Goal: Information Seeking & Learning: Learn about a topic

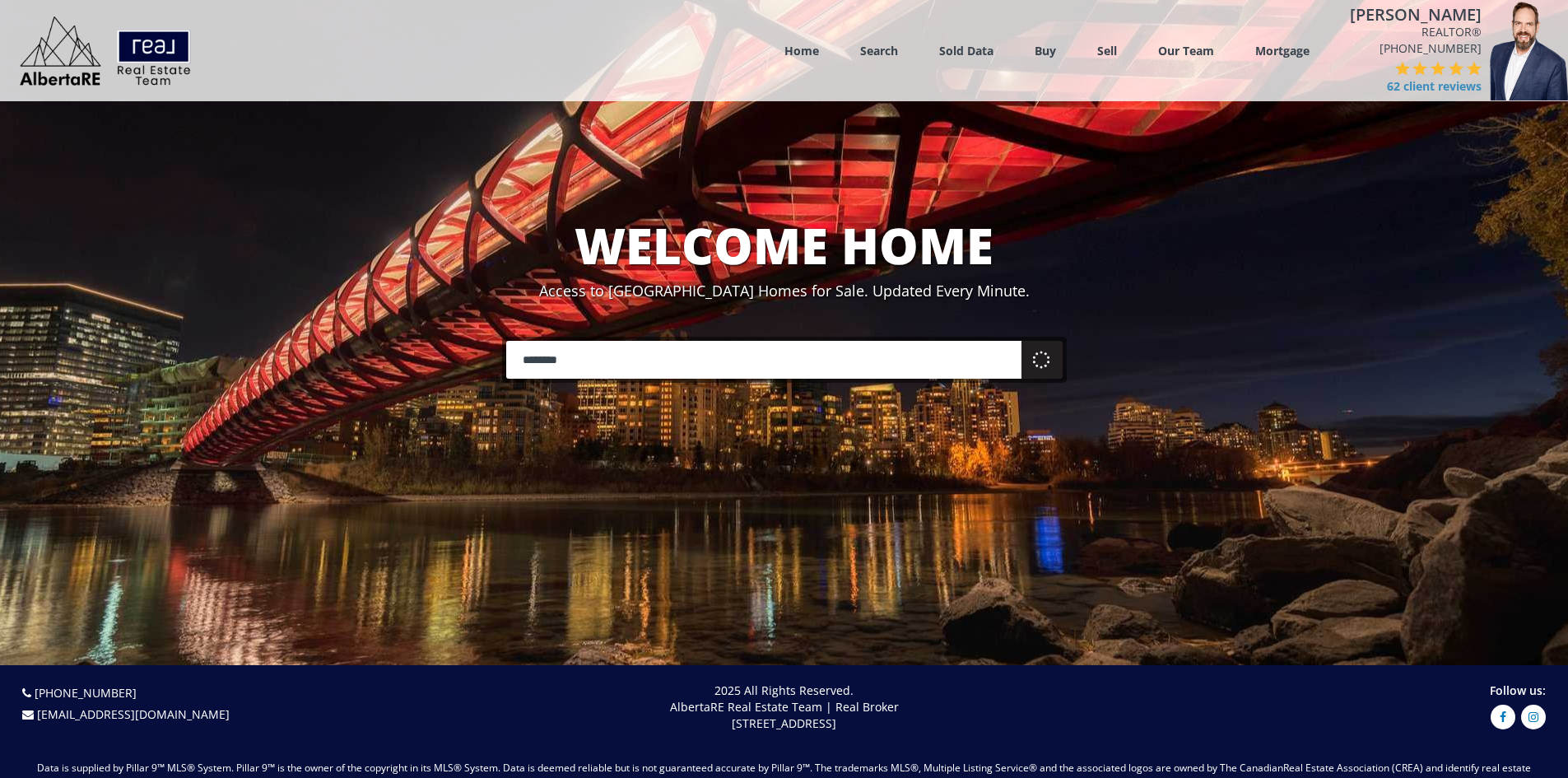
type input "********"
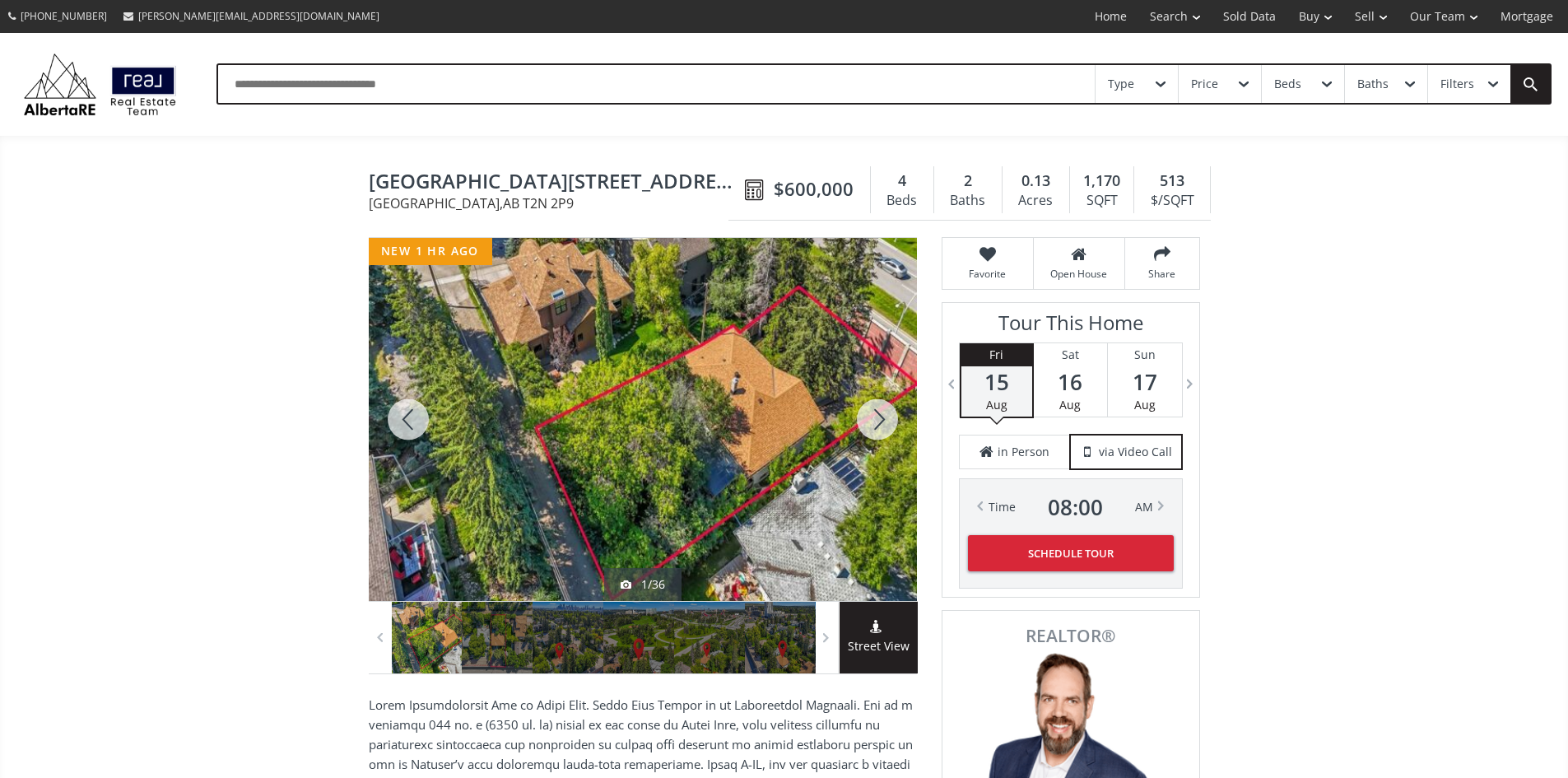
scroll to position [164, 0]
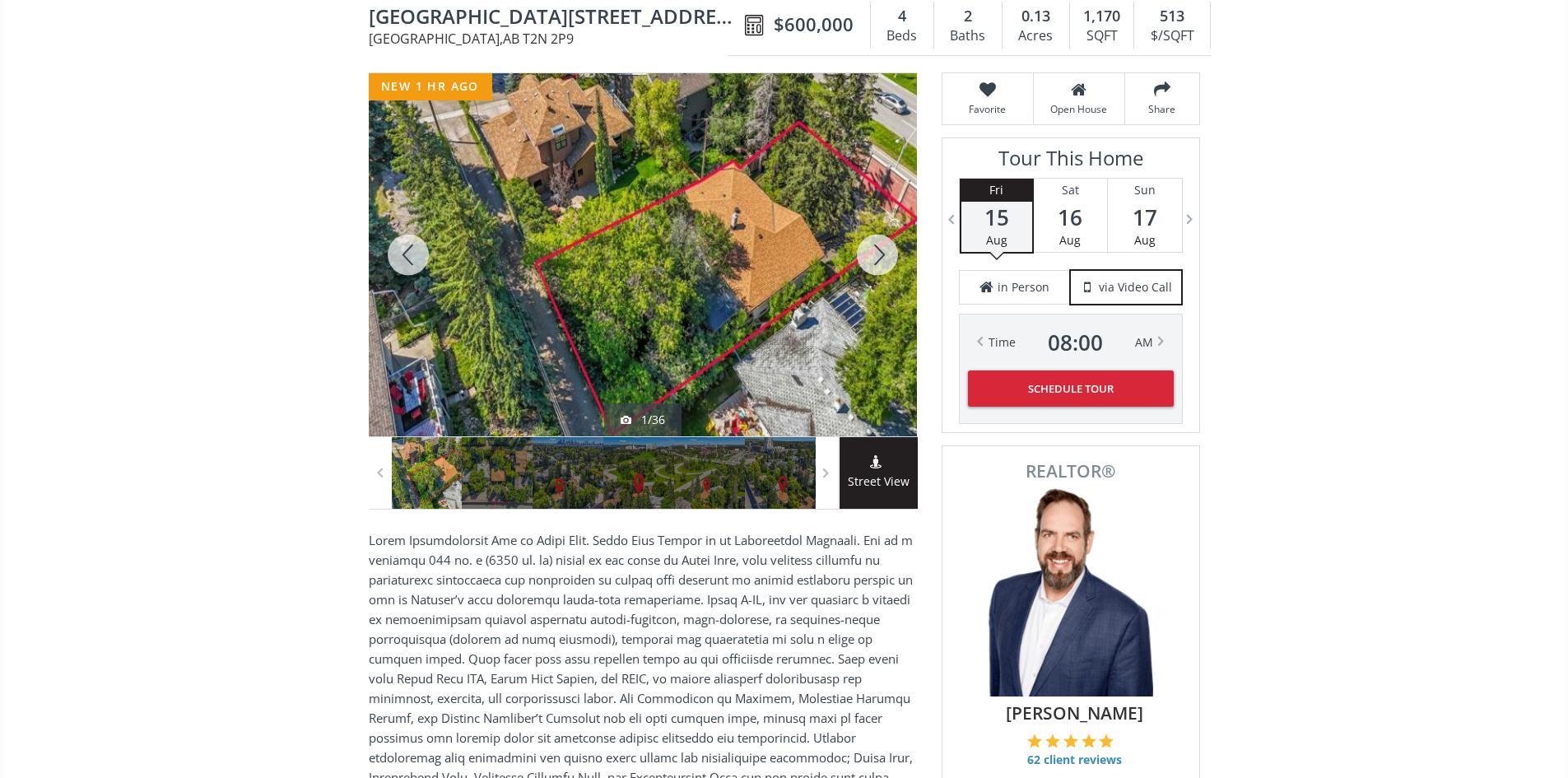
click at [888, 267] on div at bounding box center [877, 254] width 79 height 363
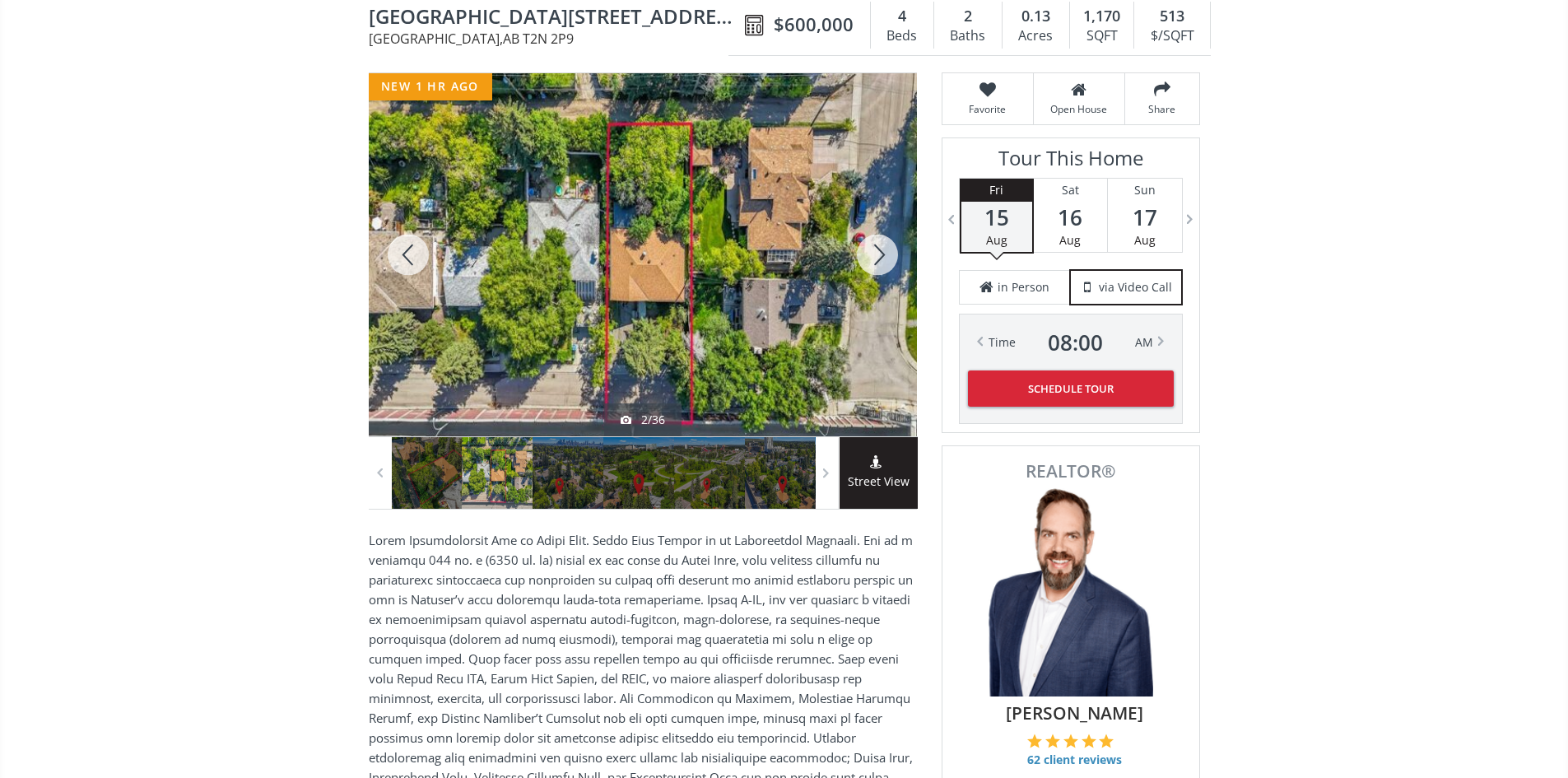
click at [888, 267] on div at bounding box center [877, 254] width 79 height 363
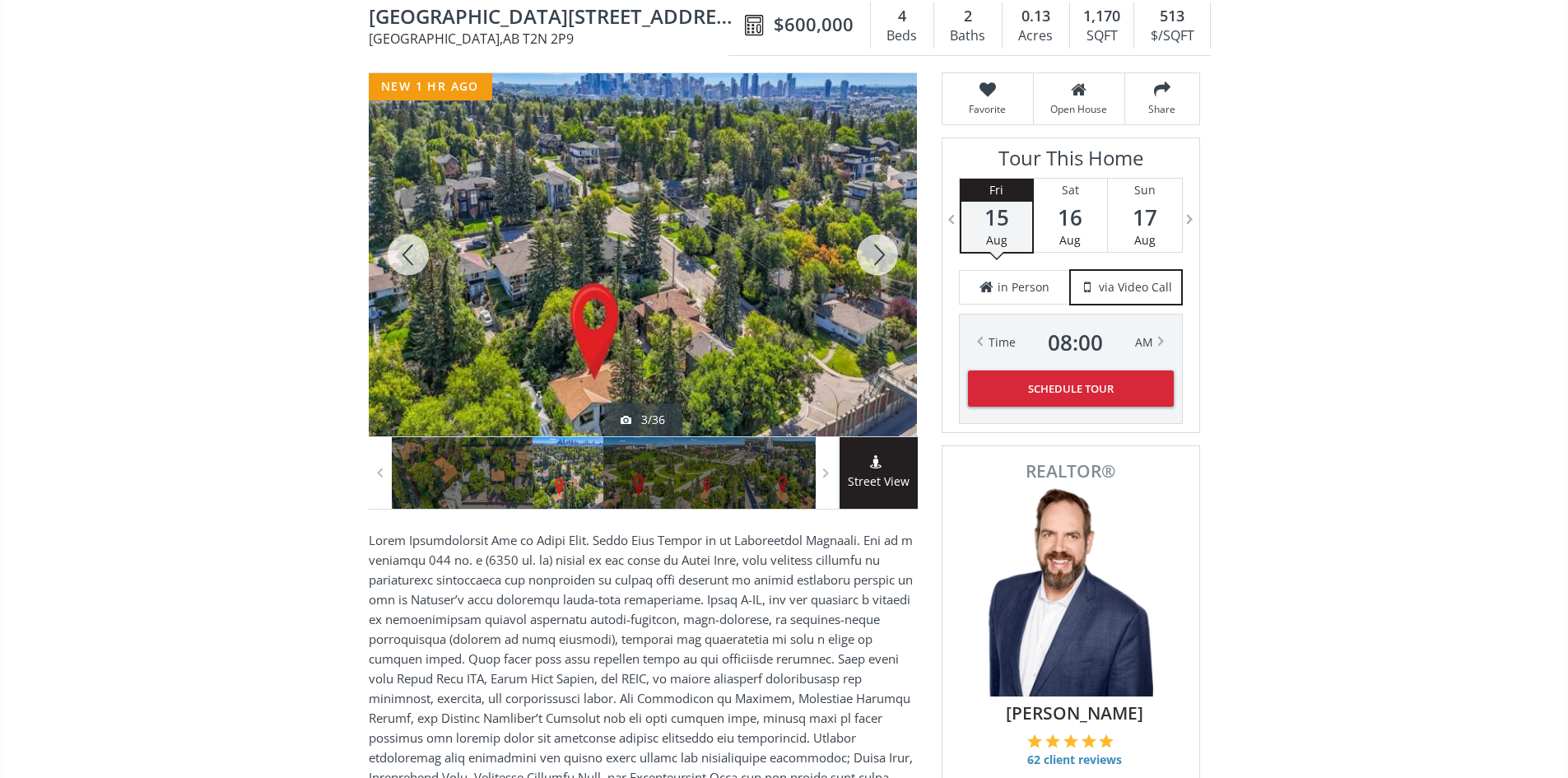
click at [888, 267] on div at bounding box center [877, 254] width 79 height 363
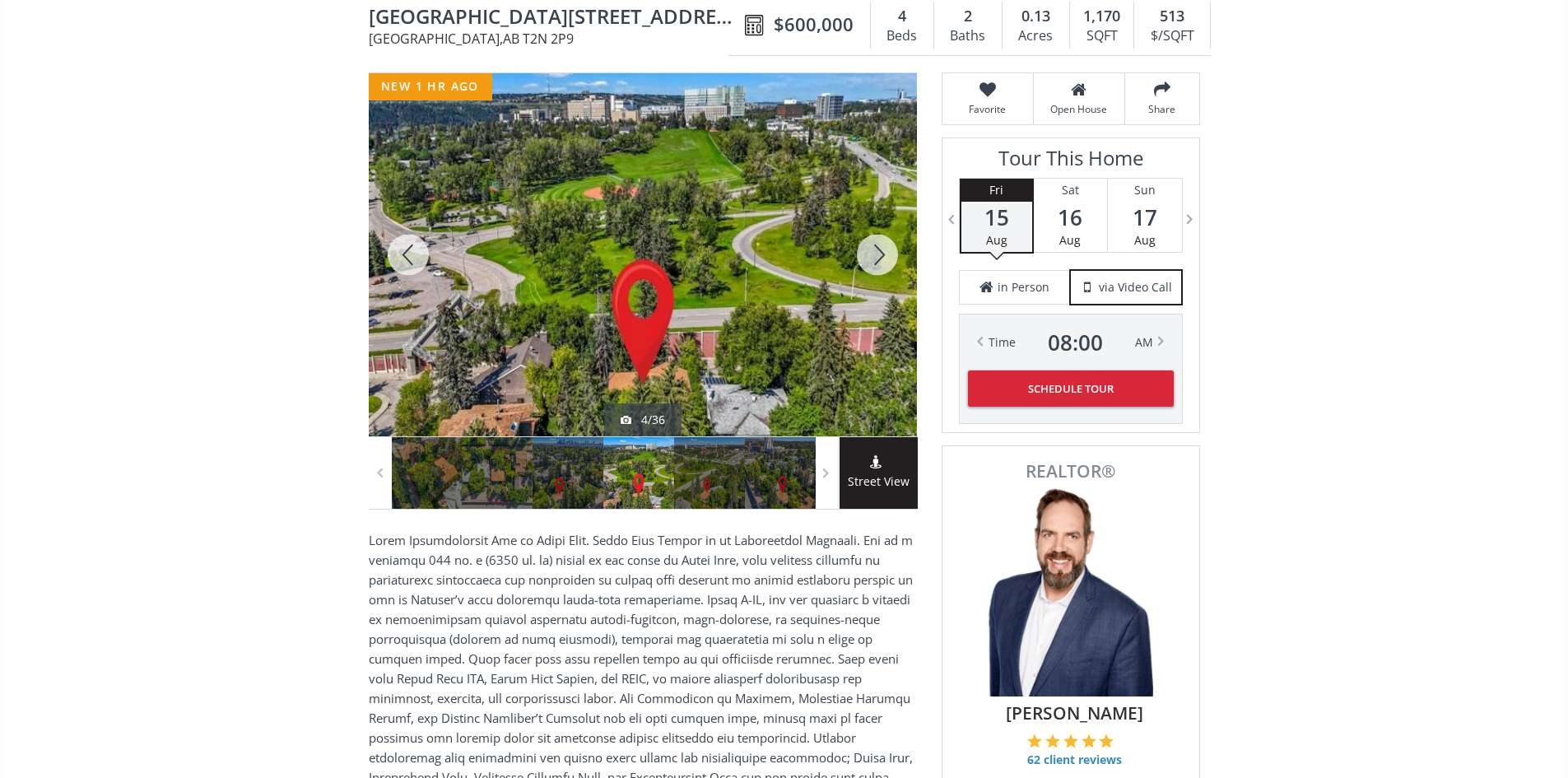
click at [888, 267] on div at bounding box center [877, 254] width 79 height 363
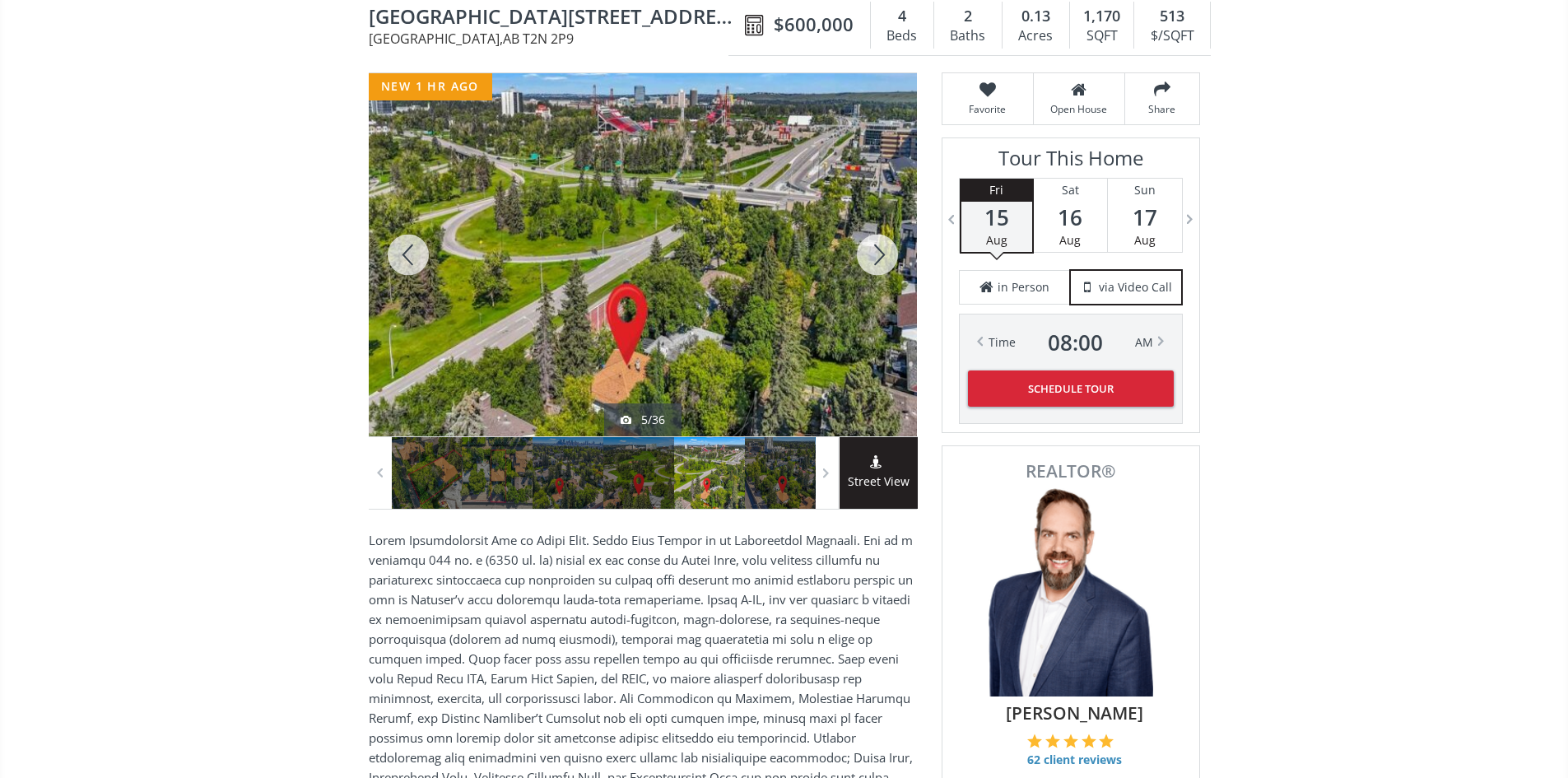
click at [888, 267] on div at bounding box center [877, 254] width 79 height 363
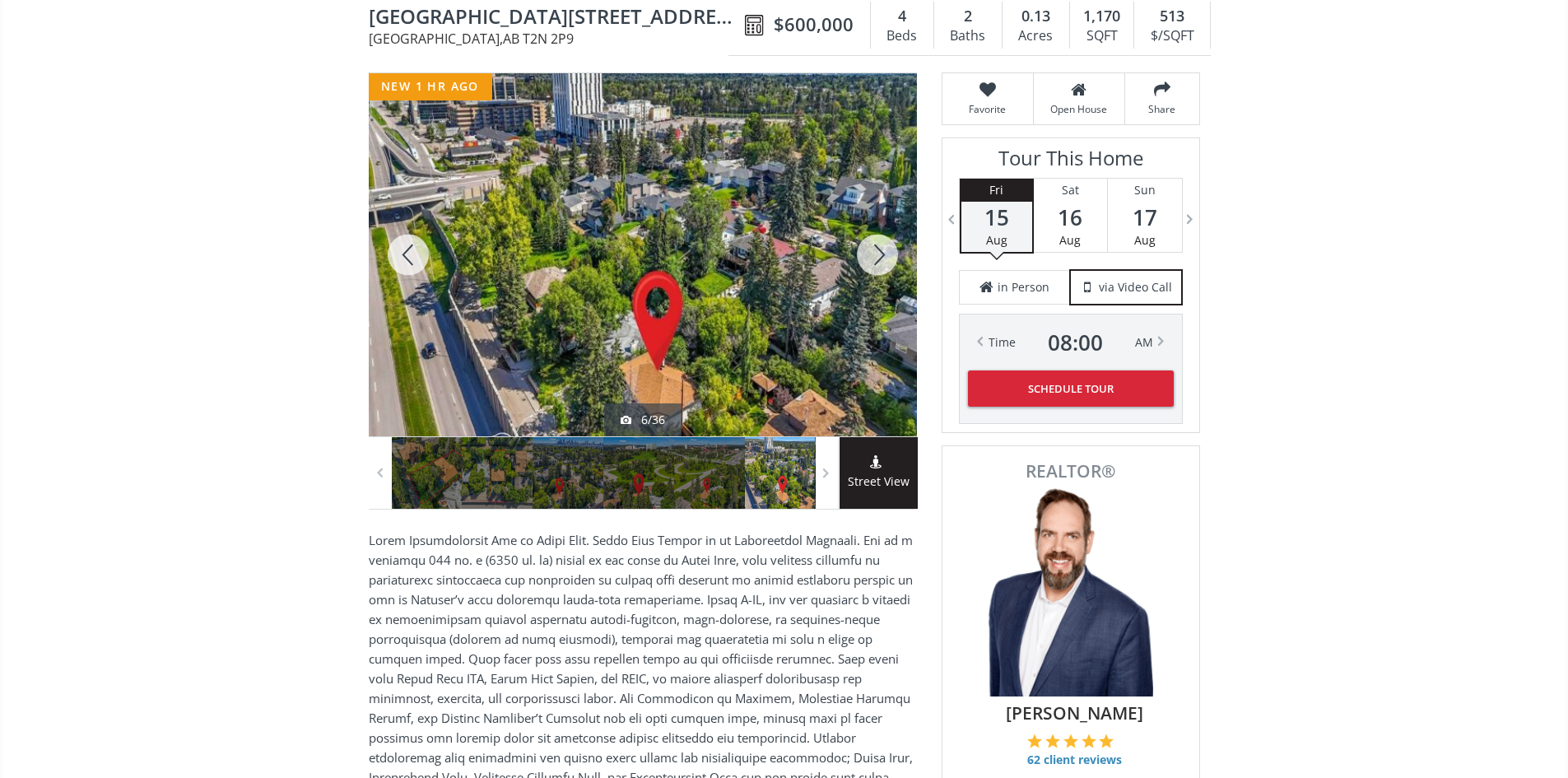
click at [888, 267] on div at bounding box center [877, 254] width 79 height 363
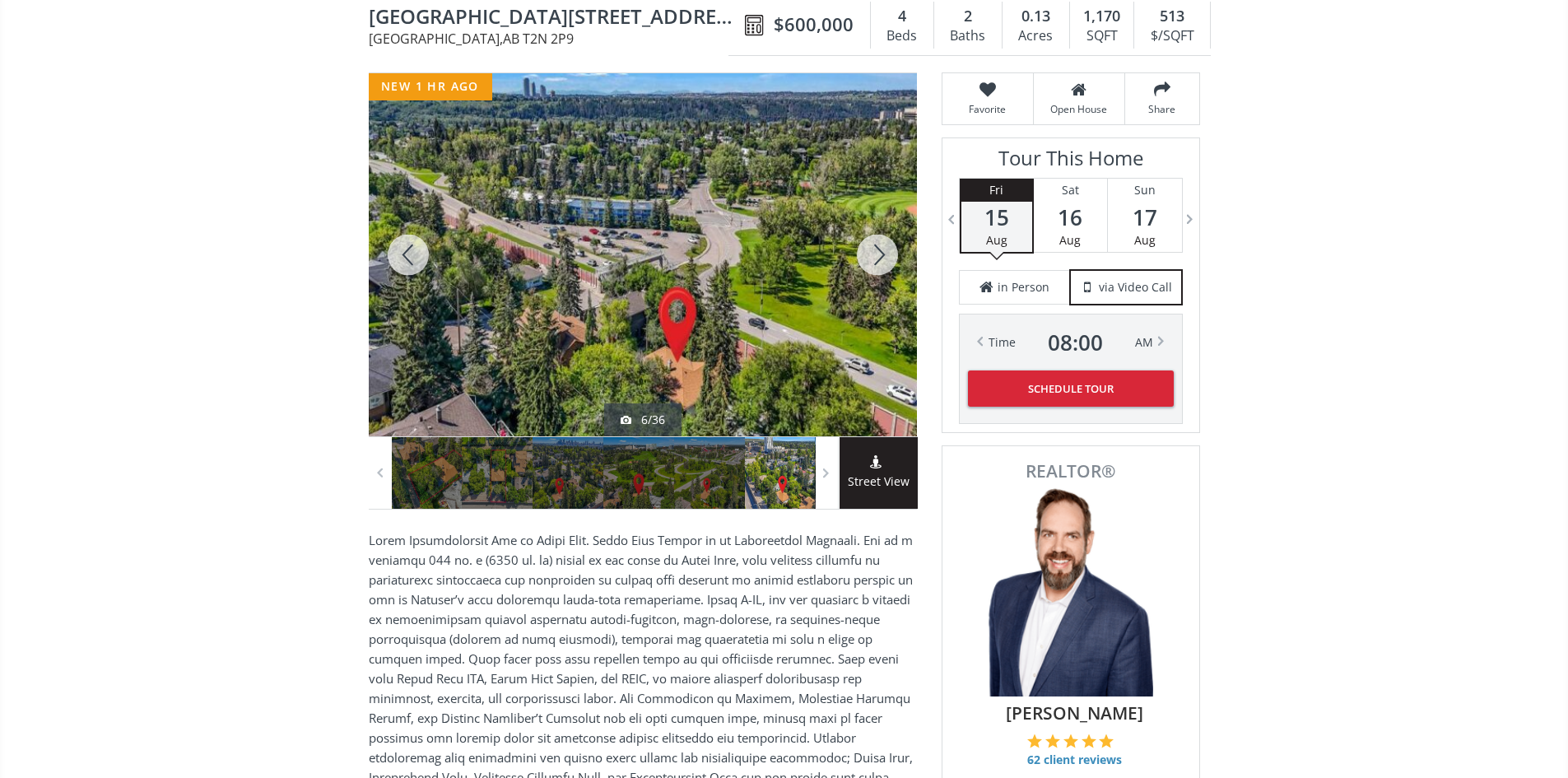
click at [888, 267] on div at bounding box center [877, 254] width 79 height 363
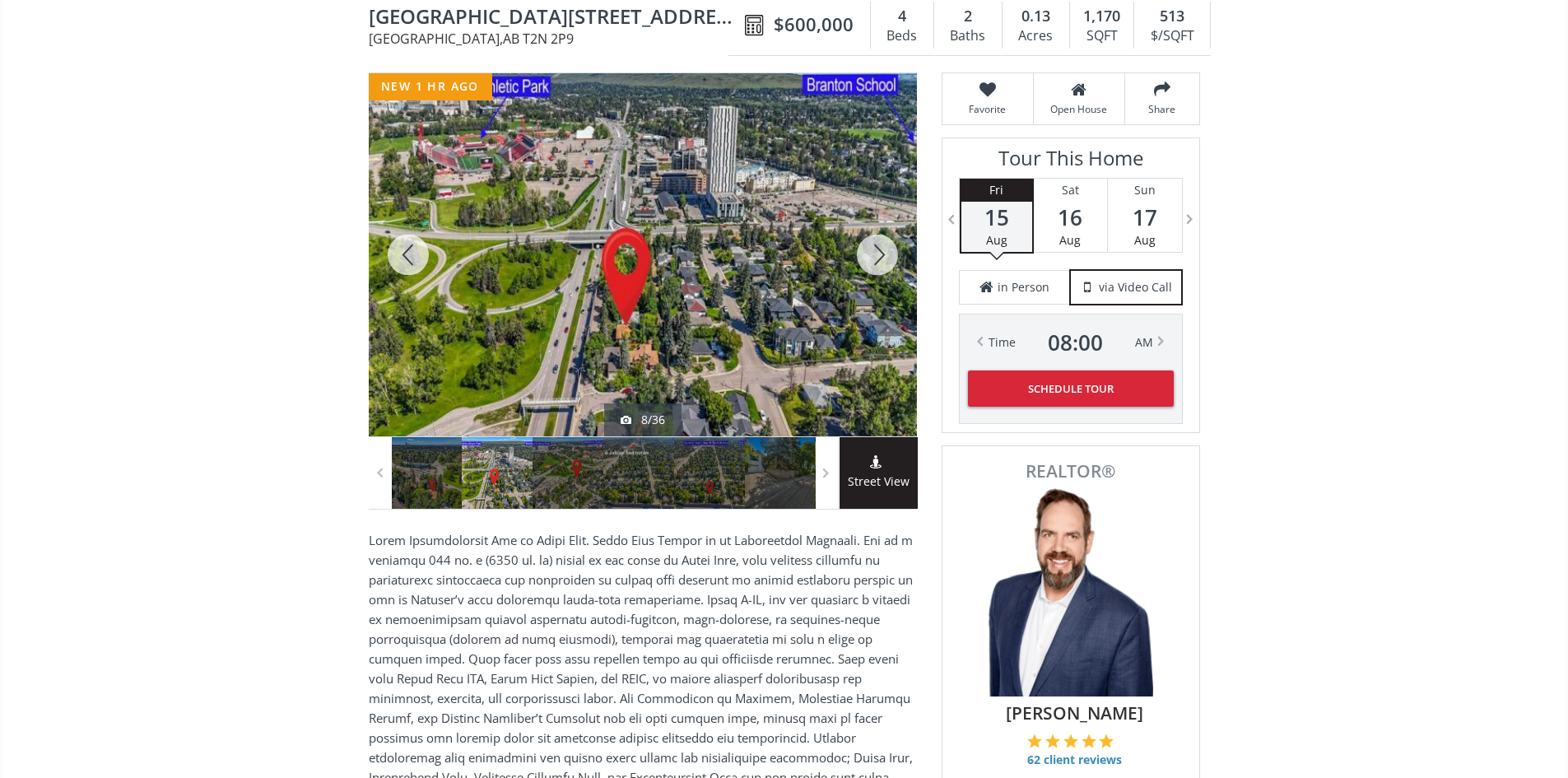
click at [888, 267] on div at bounding box center [877, 254] width 79 height 363
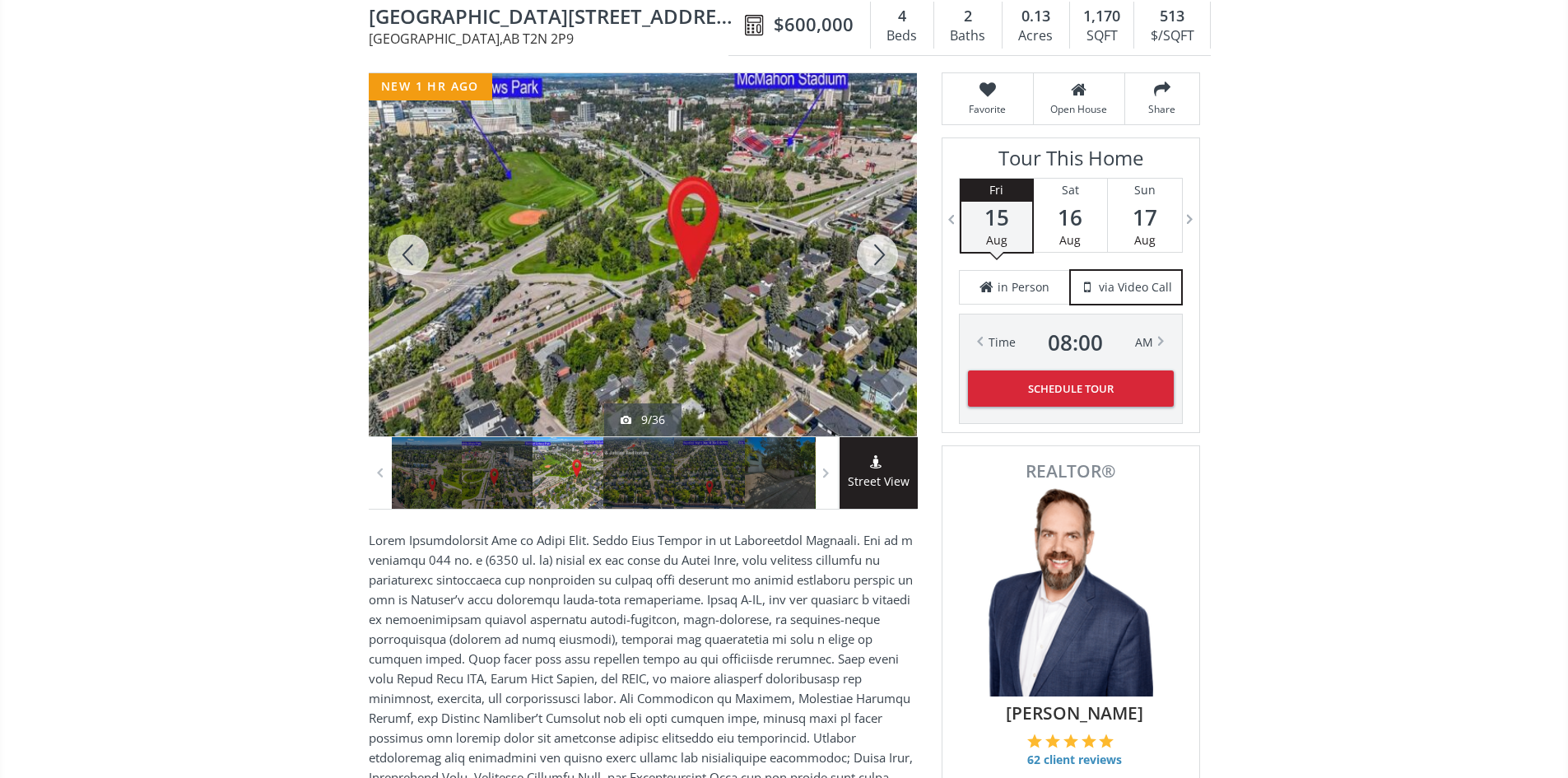
click at [888, 267] on div at bounding box center [877, 254] width 79 height 363
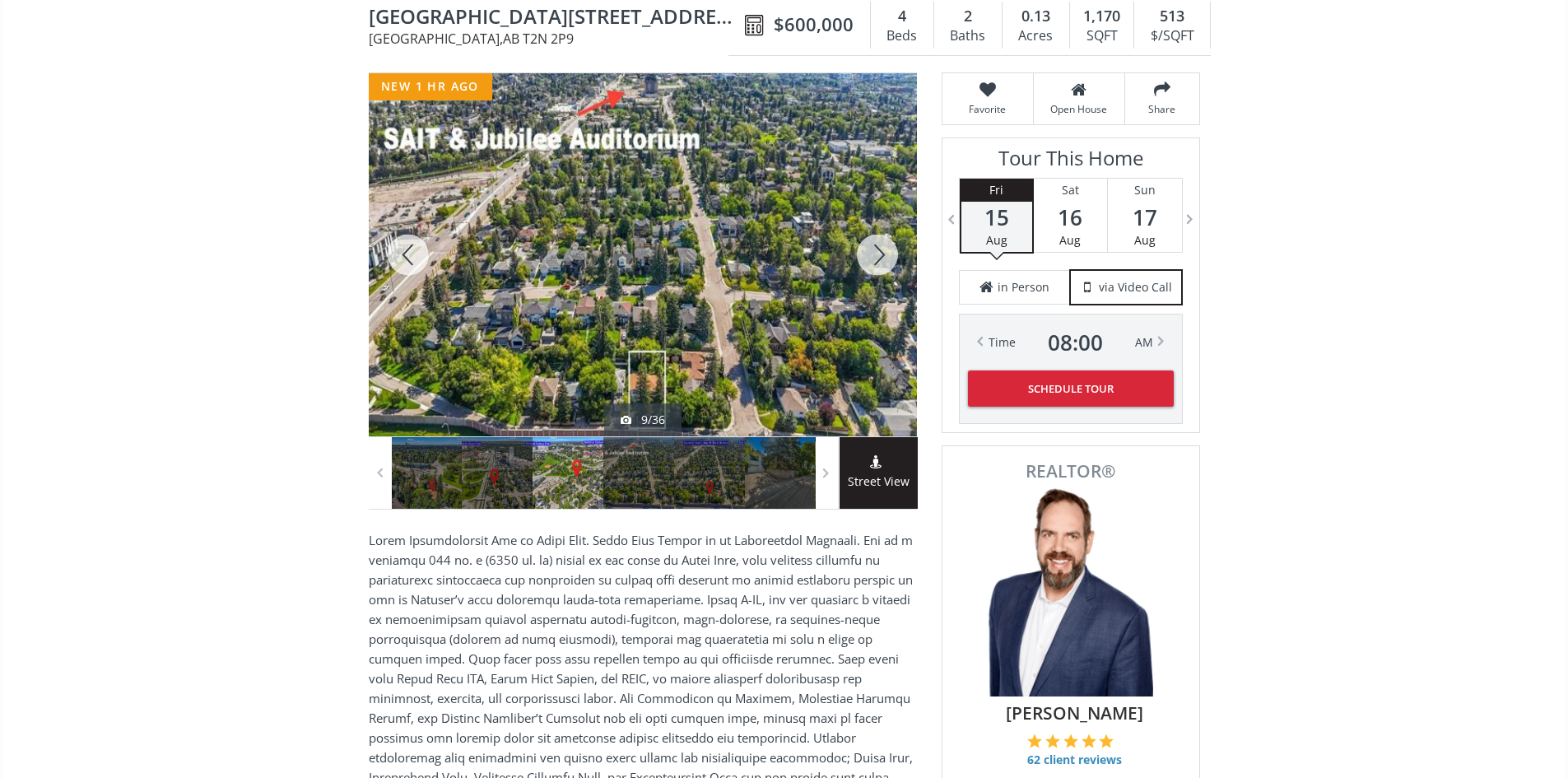
click at [888, 267] on div at bounding box center [877, 254] width 79 height 363
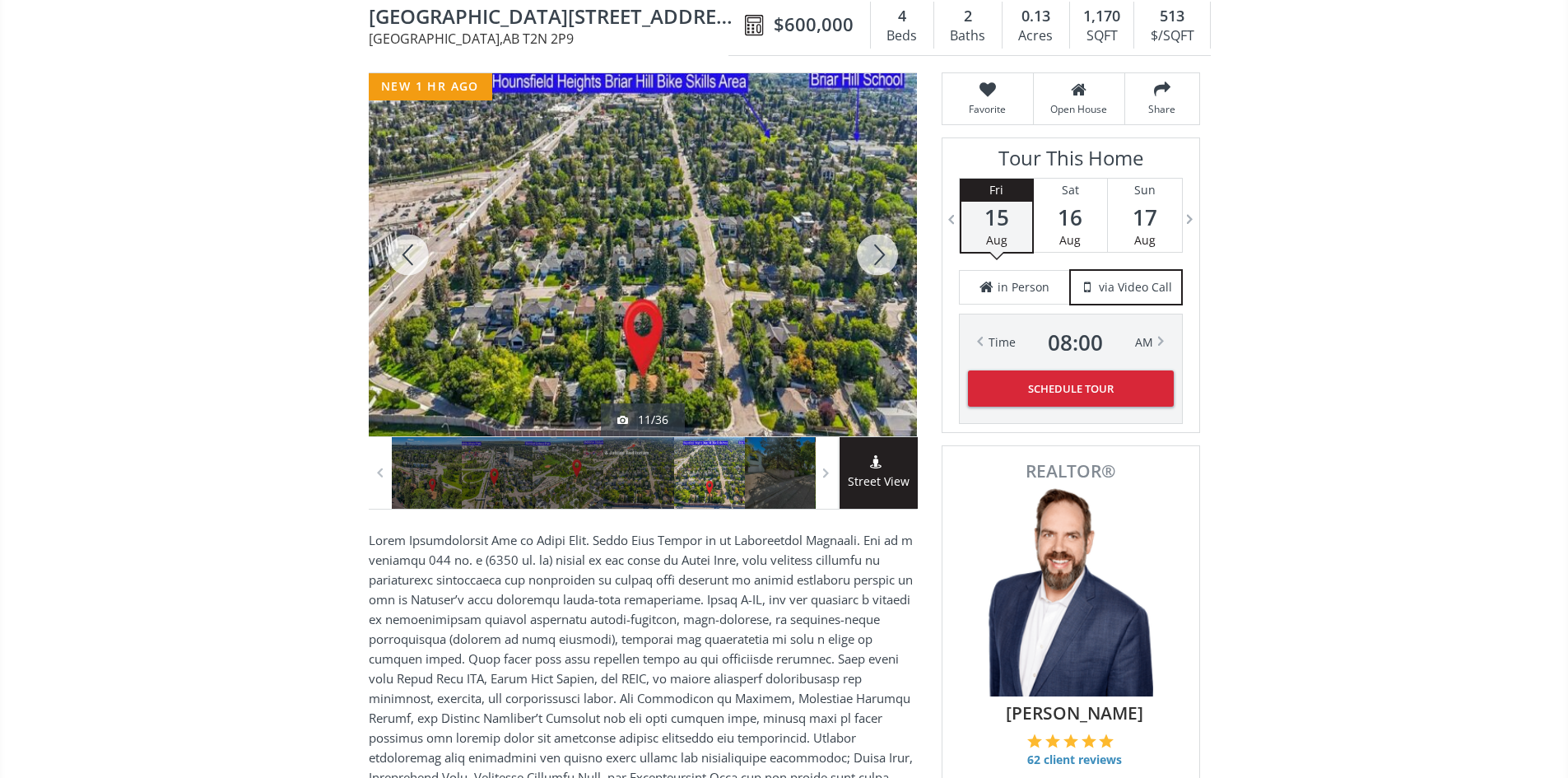
click at [888, 267] on div at bounding box center [877, 254] width 79 height 363
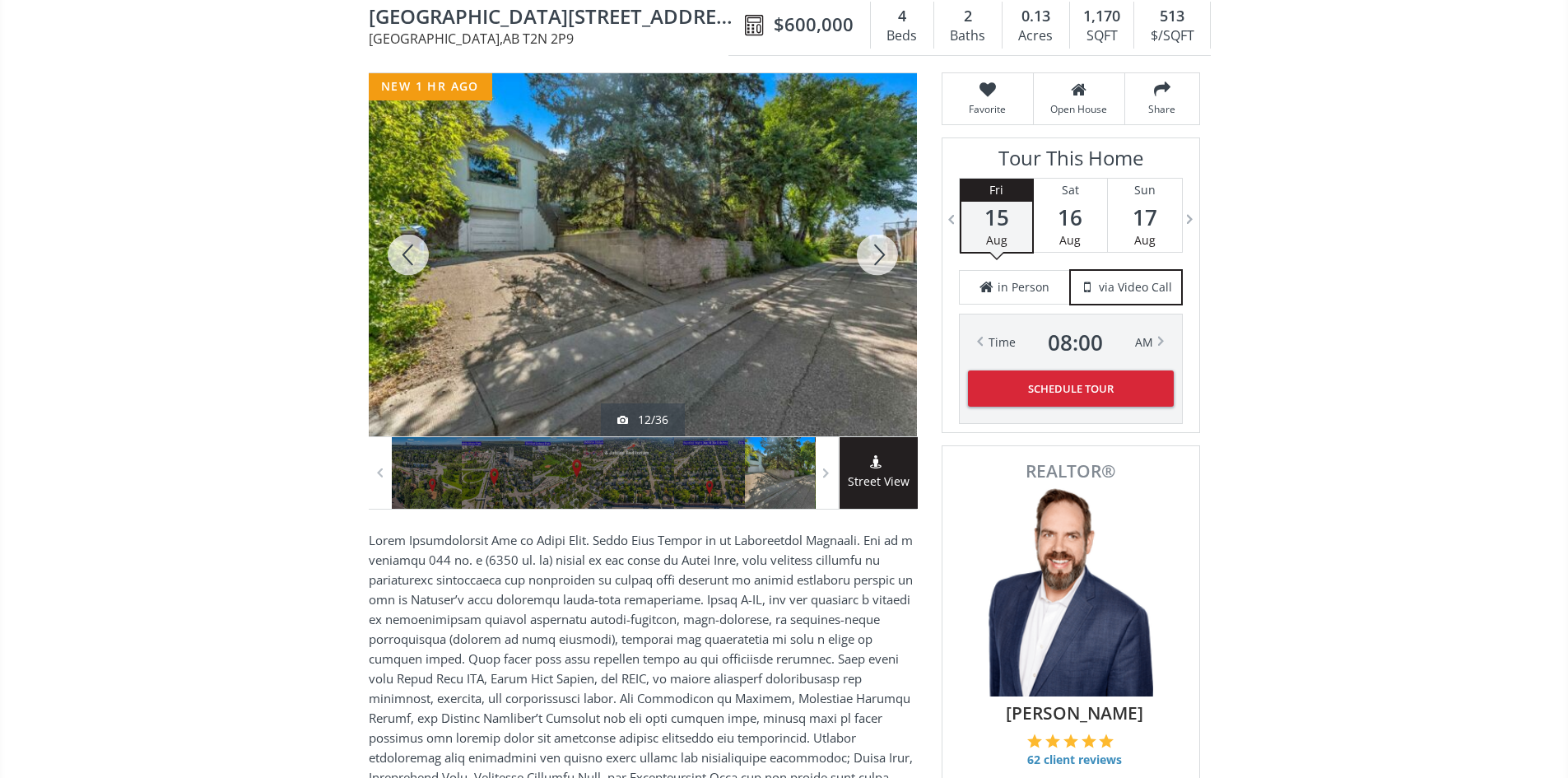
click at [888, 267] on div at bounding box center [877, 254] width 79 height 363
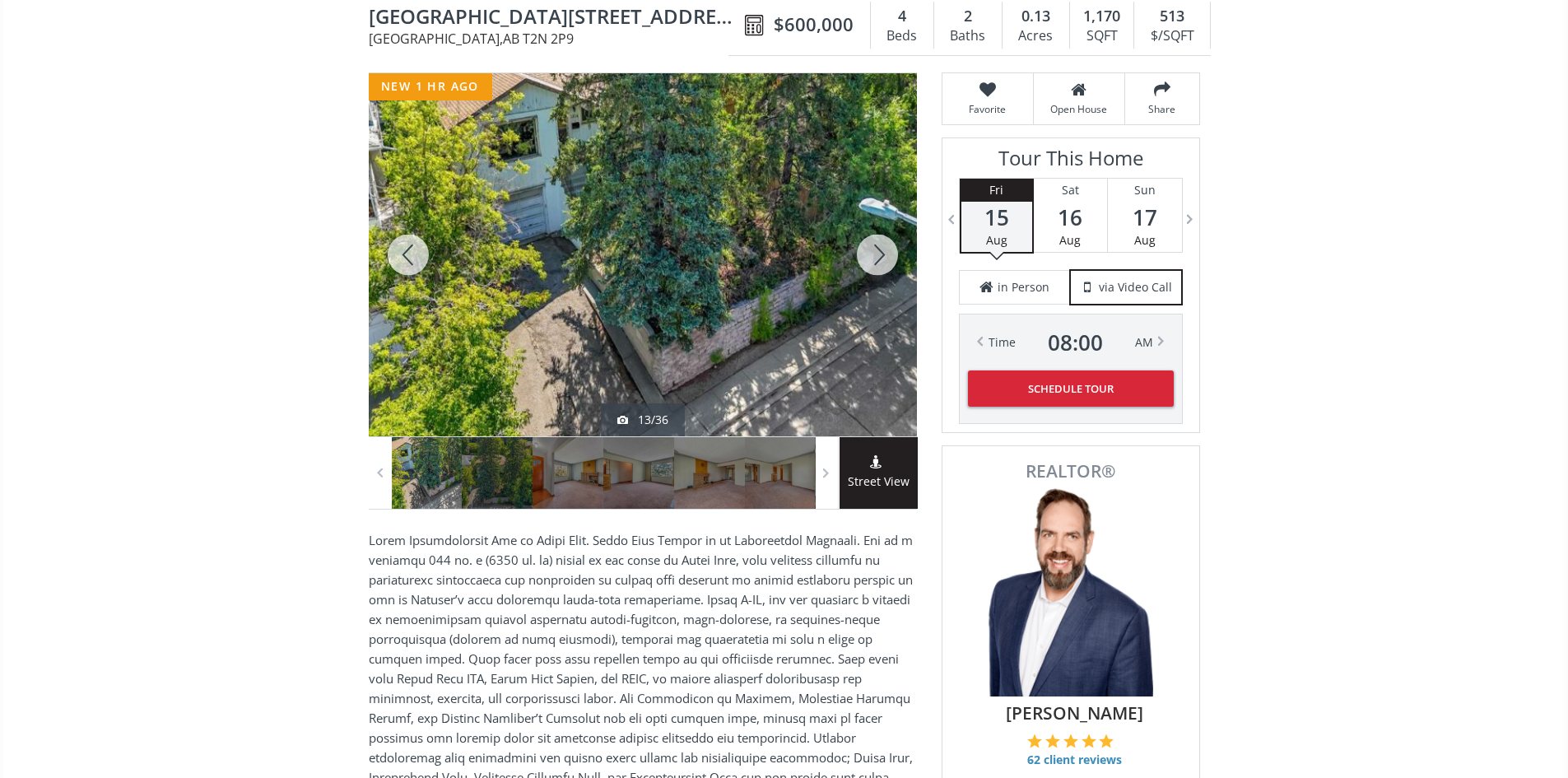
click at [888, 267] on div at bounding box center [877, 254] width 79 height 363
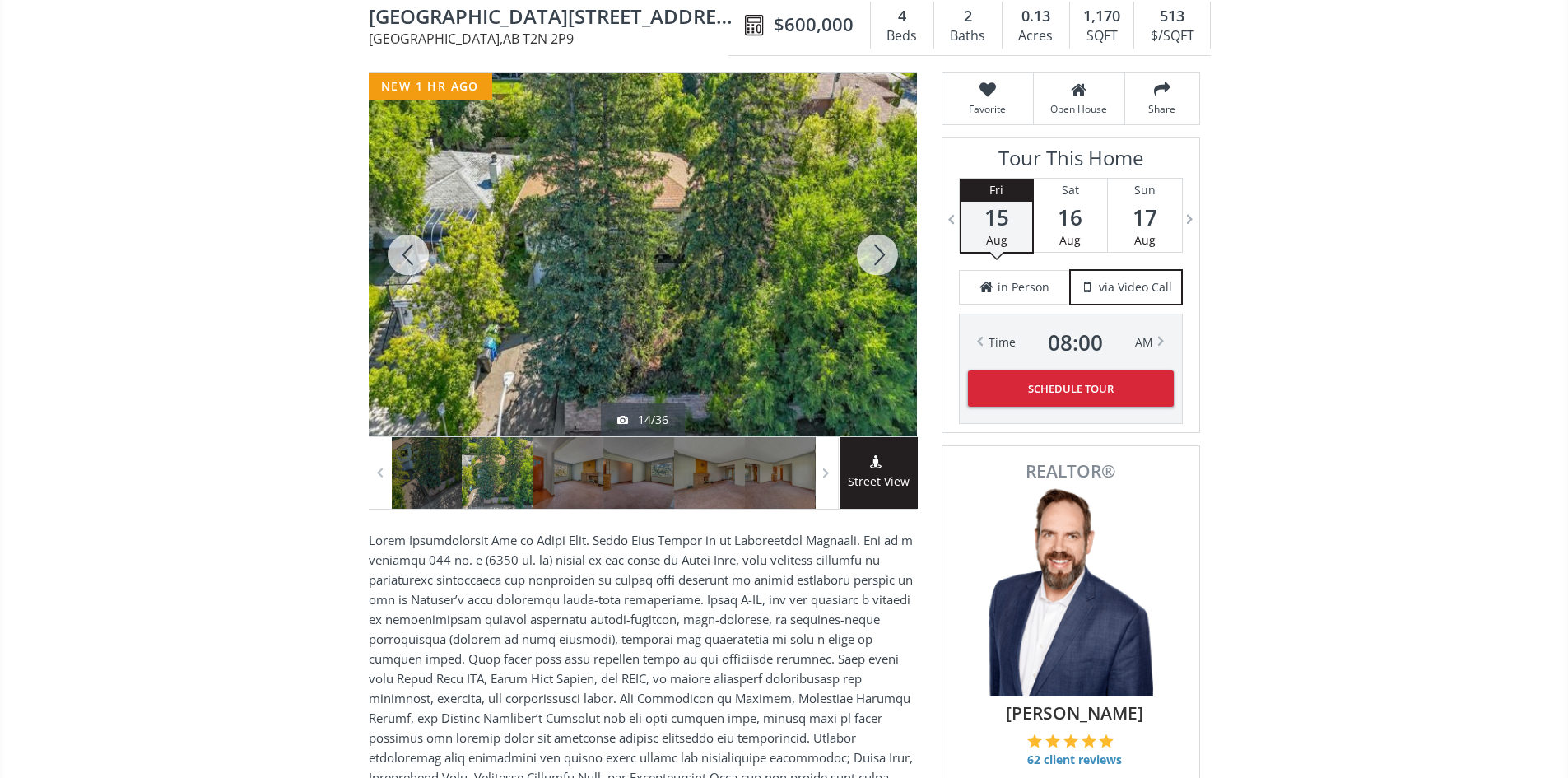
click at [888, 267] on div at bounding box center [877, 254] width 79 height 363
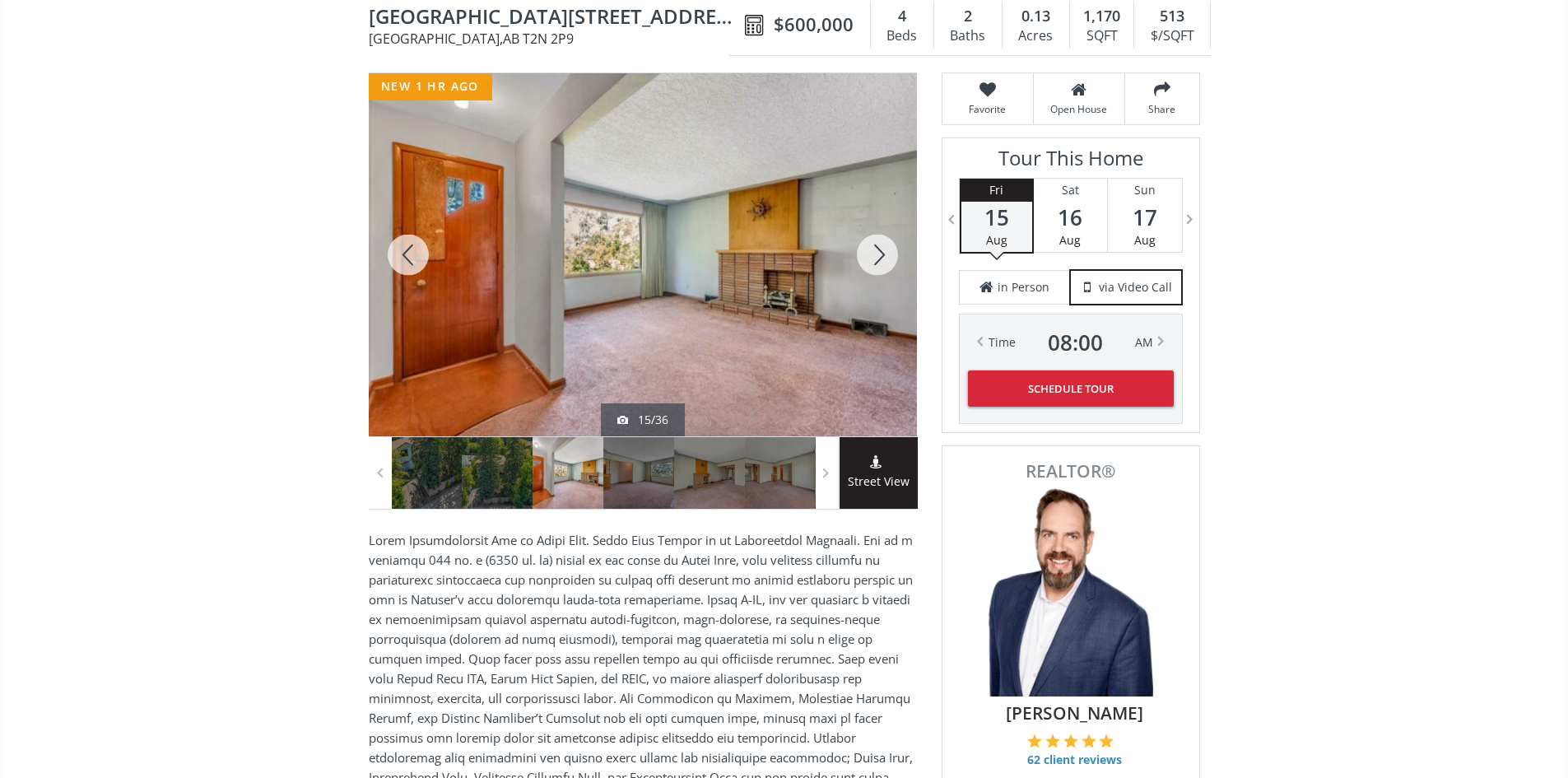
click at [888, 267] on div at bounding box center [877, 254] width 79 height 363
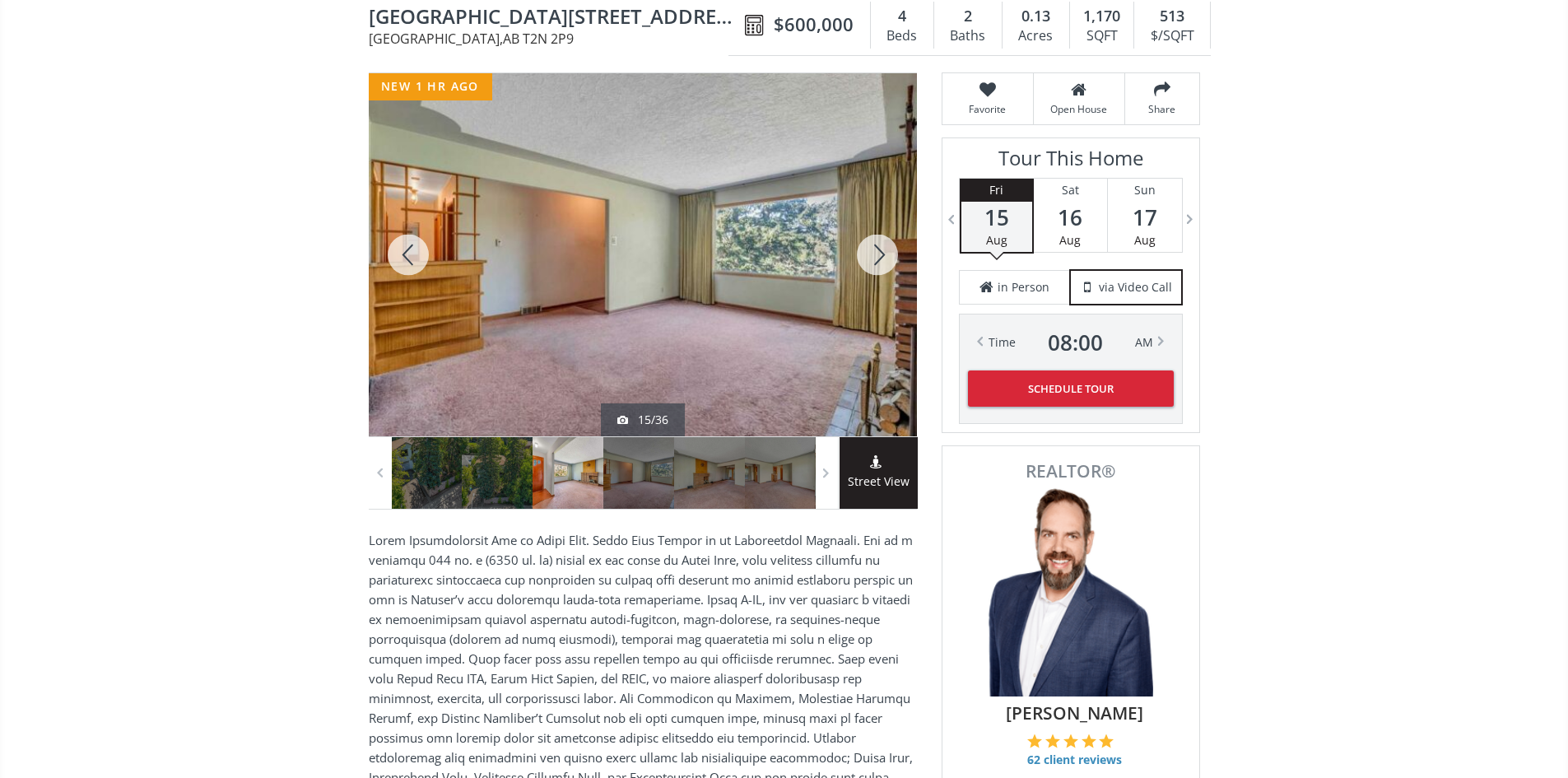
click at [888, 267] on div at bounding box center [877, 254] width 79 height 363
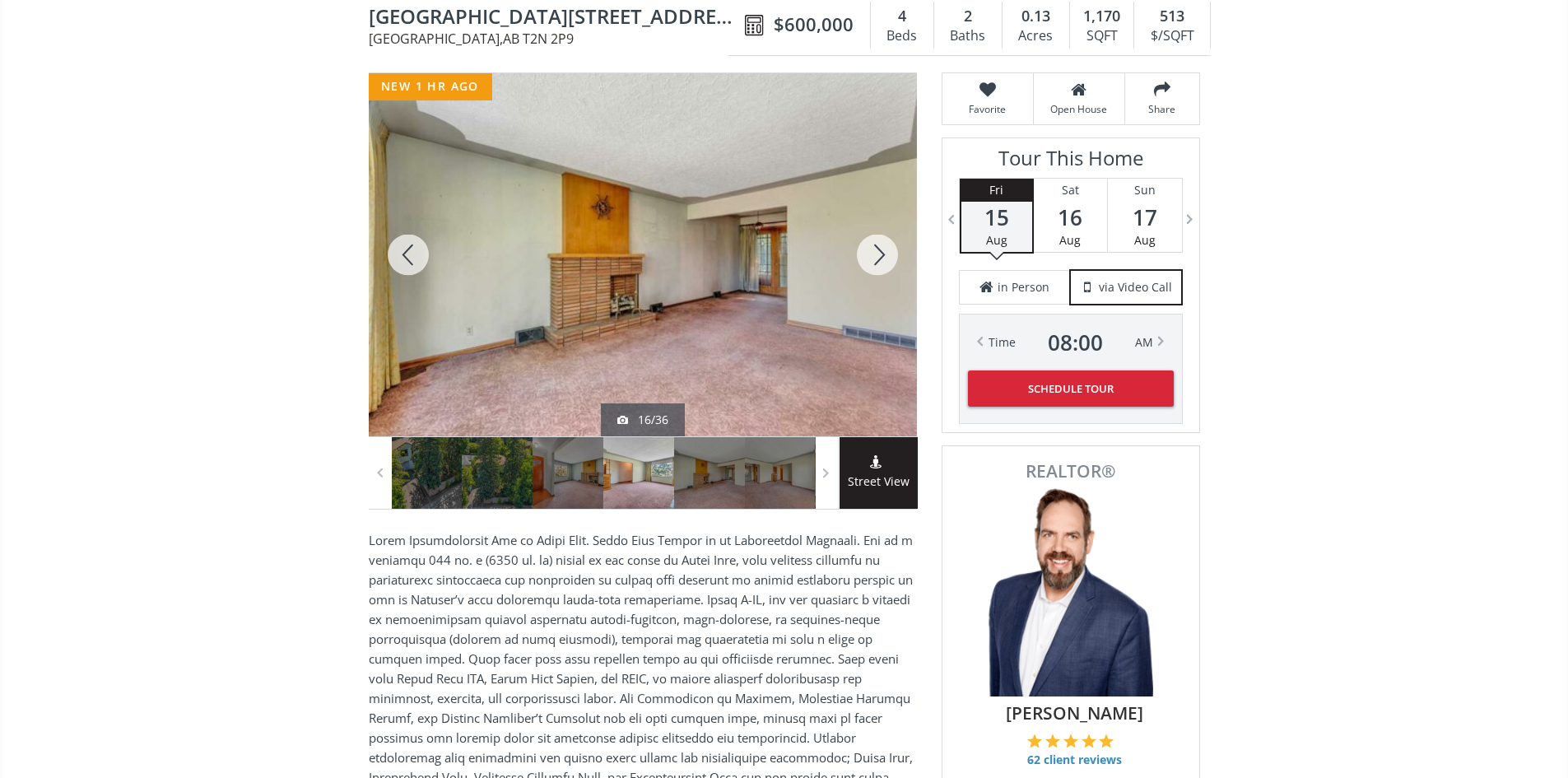
click at [888, 267] on div at bounding box center [877, 254] width 79 height 363
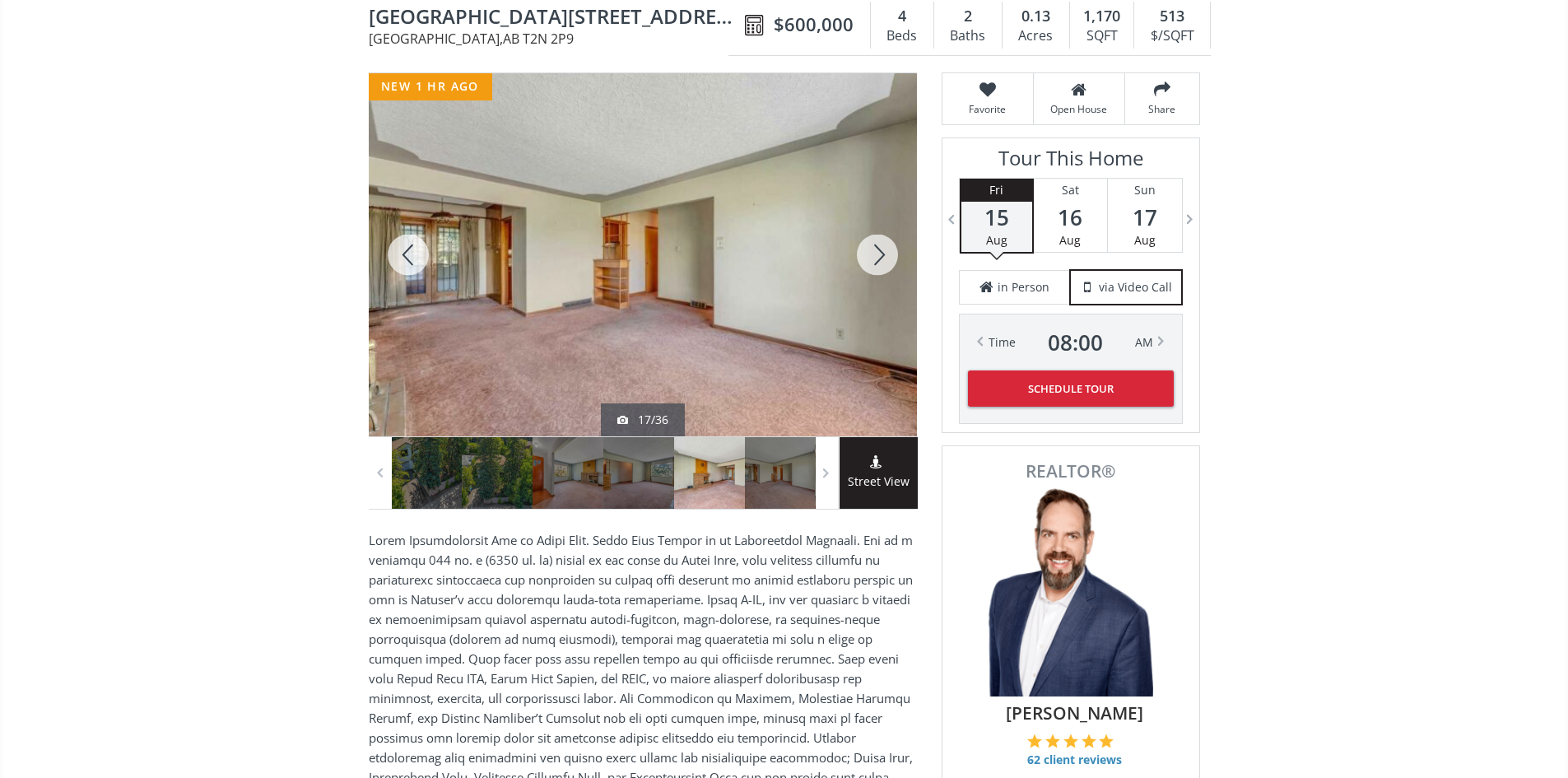
click at [888, 267] on div at bounding box center [877, 254] width 79 height 363
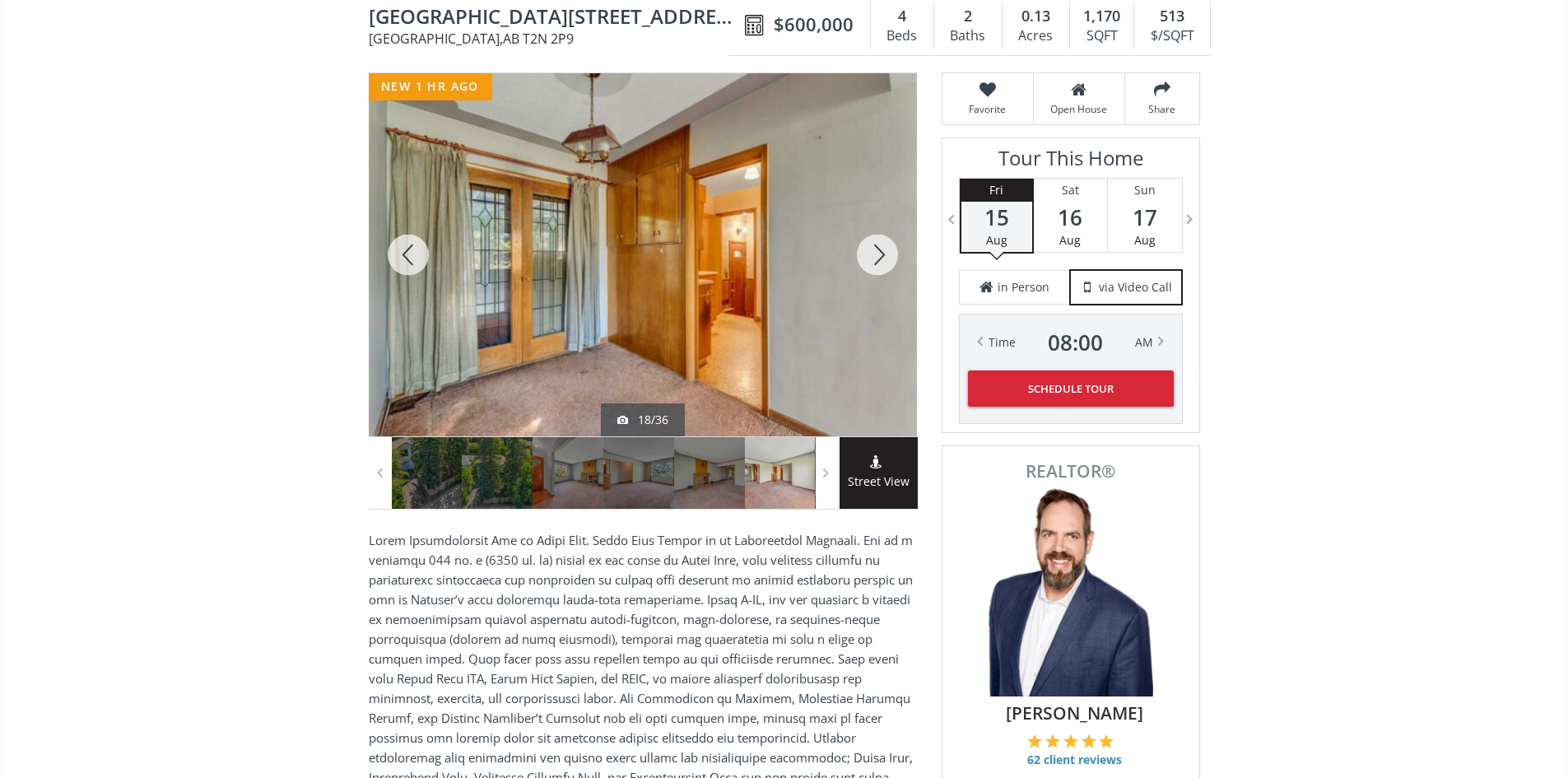
click at [888, 267] on div at bounding box center [877, 254] width 79 height 363
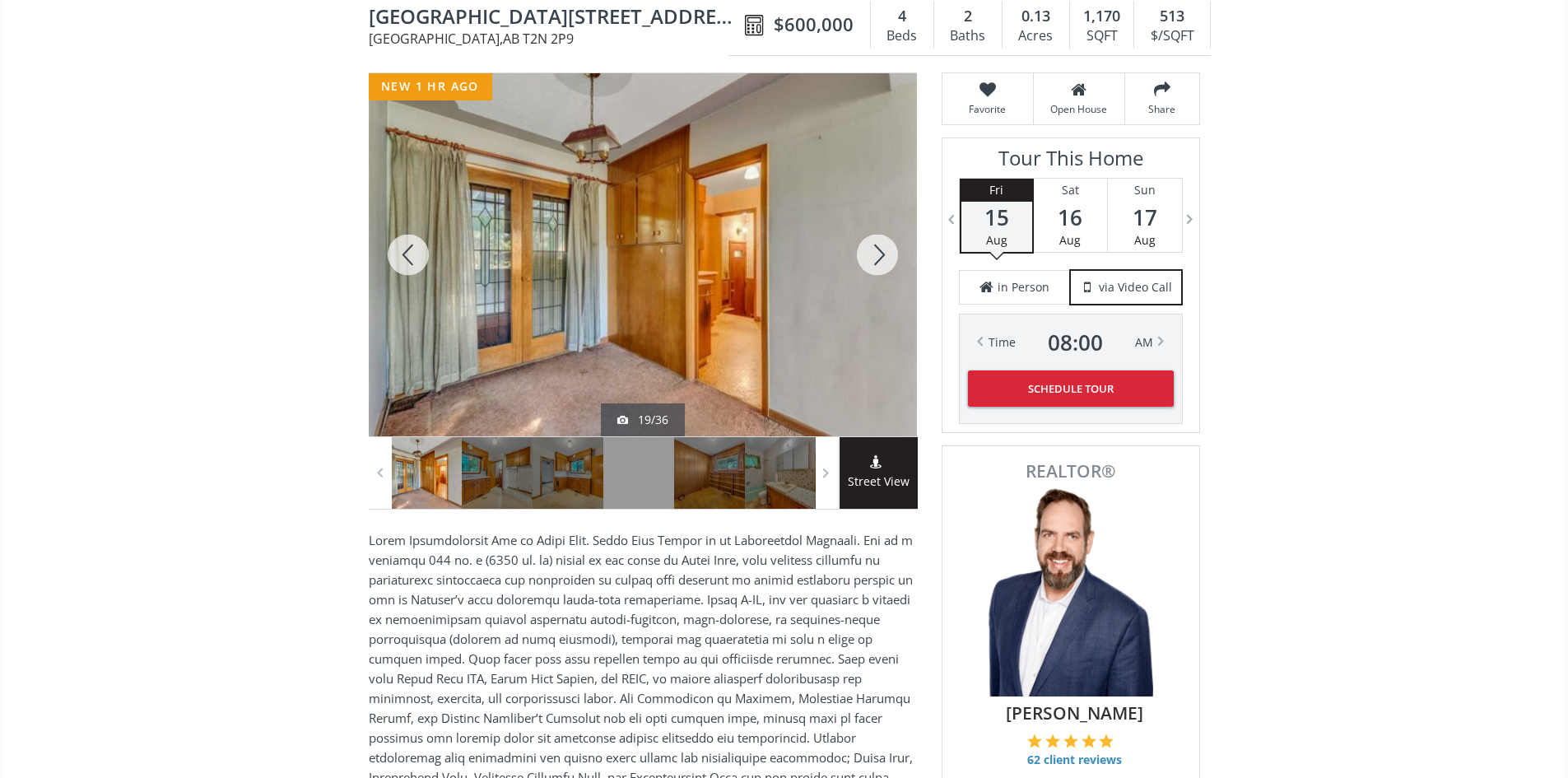
click at [888, 267] on div at bounding box center [877, 254] width 79 height 363
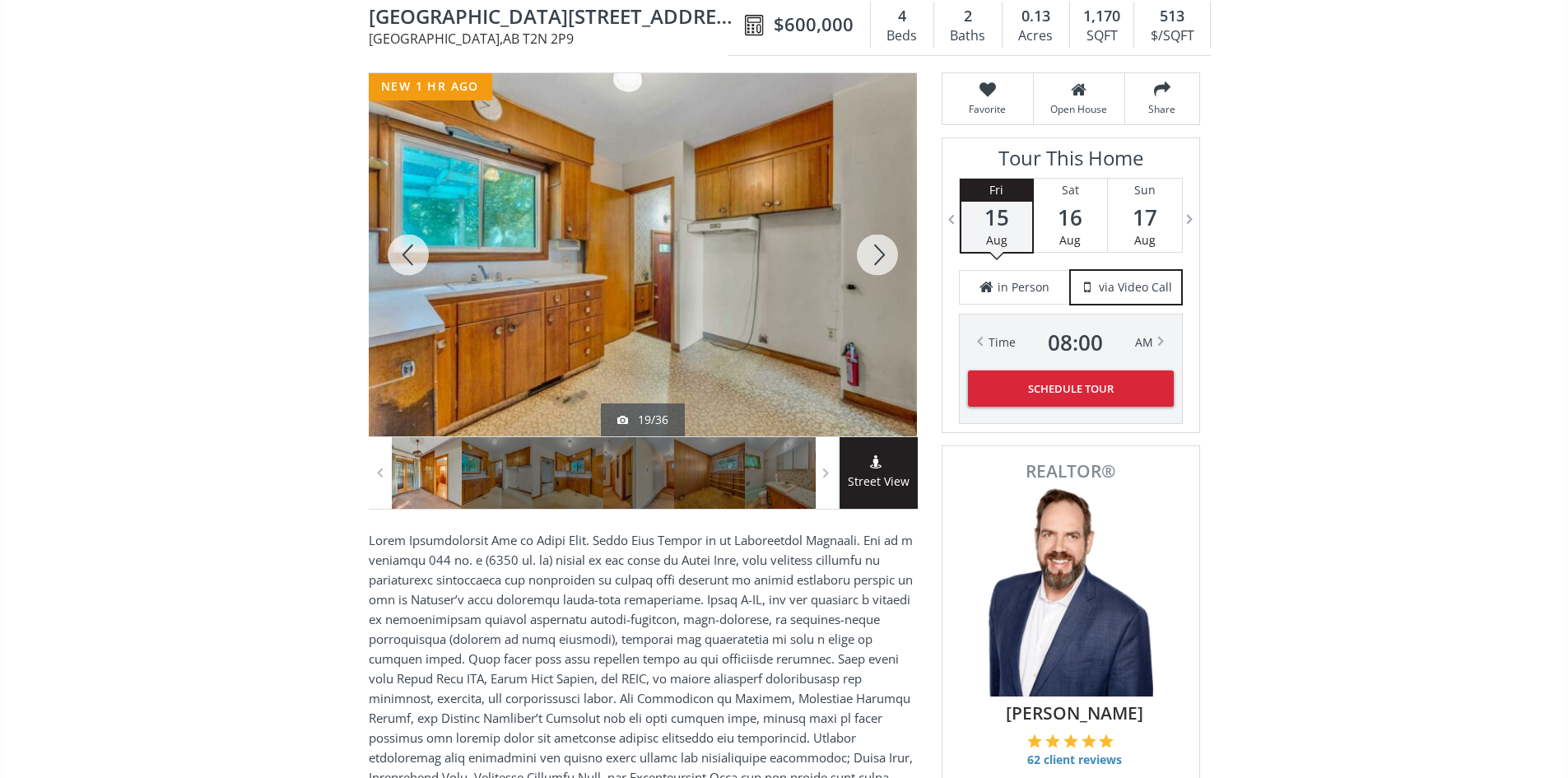
click at [888, 267] on div at bounding box center [877, 254] width 79 height 363
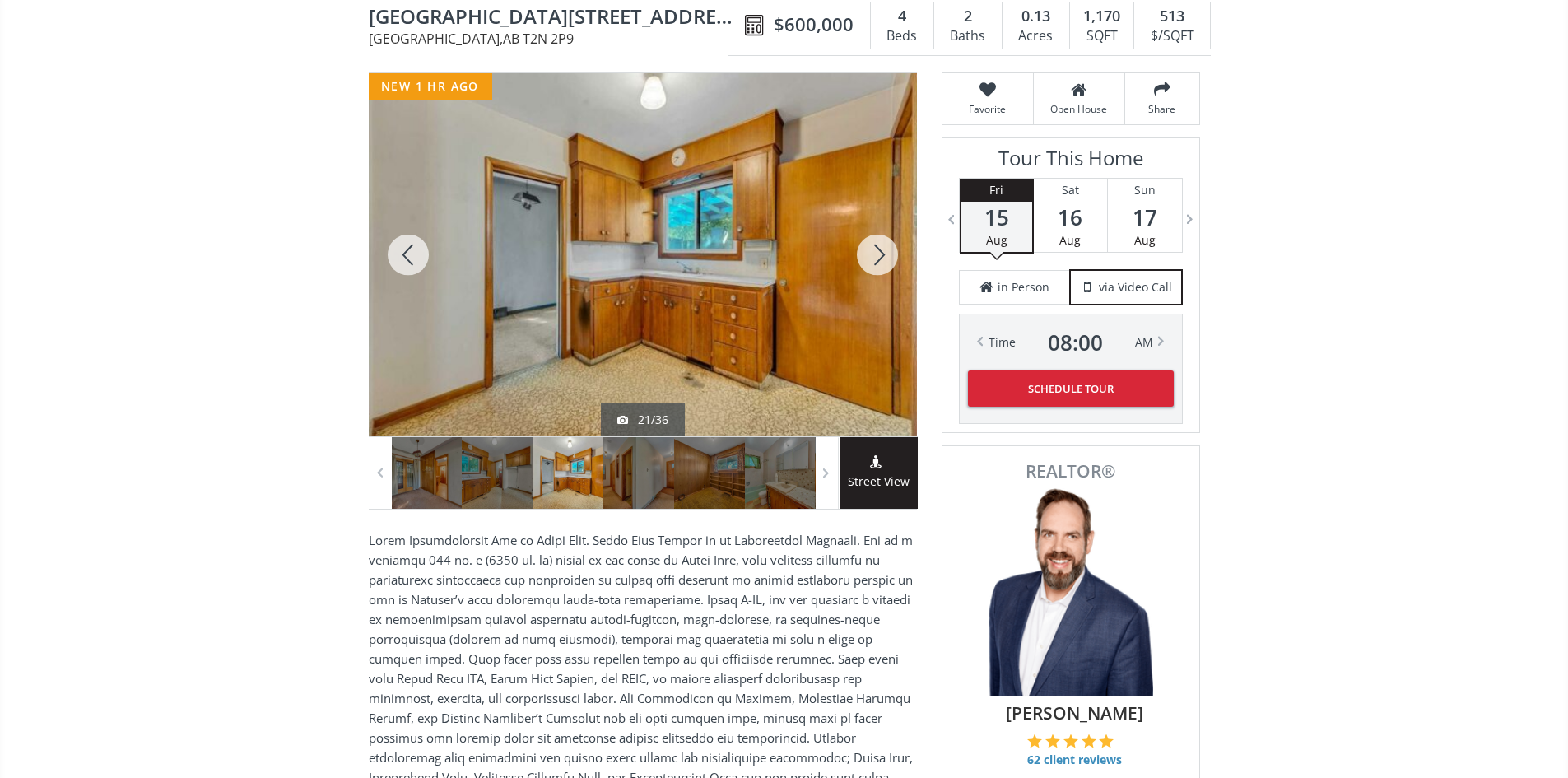
click at [888, 267] on div at bounding box center [877, 254] width 79 height 363
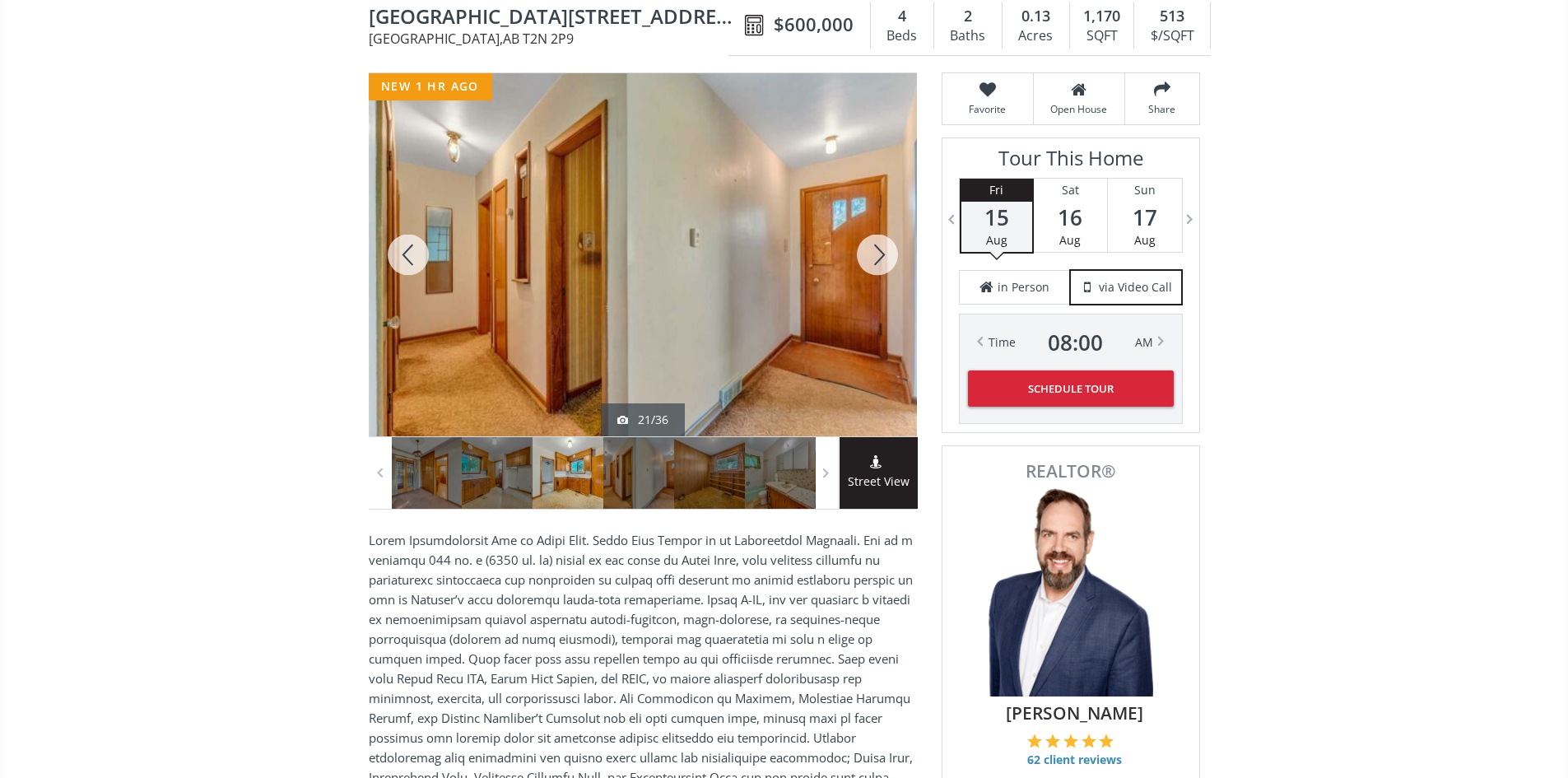
click at [888, 267] on div at bounding box center [877, 254] width 79 height 363
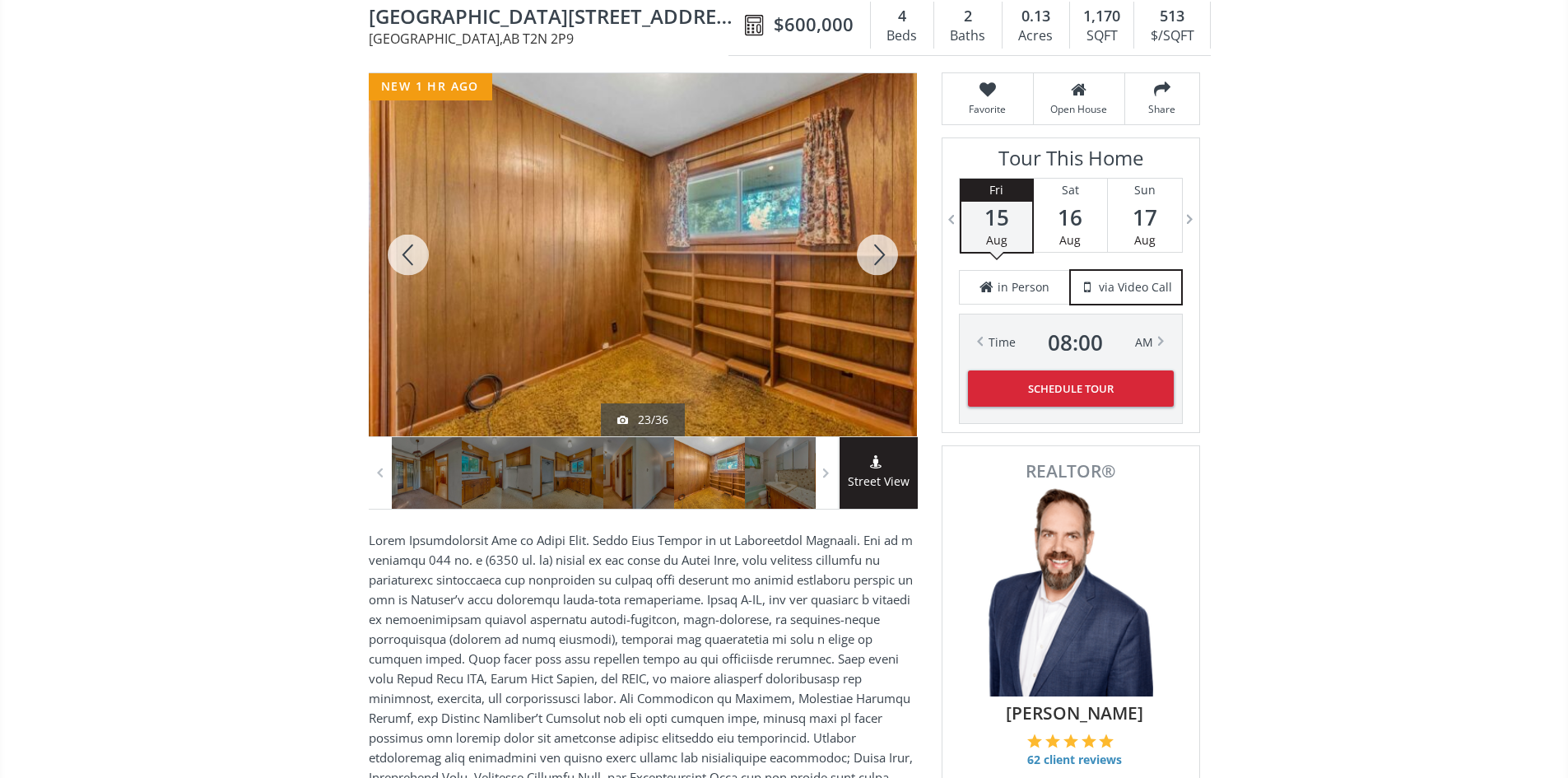
click at [888, 267] on div at bounding box center [877, 254] width 79 height 363
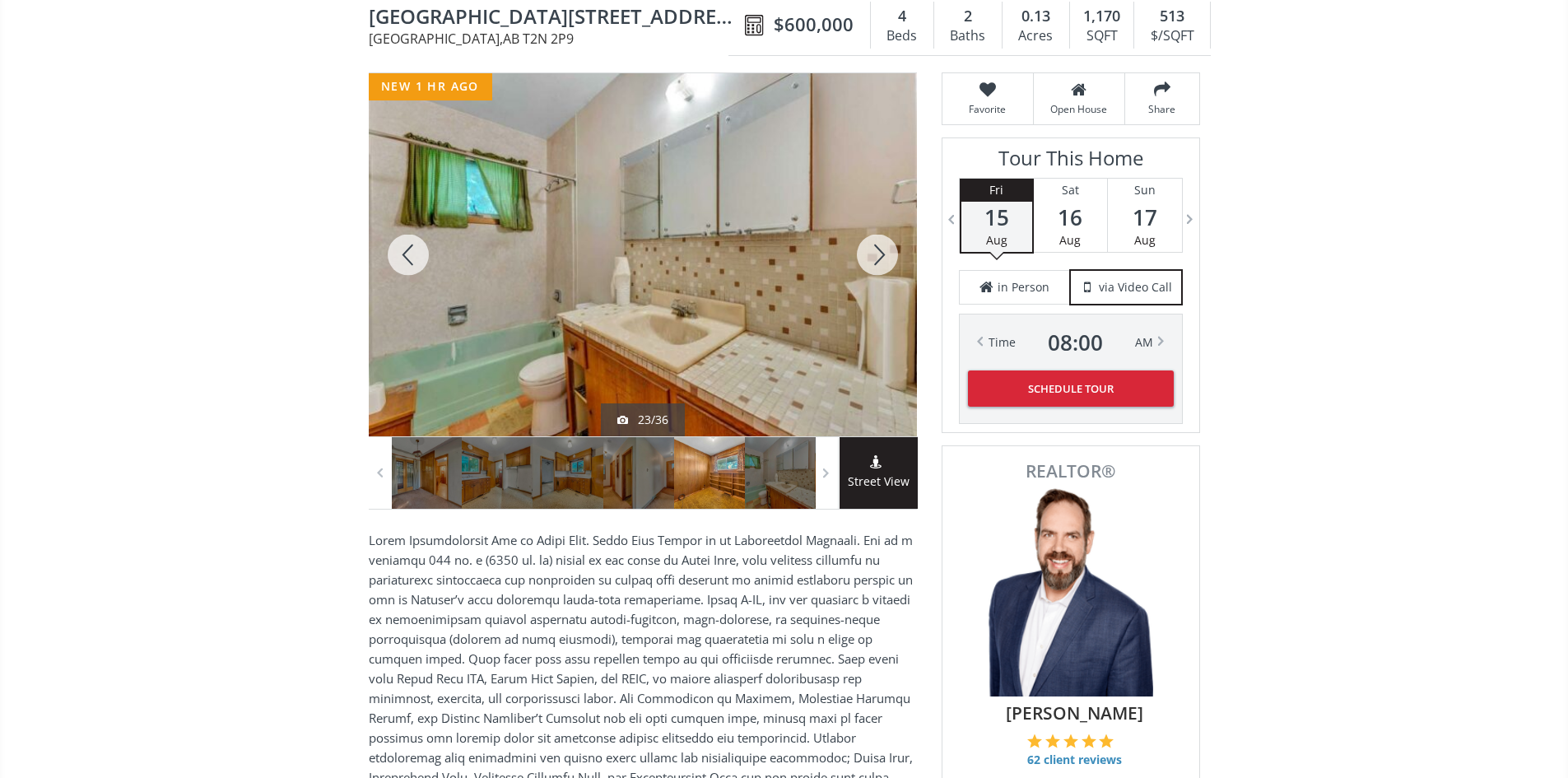
click at [888, 267] on div at bounding box center [877, 254] width 79 height 363
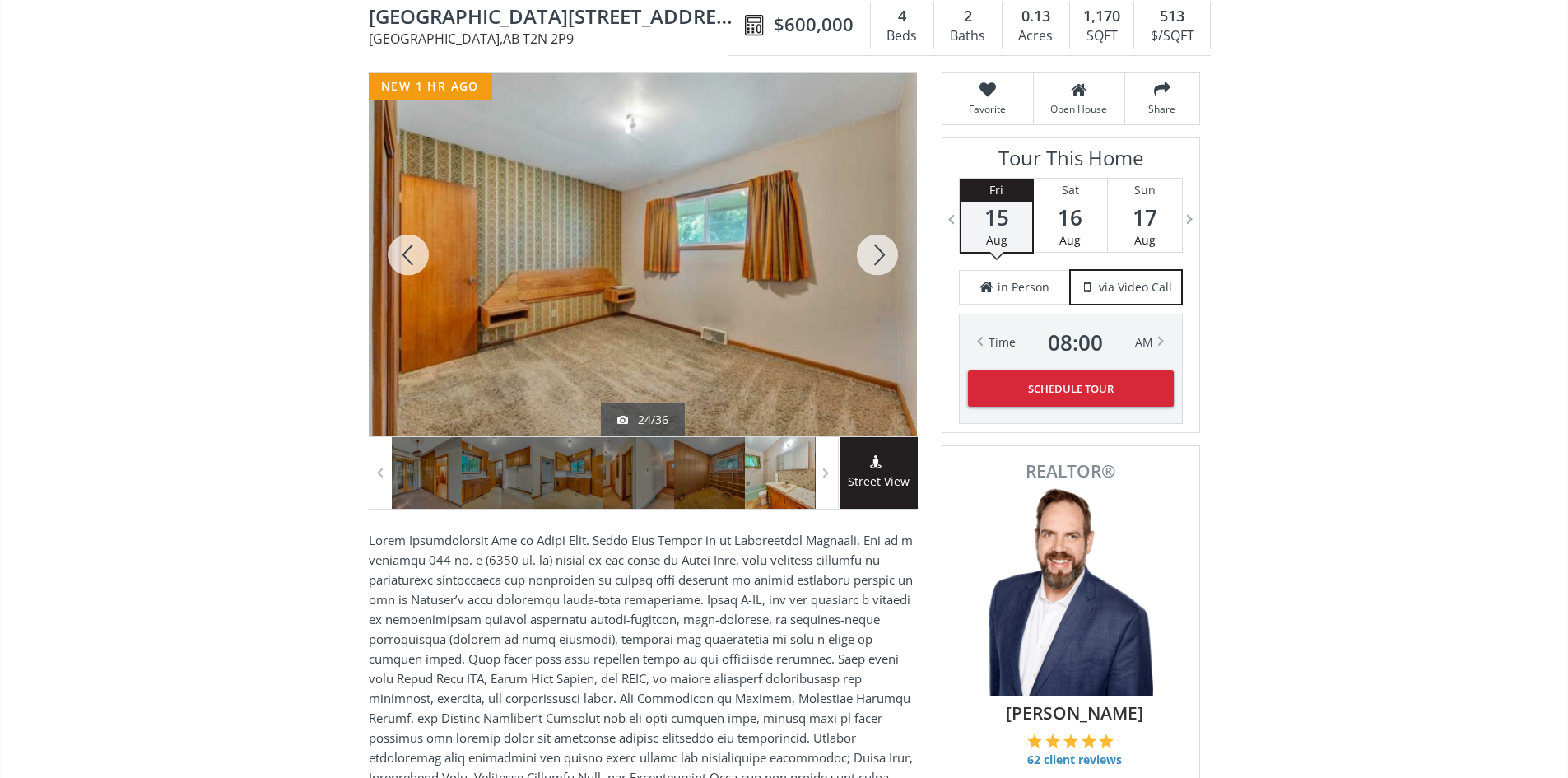
click at [888, 267] on div at bounding box center [877, 254] width 79 height 363
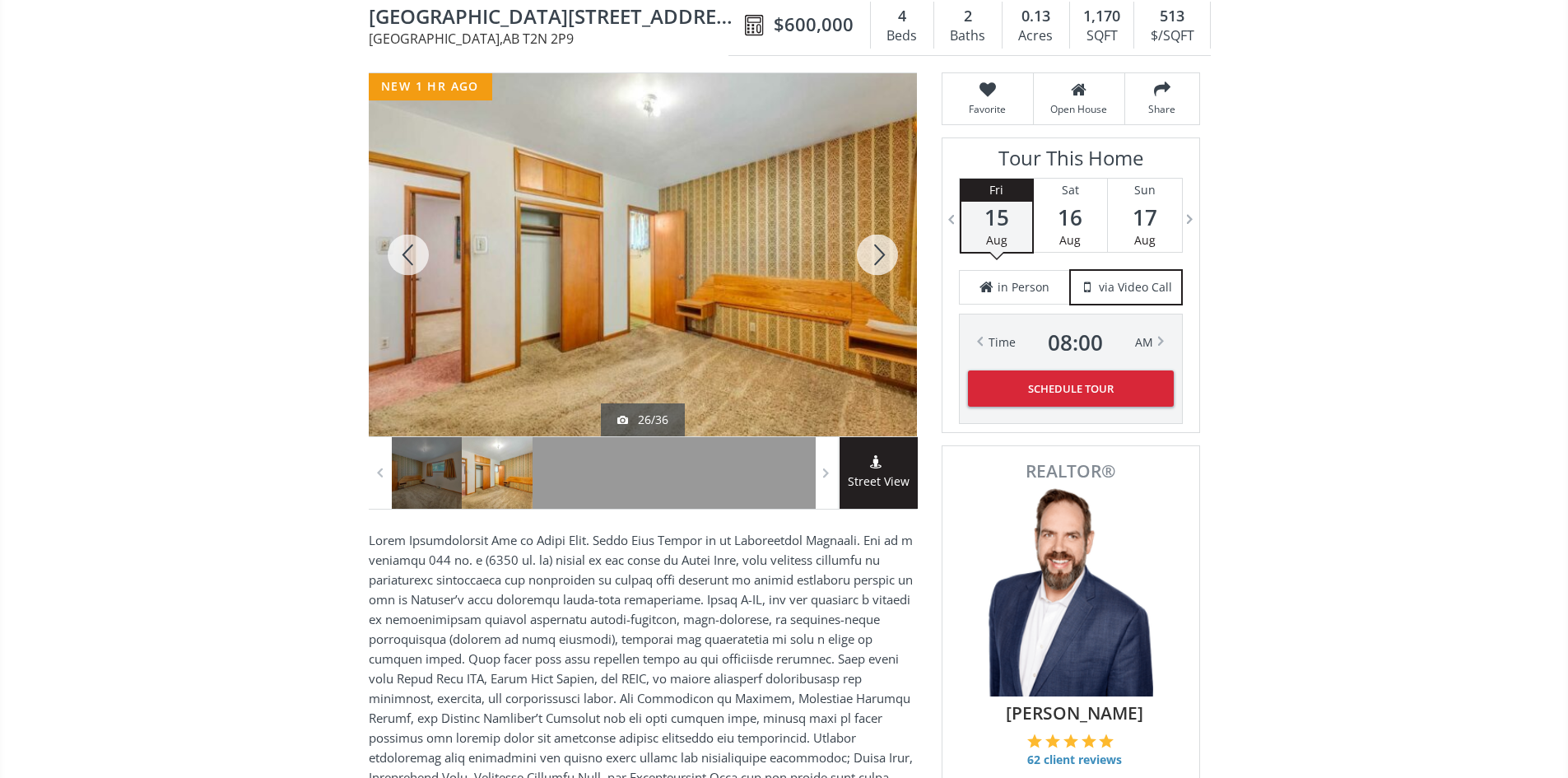
click at [888, 267] on div at bounding box center [877, 254] width 79 height 363
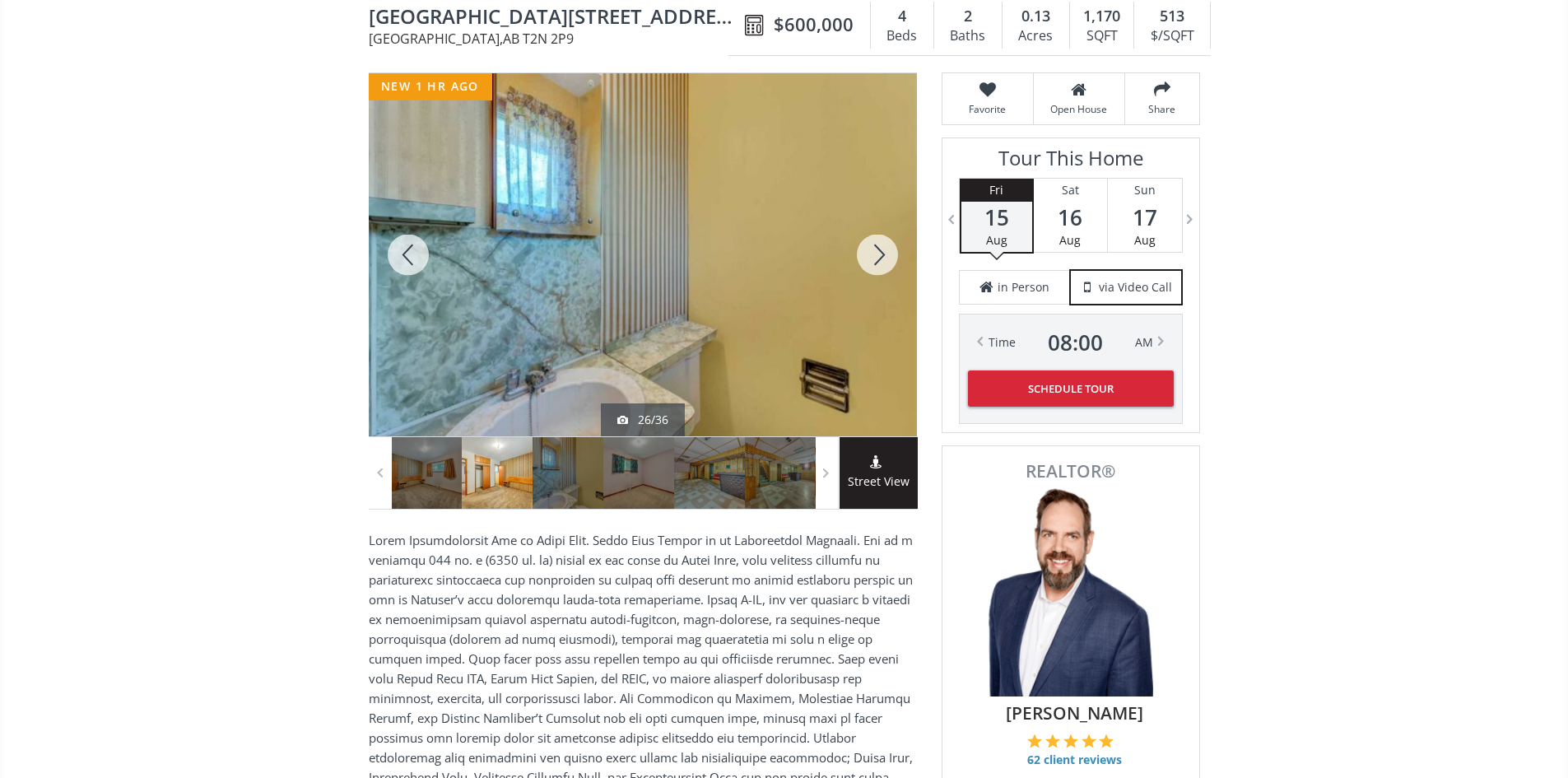
click at [888, 267] on div at bounding box center [877, 254] width 79 height 363
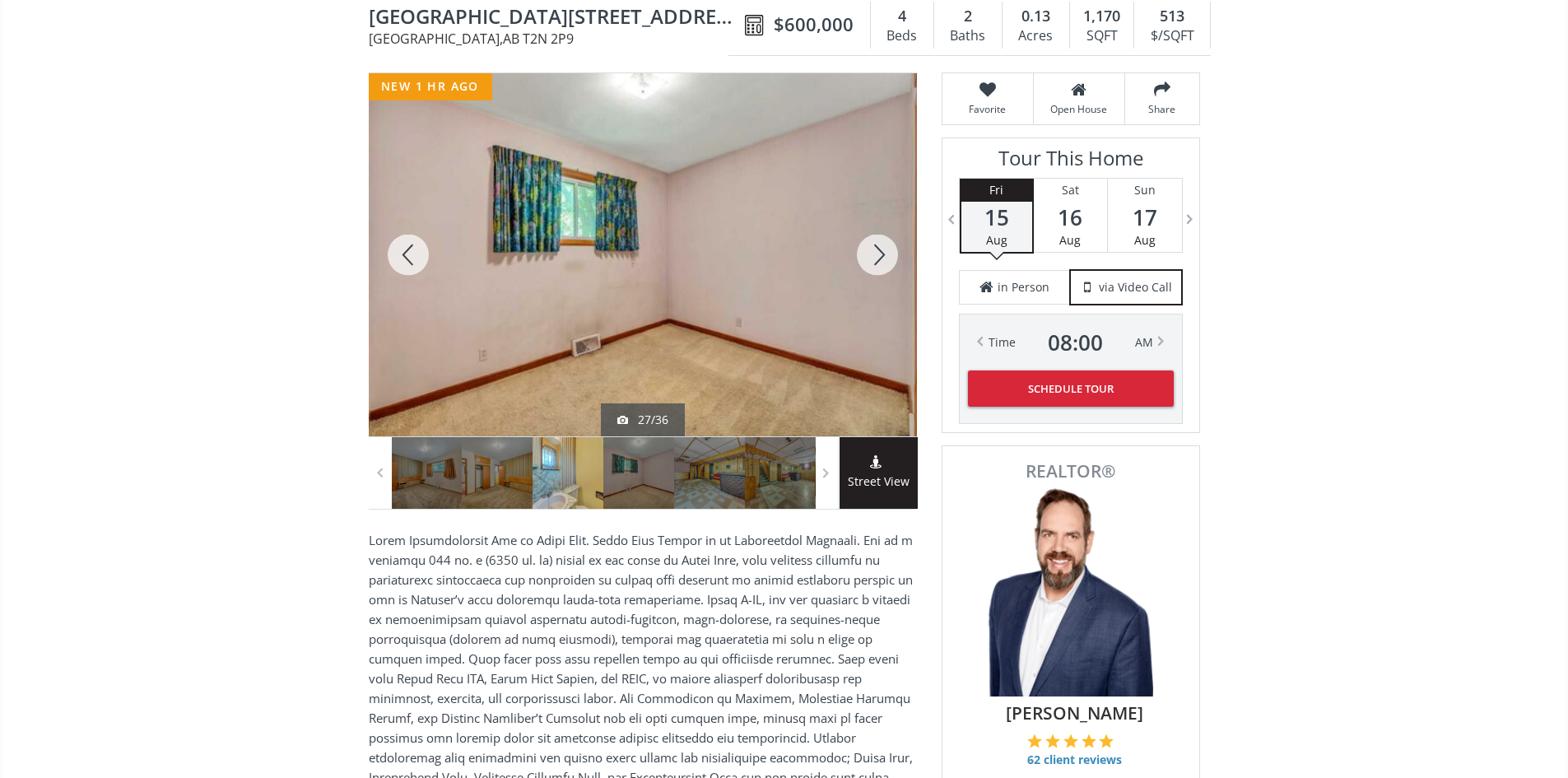
click at [888, 267] on div at bounding box center [877, 254] width 79 height 363
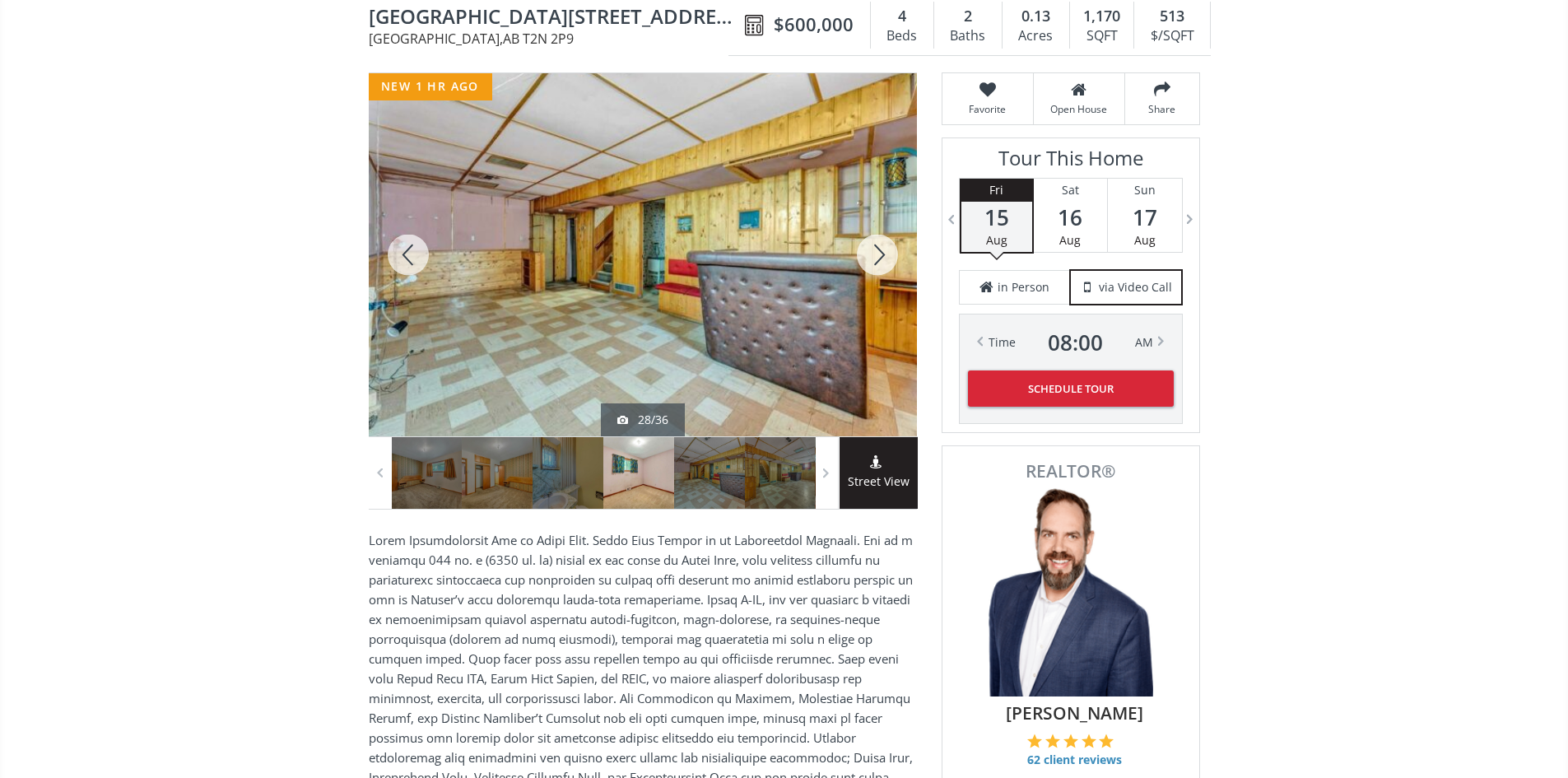
click at [888, 267] on div at bounding box center [877, 254] width 79 height 363
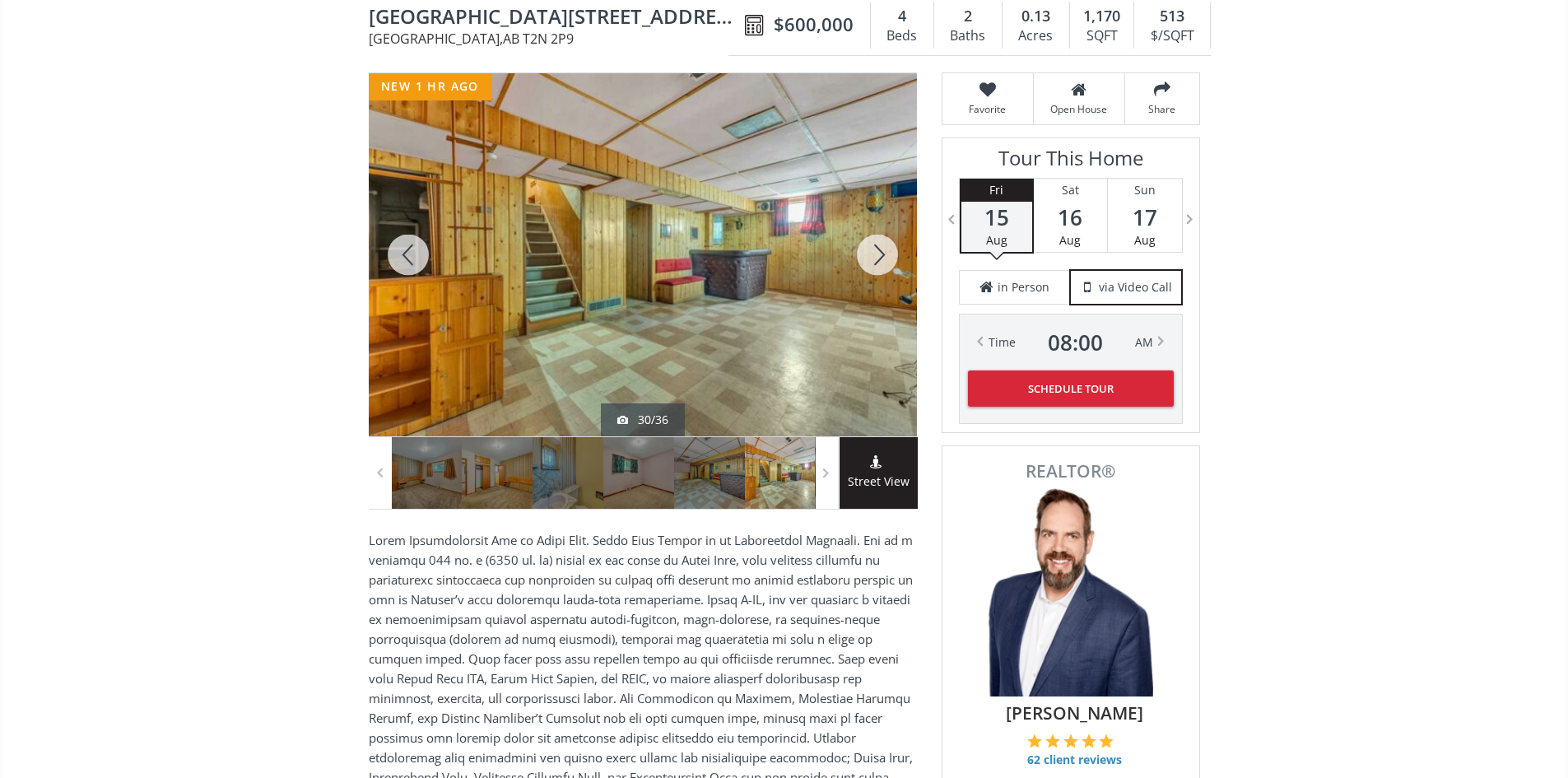
click at [888, 267] on div at bounding box center [877, 254] width 79 height 363
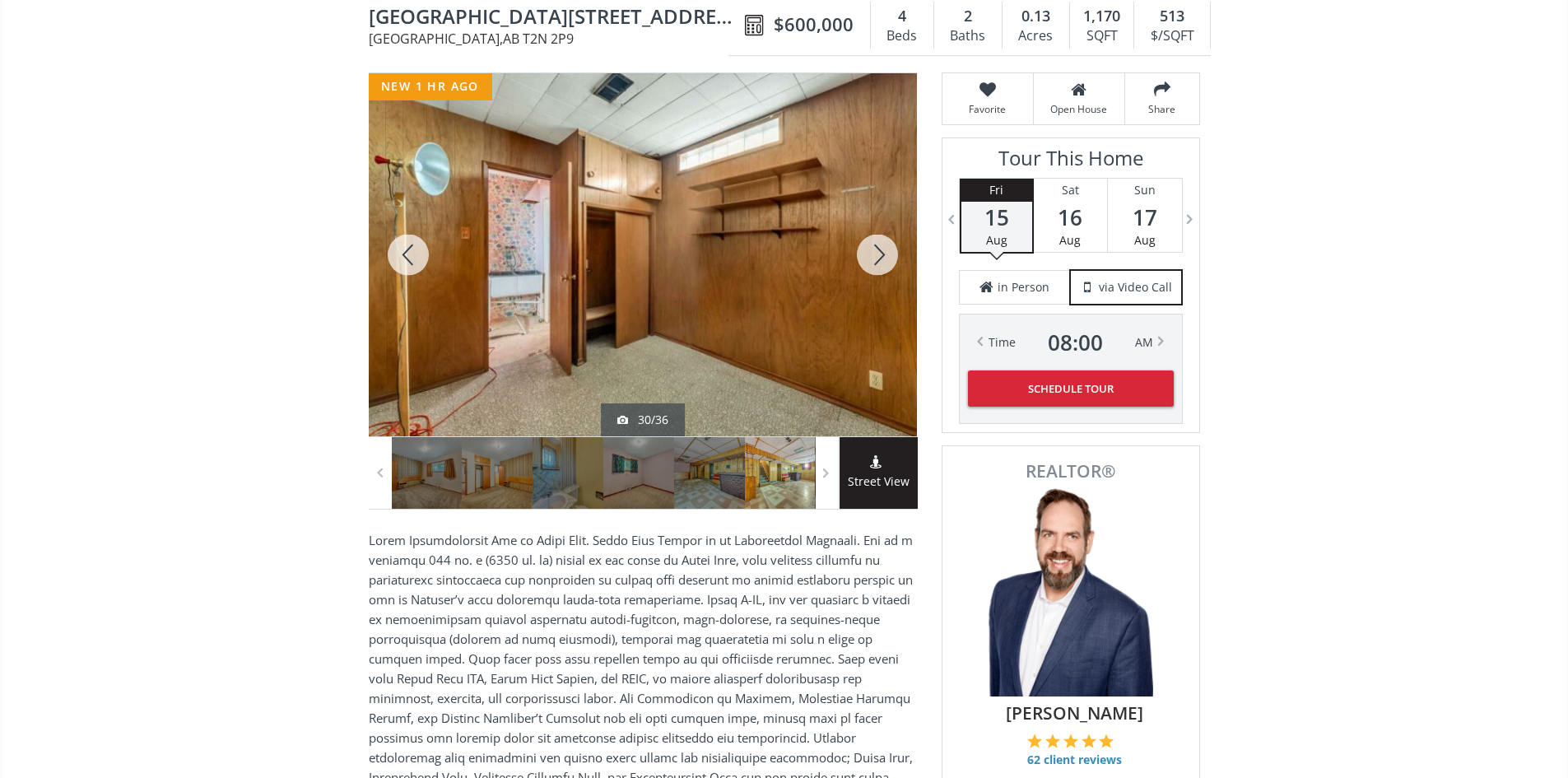
click at [888, 267] on div at bounding box center [877, 254] width 79 height 363
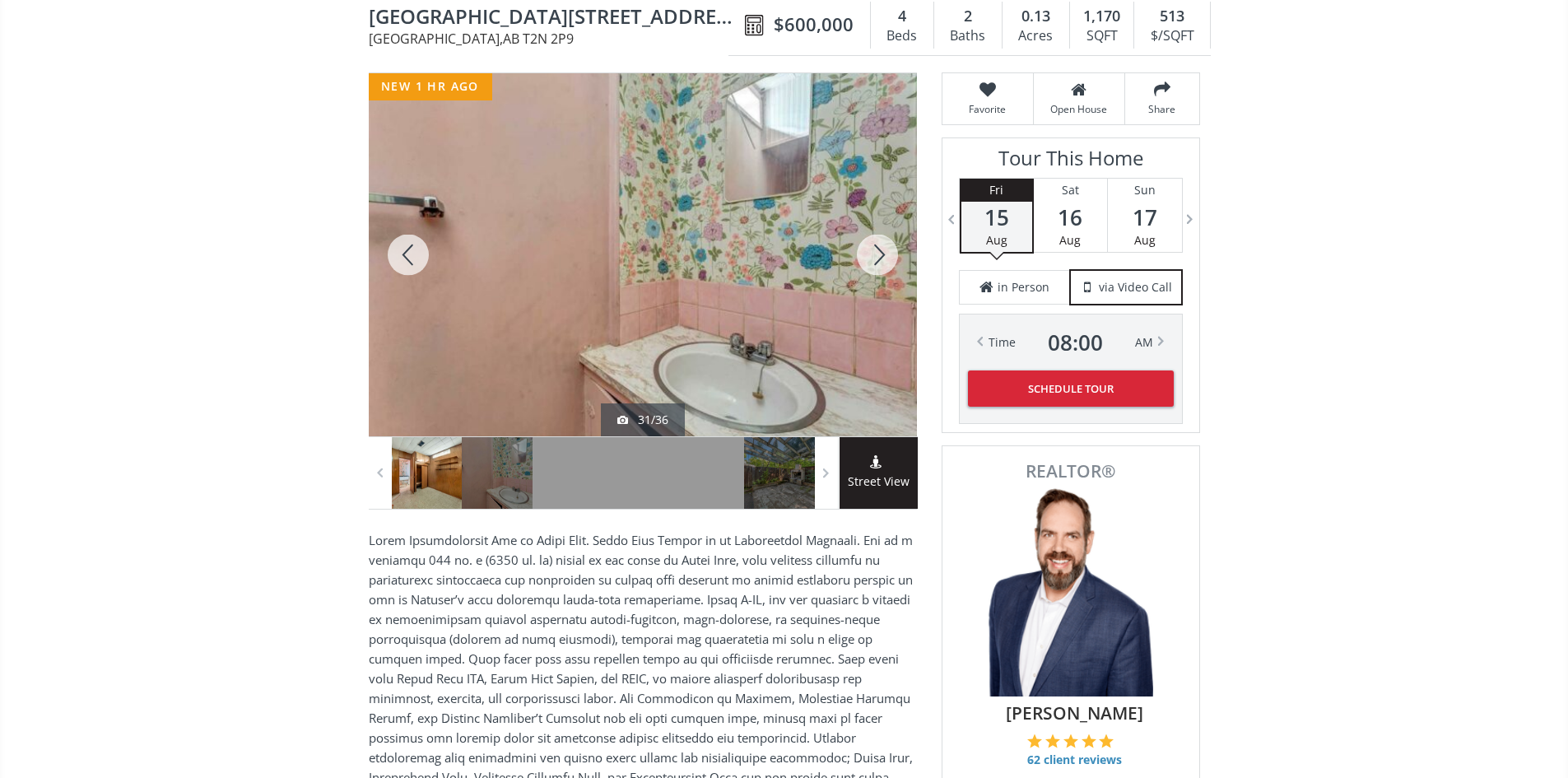
click at [888, 267] on div at bounding box center [877, 254] width 79 height 363
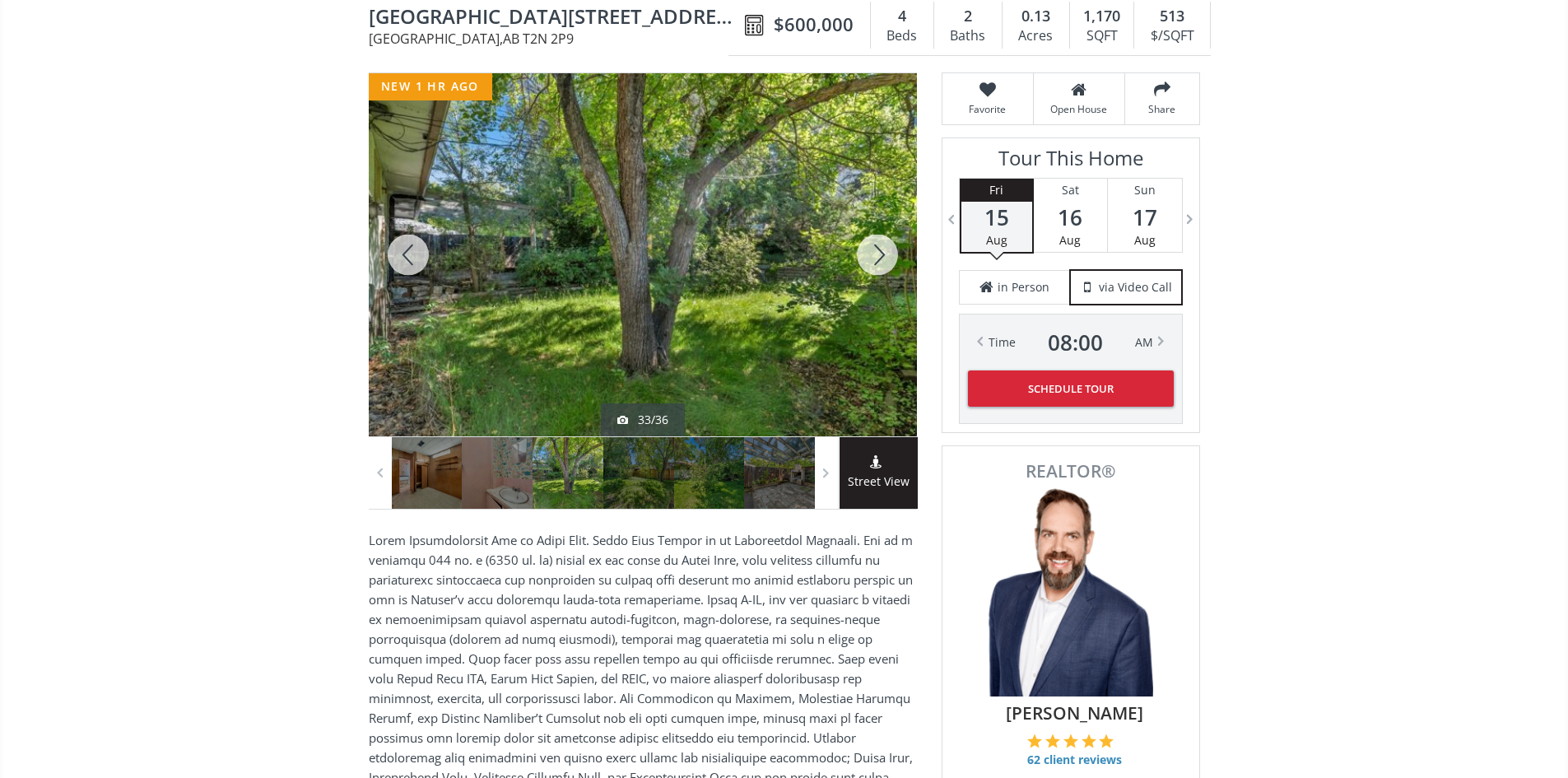
click at [888, 267] on div at bounding box center [877, 254] width 79 height 363
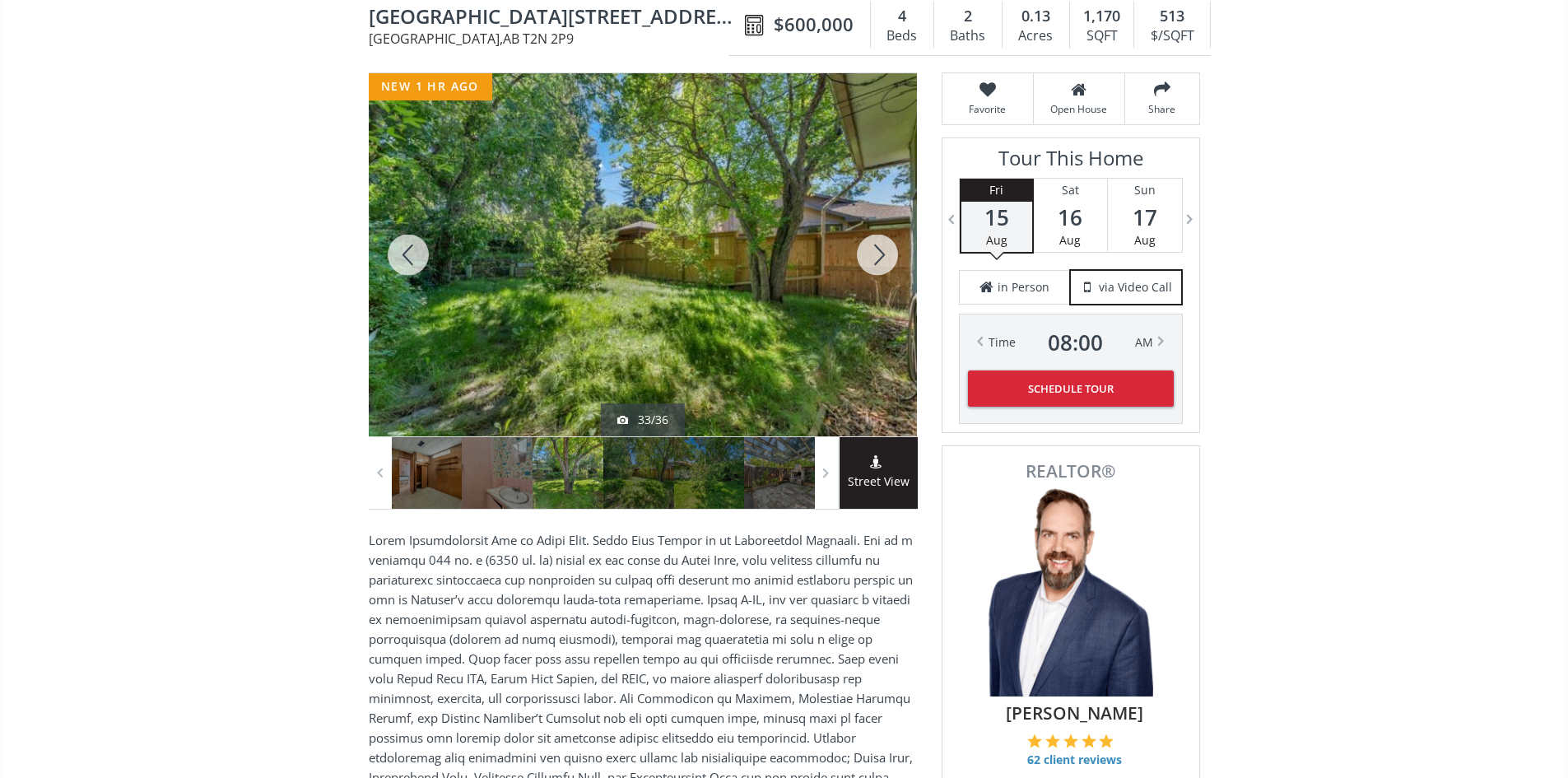
click at [888, 267] on div at bounding box center [877, 254] width 79 height 363
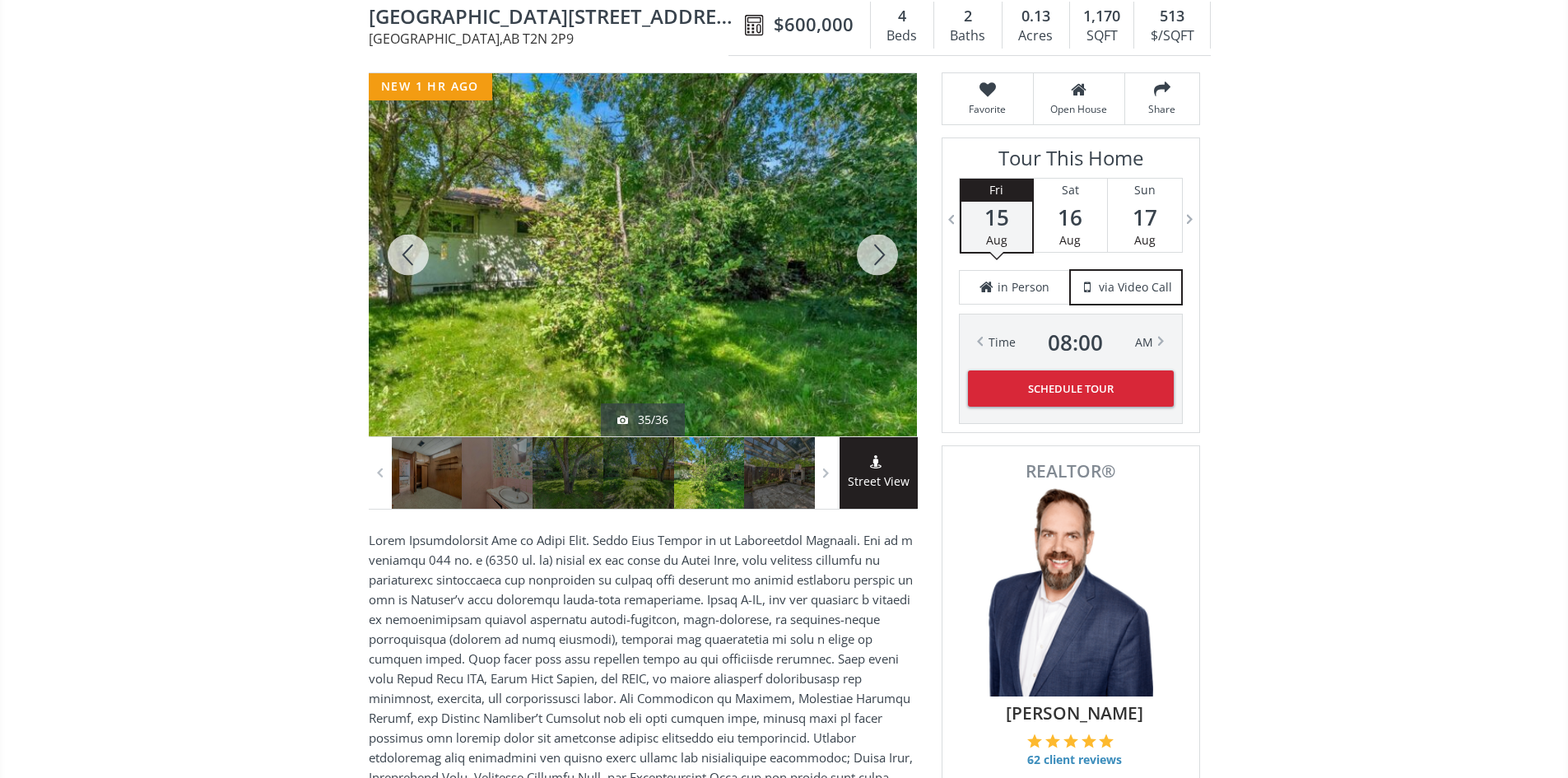
click at [888, 267] on div at bounding box center [877, 254] width 79 height 363
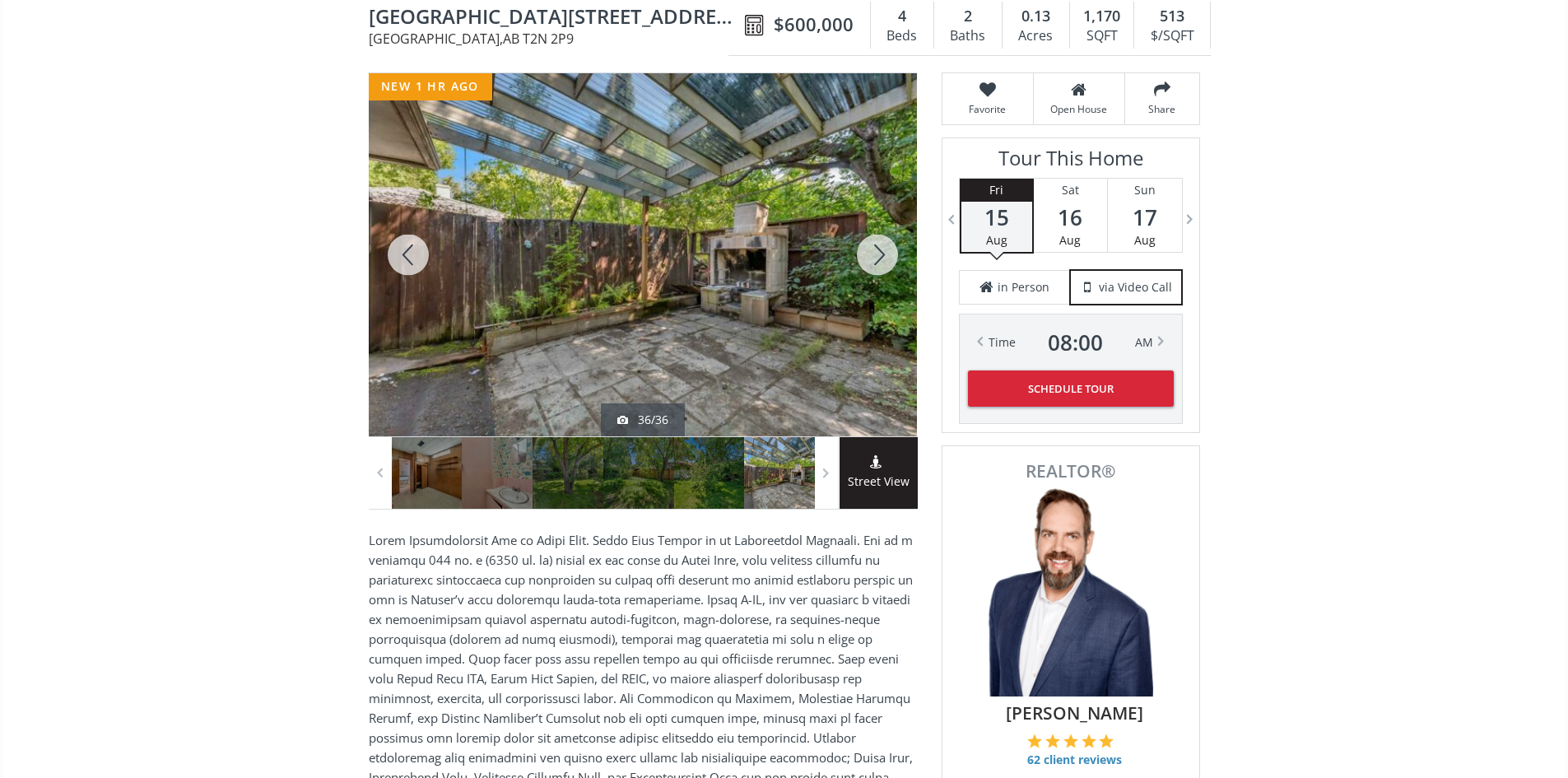
click at [888, 267] on div at bounding box center [877, 254] width 79 height 363
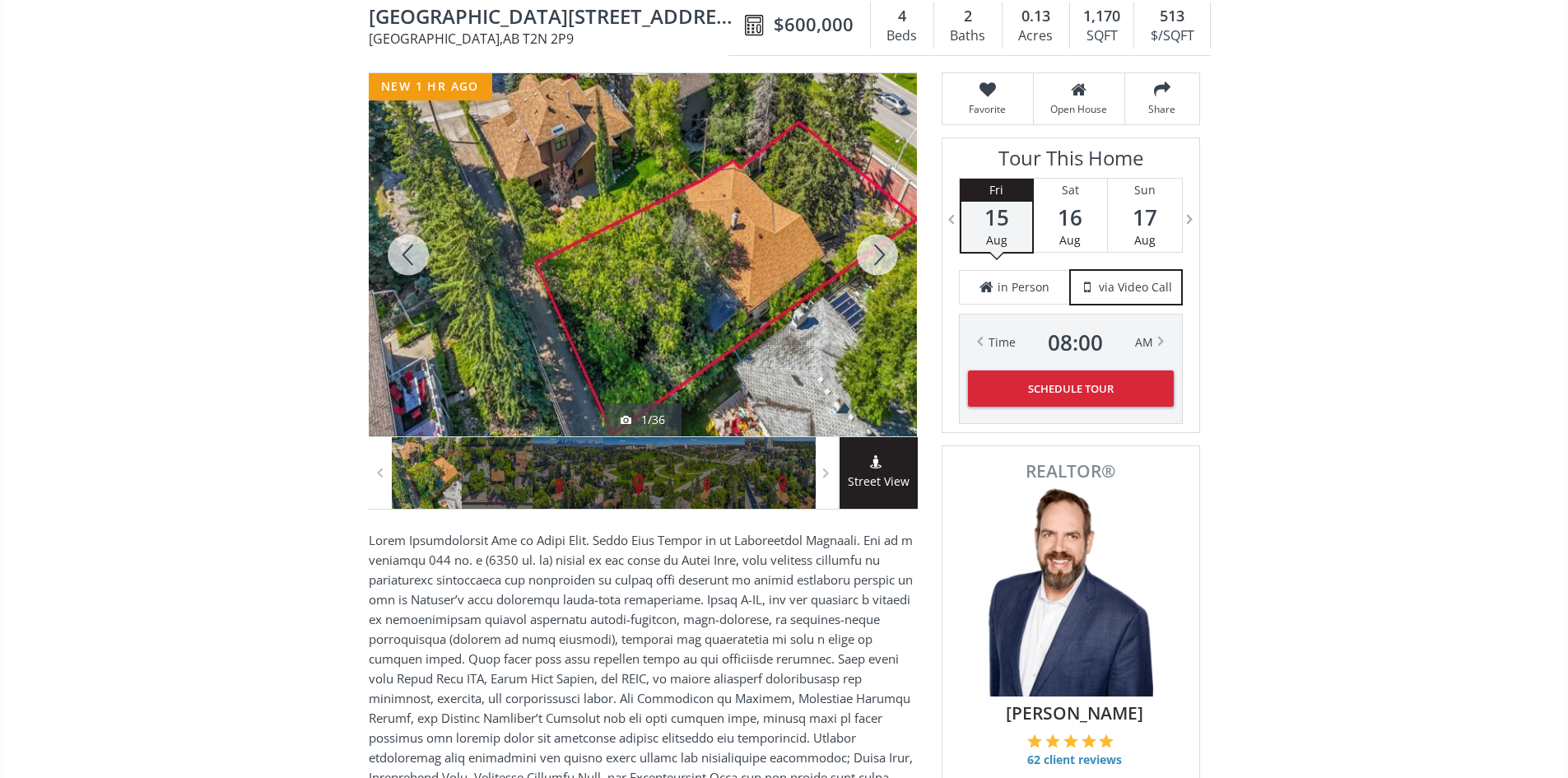
click at [888, 267] on div at bounding box center [877, 254] width 79 height 363
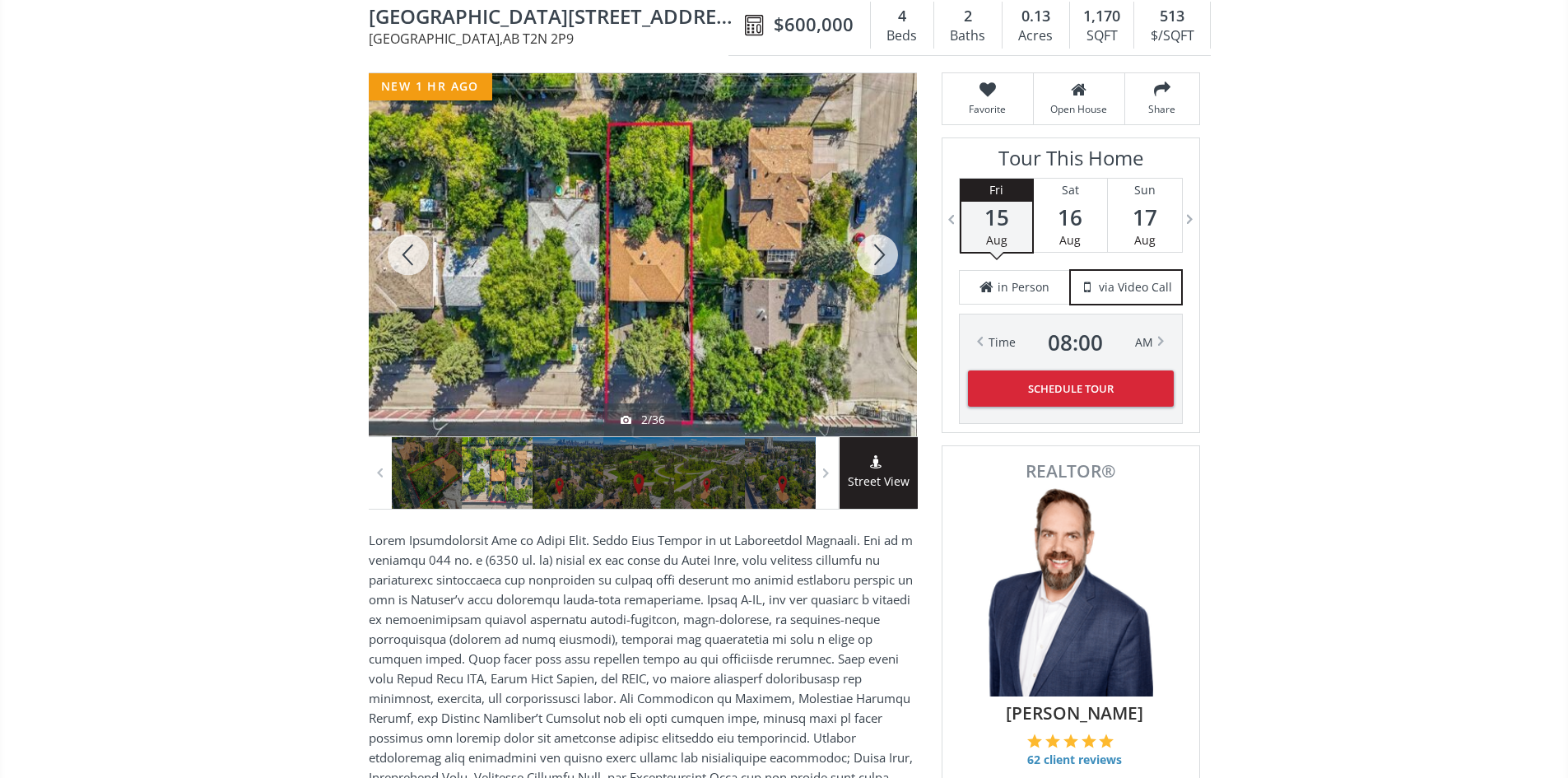
click at [888, 267] on div at bounding box center [877, 254] width 79 height 363
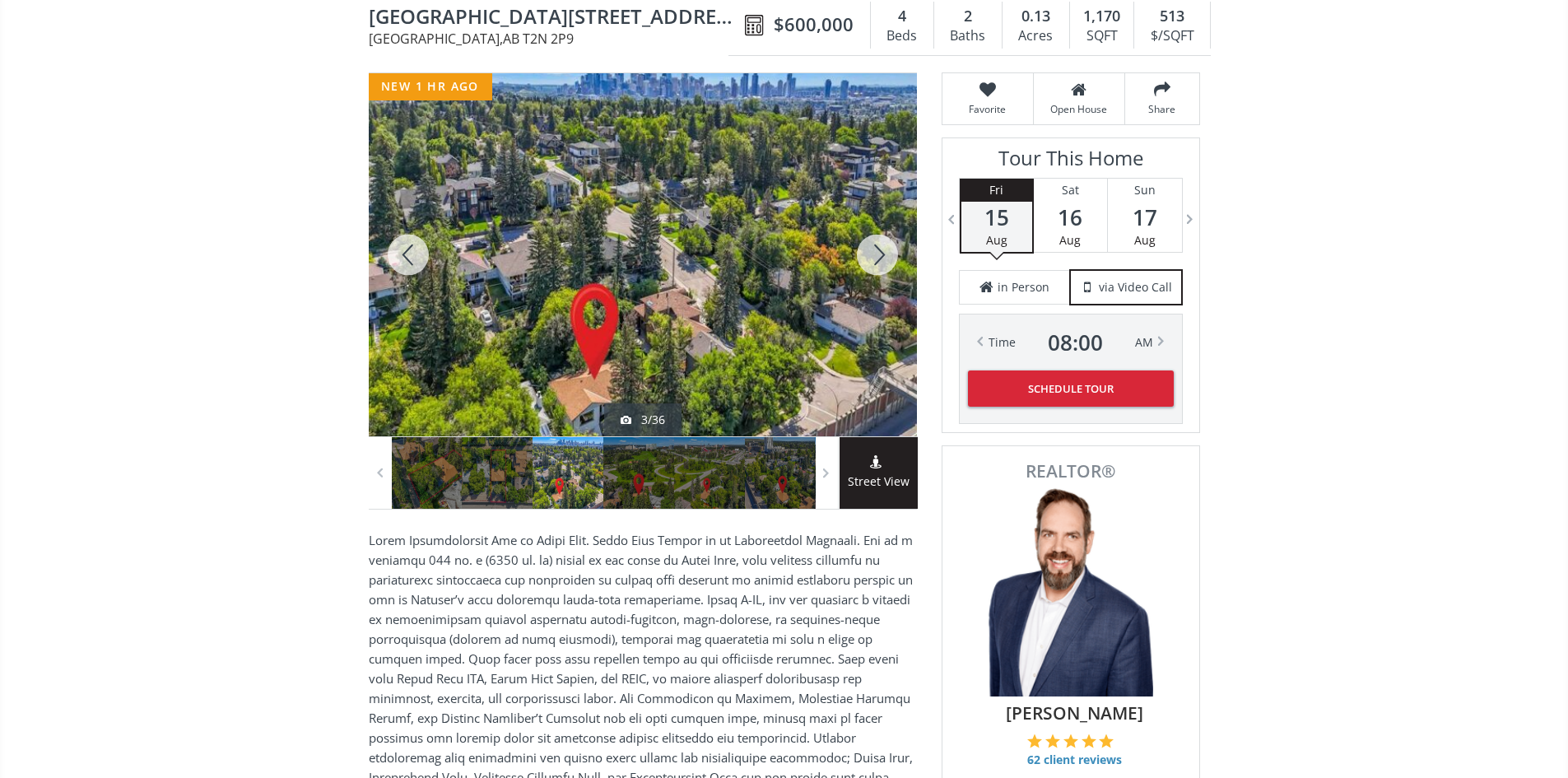
click at [888, 267] on div at bounding box center [877, 254] width 79 height 363
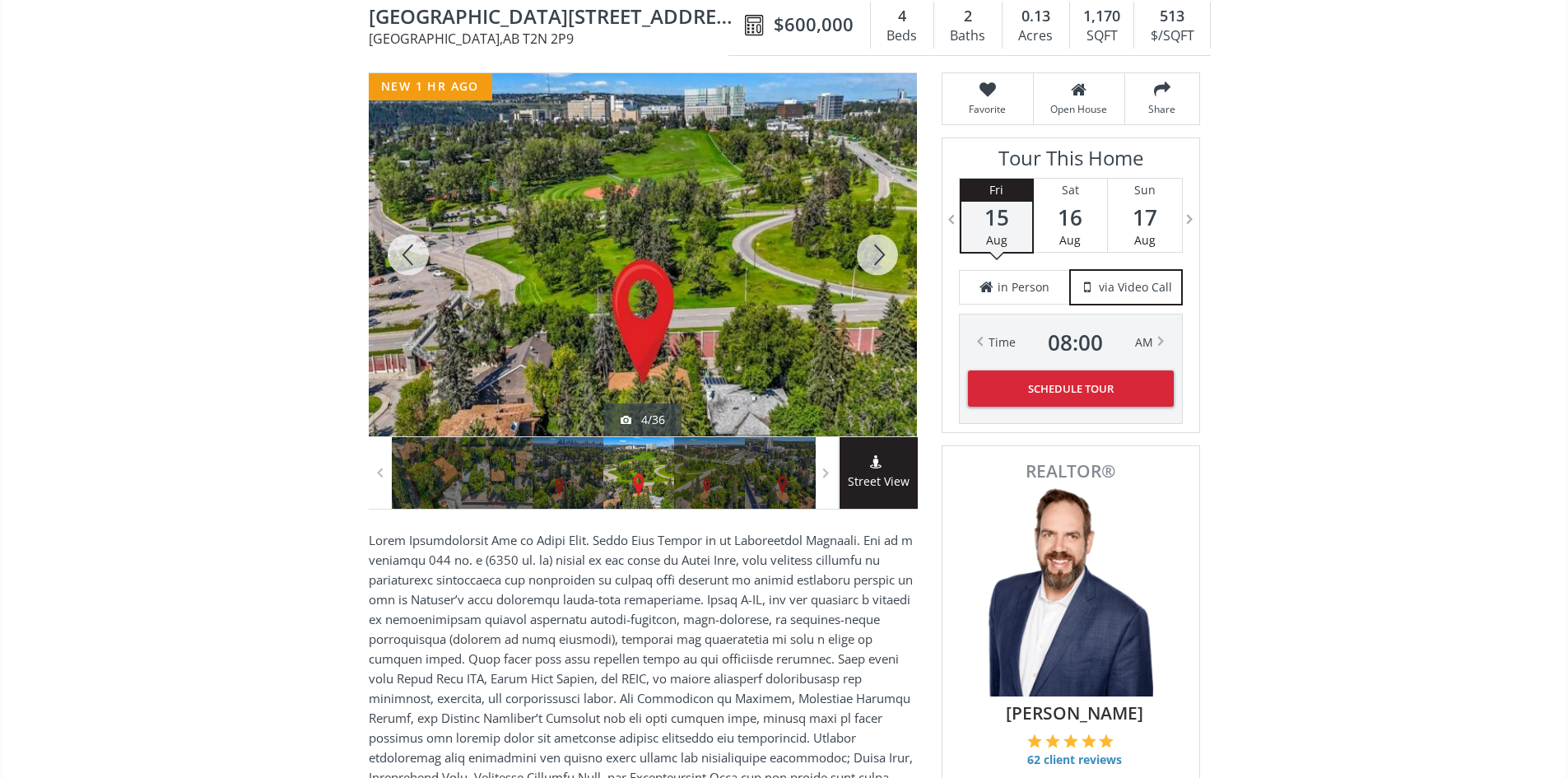
click at [888, 267] on div at bounding box center [877, 254] width 79 height 363
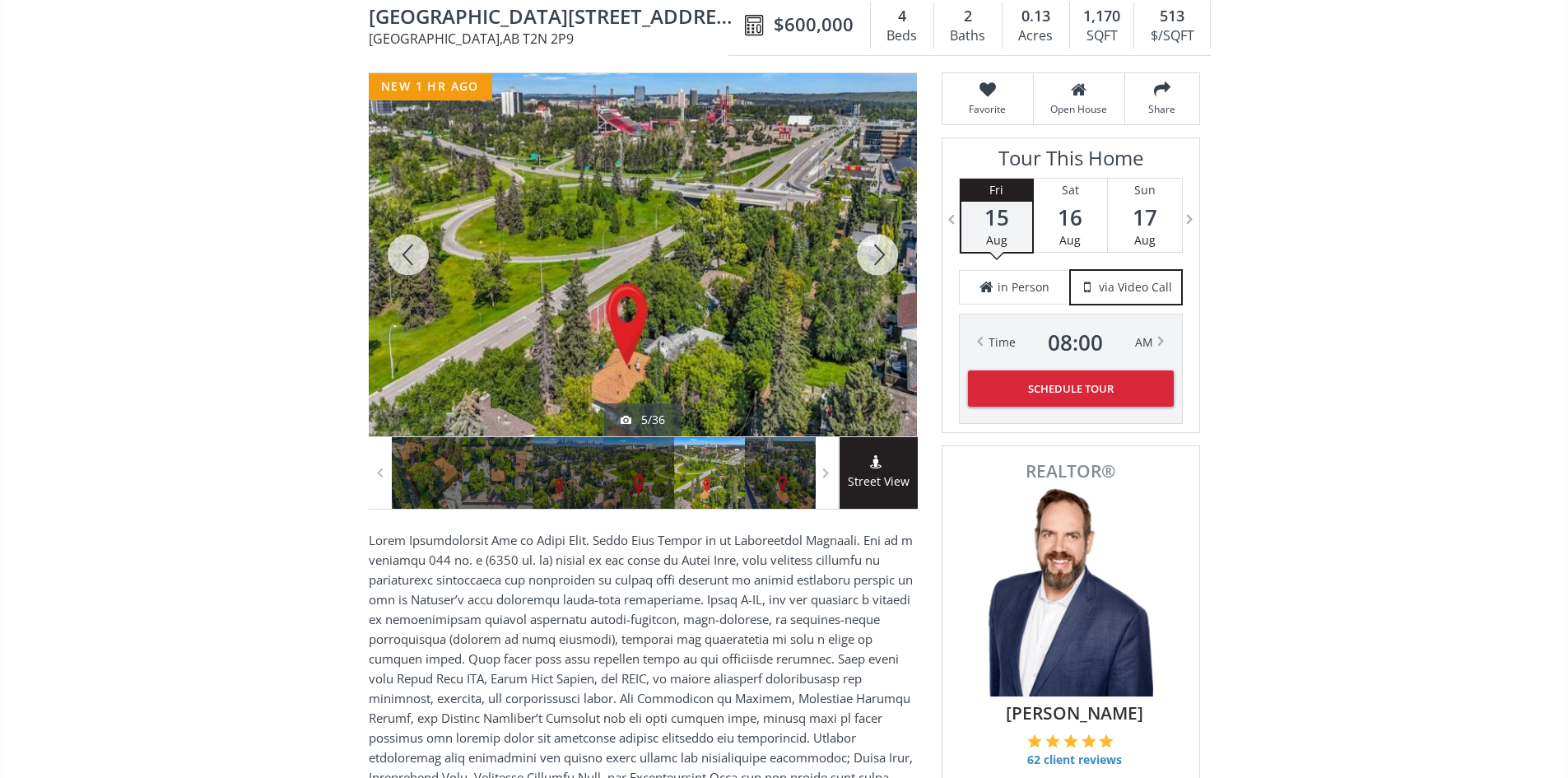
click at [888, 267] on div at bounding box center [877, 254] width 79 height 363
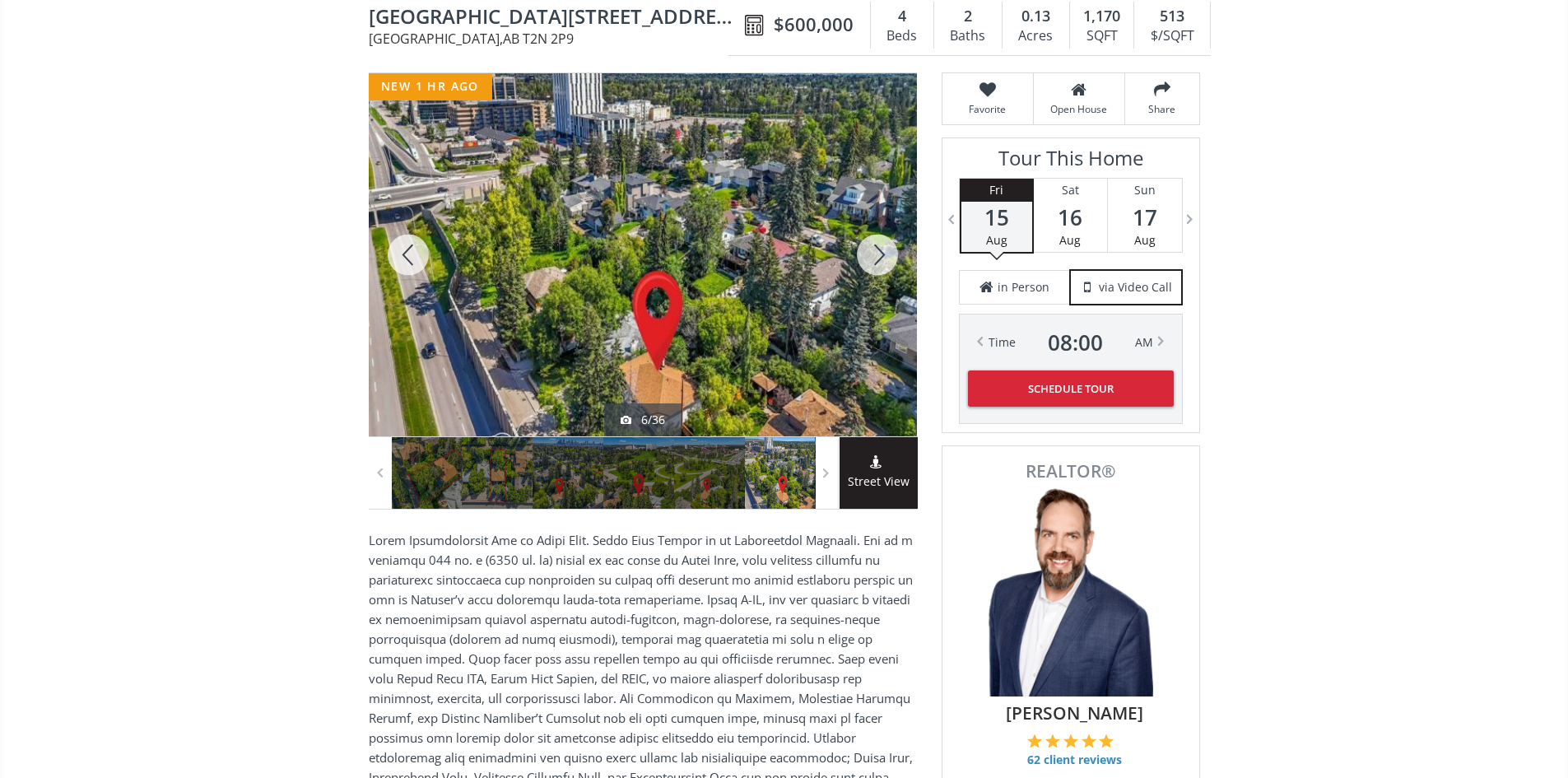
click at [888, 267] on div at bounding box center [877, 254] width 79 height 363
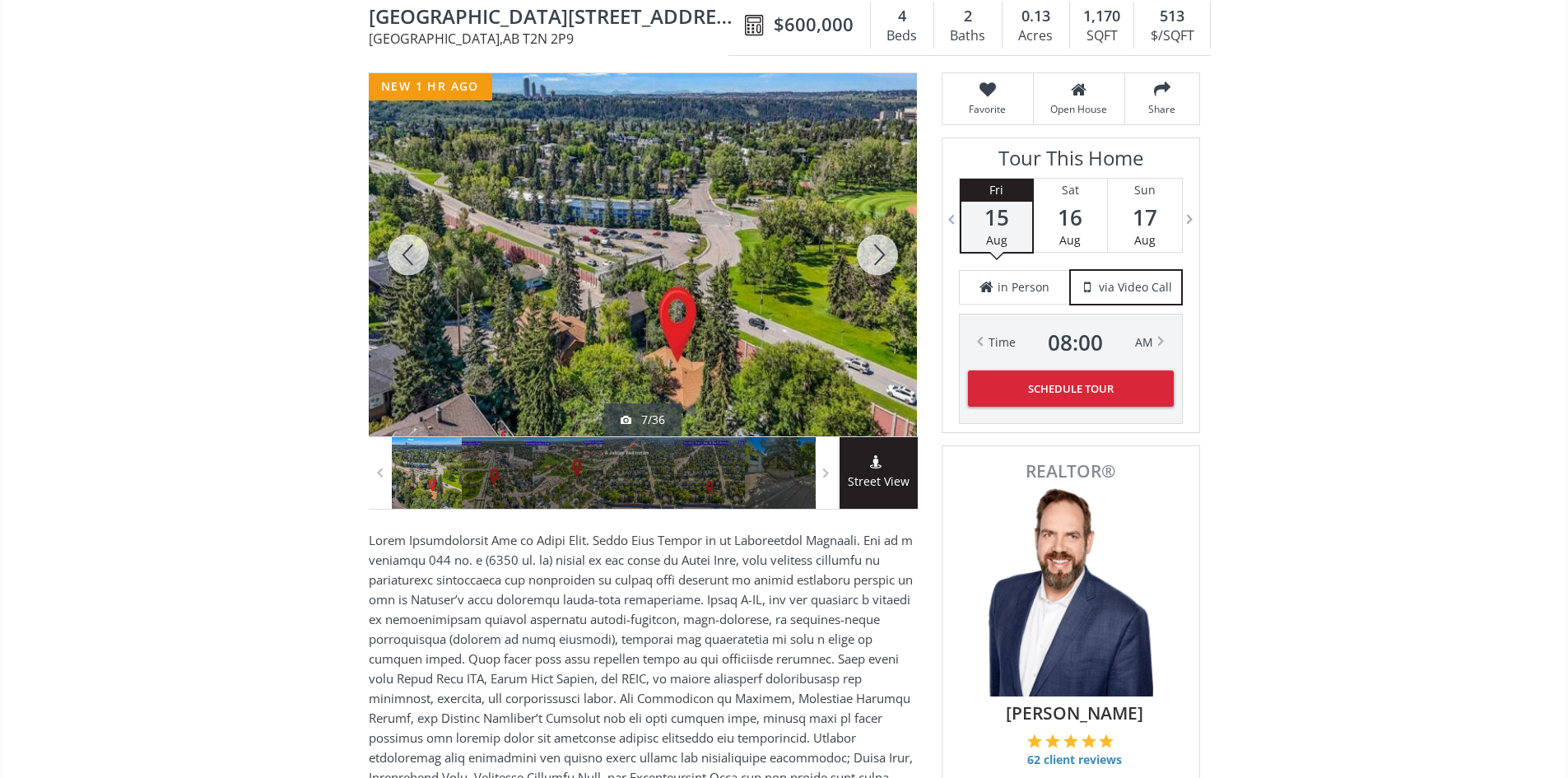
click at [888, 267] on div at bounding box center [877, 254] width 79 height 363
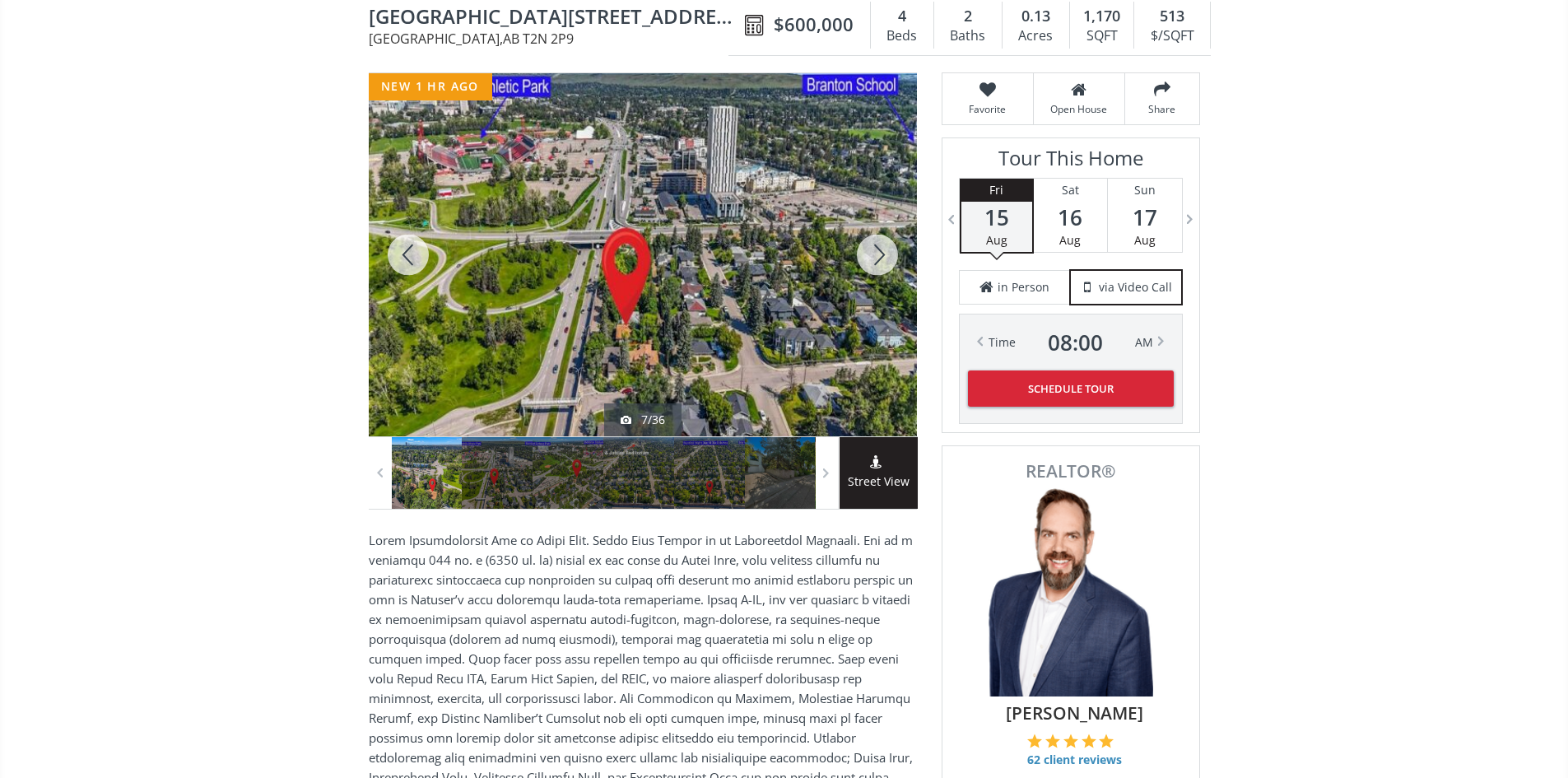
click at [888, 267] on div at bounding box center [877, 254] width 79 height 363
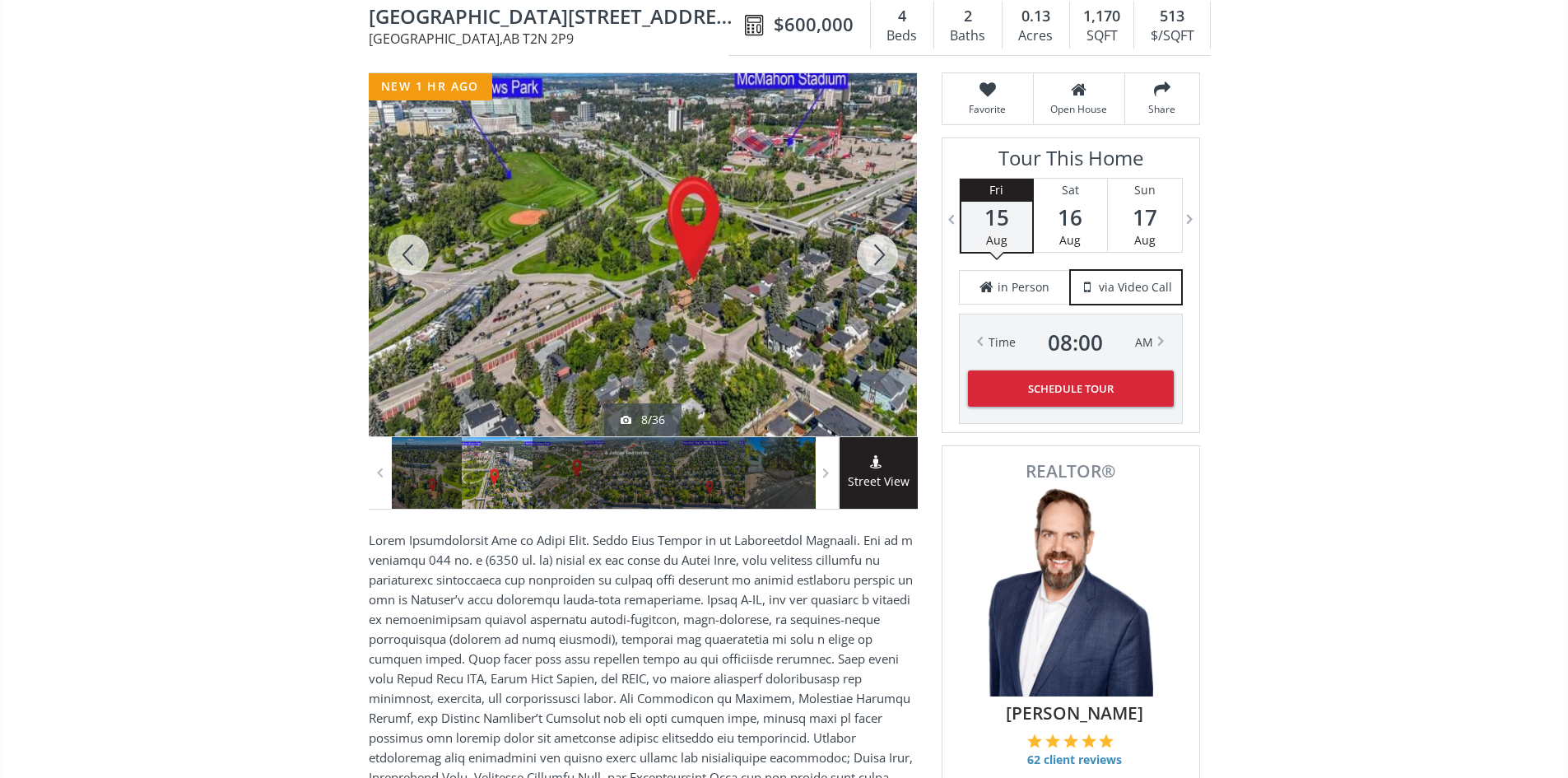
click at [888, 267] on div at bounding box center [877, 254] width 79 height 363
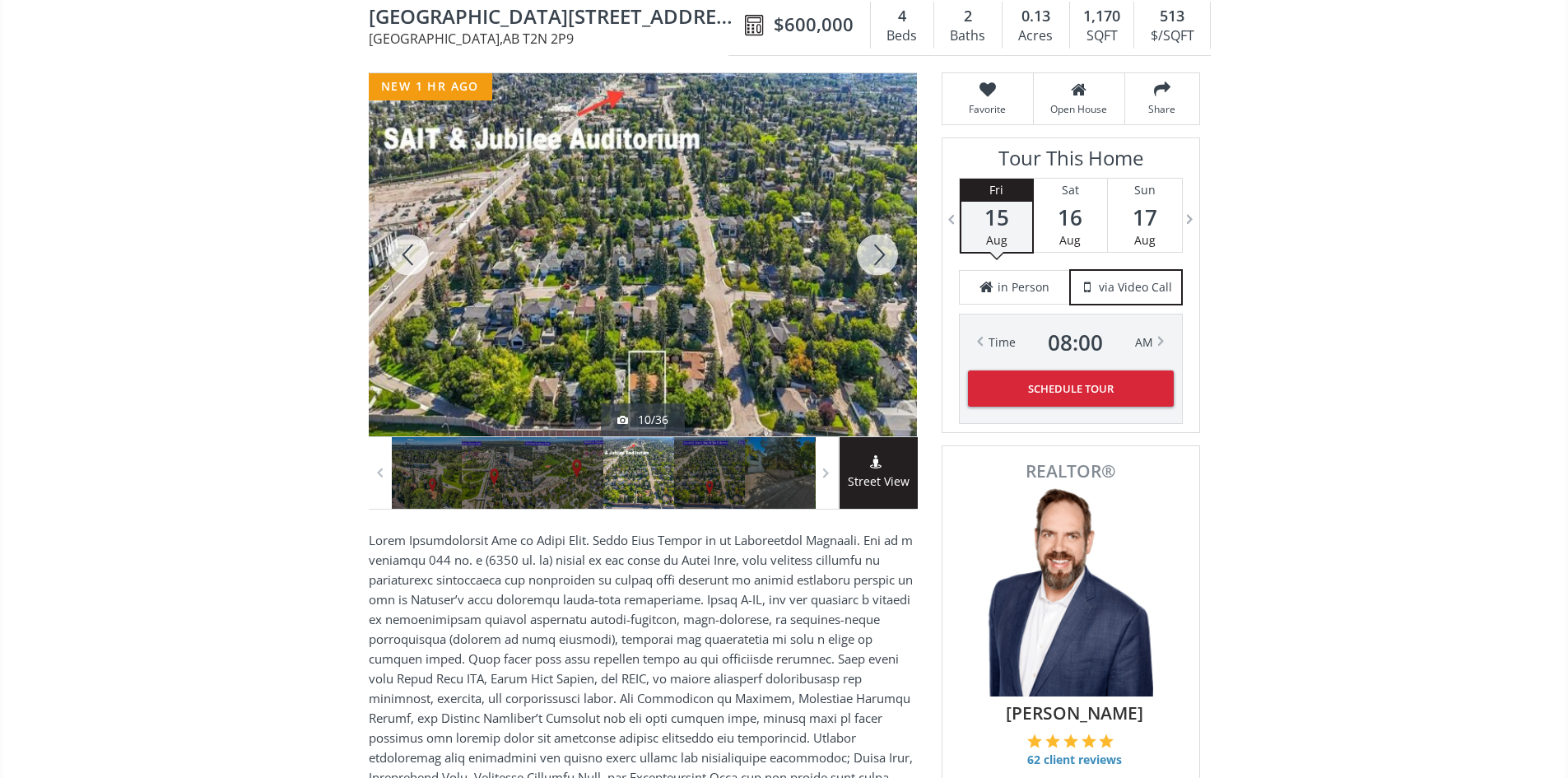
click at [888, 267] on div at bounding box center [877, 254] width 79 height 363
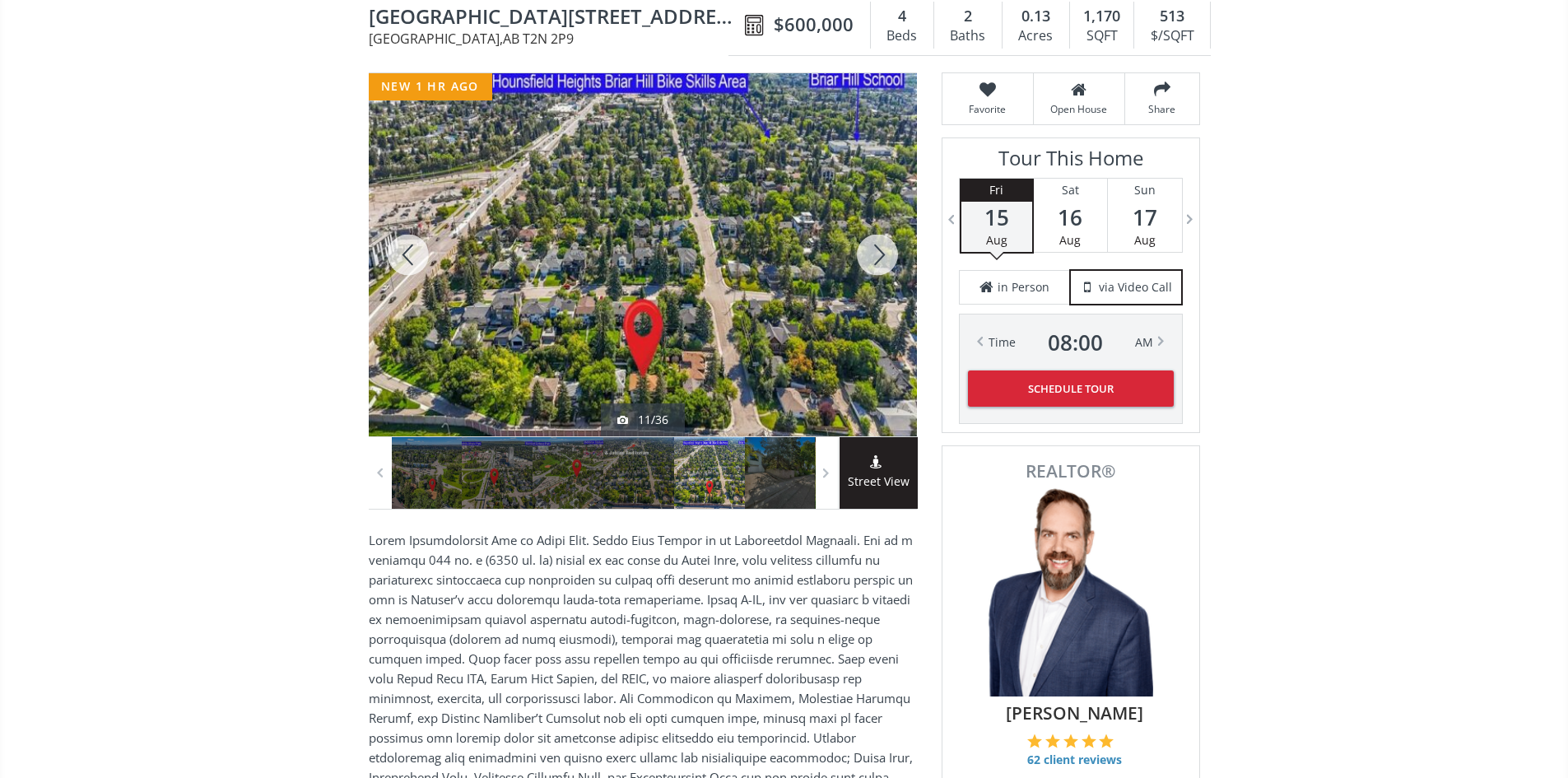
click at [407, 272] on div at bounding box center [408, 254] width 79 height 363
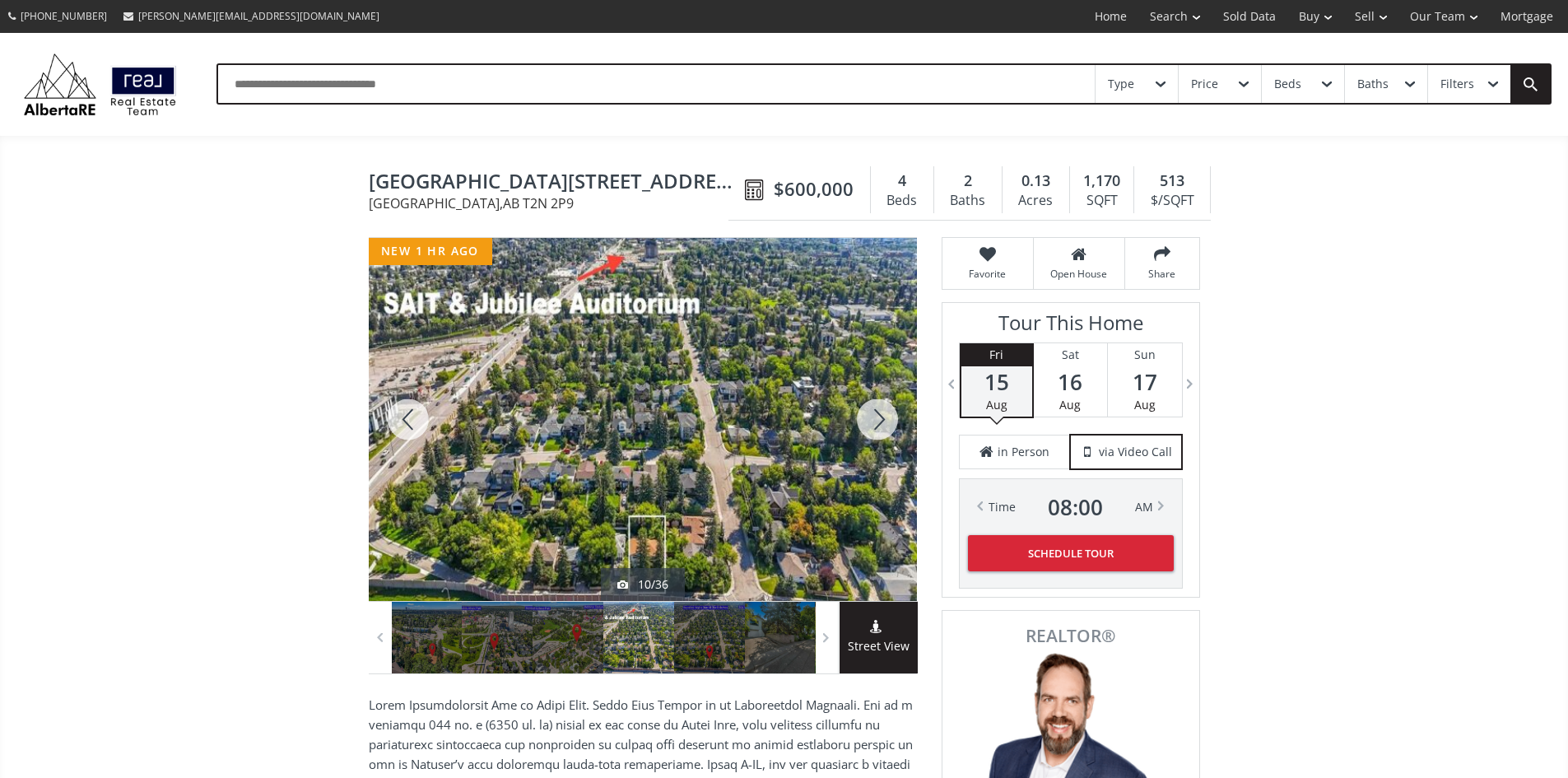
scroll to position [83, 0]
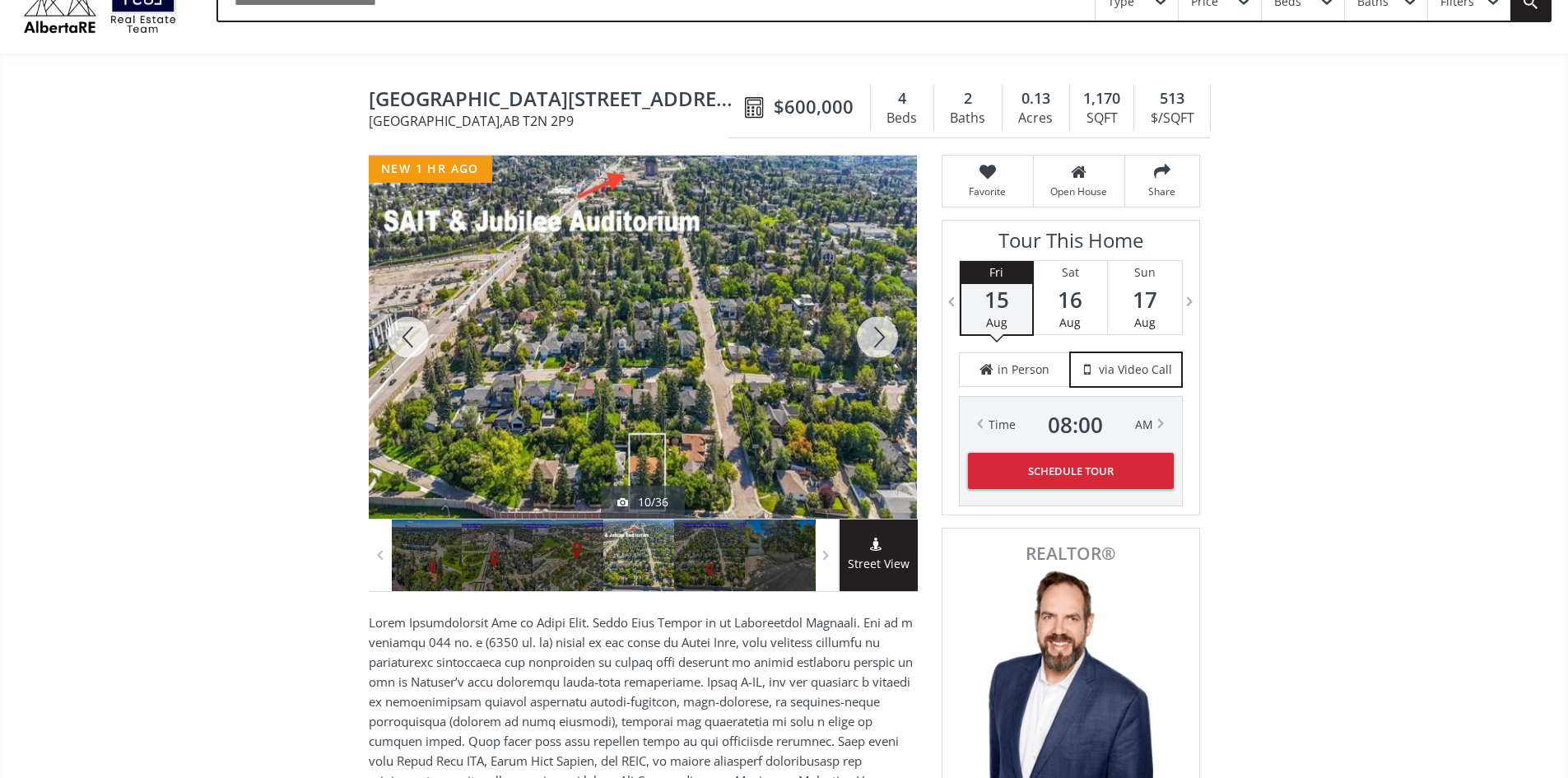
click at [882, 346] on div at bounding box center [877, 336] width 79 height 363
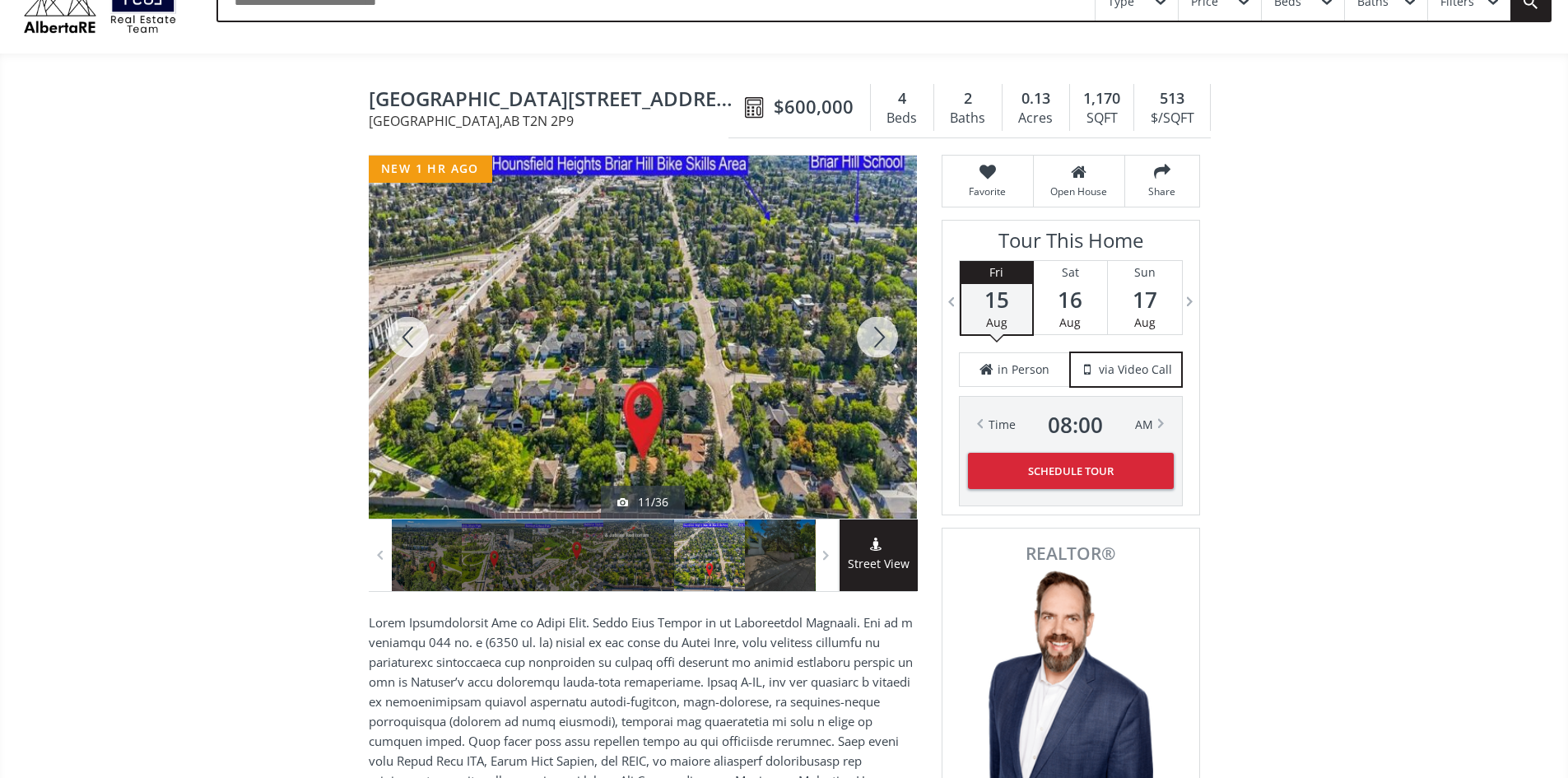
click at [882, 346] on div at bounding box center [877, 336] width 79 height 363
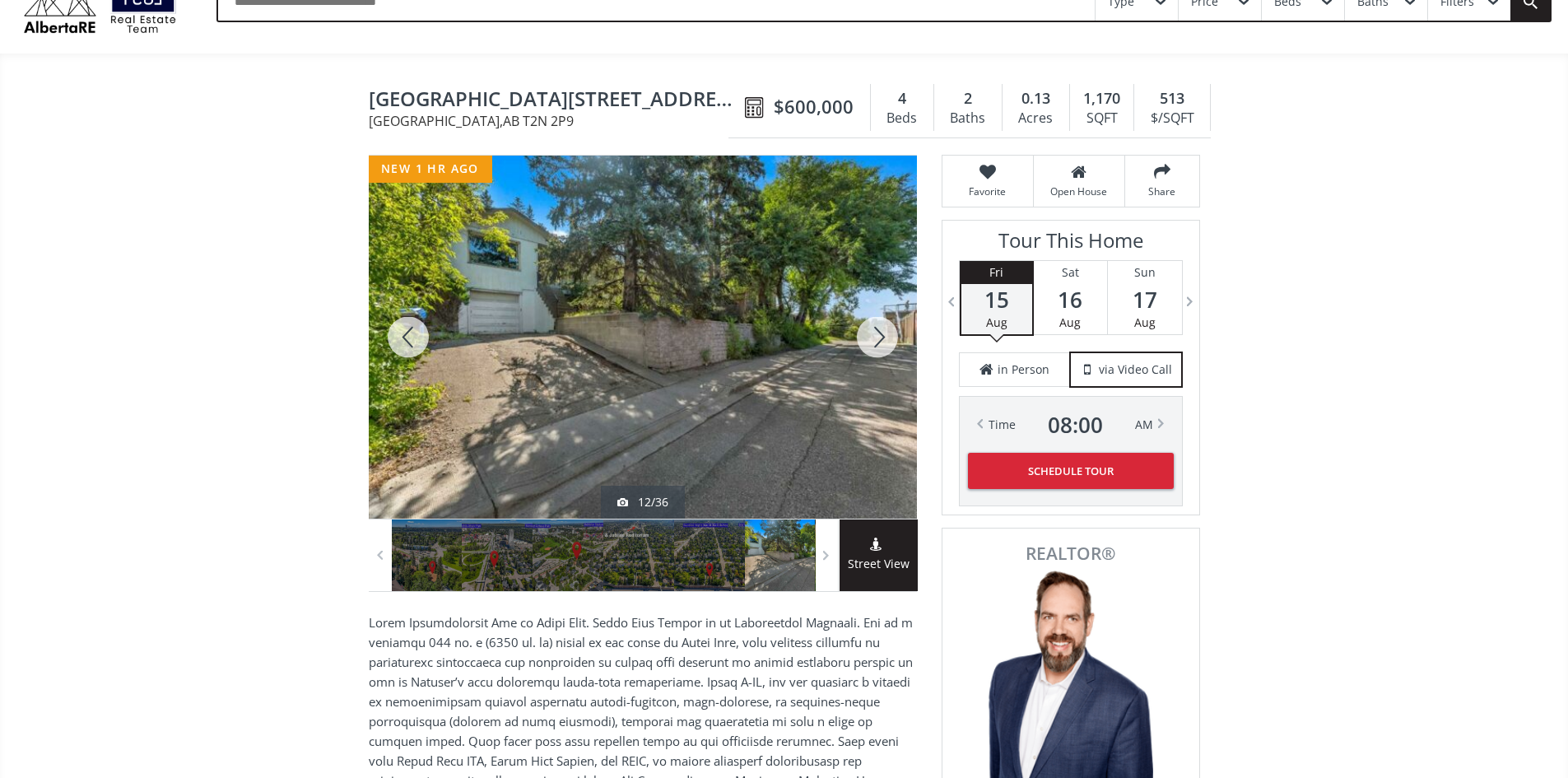
click at [882, 346] on div at bounding box center [877, 336] width 79 height 363
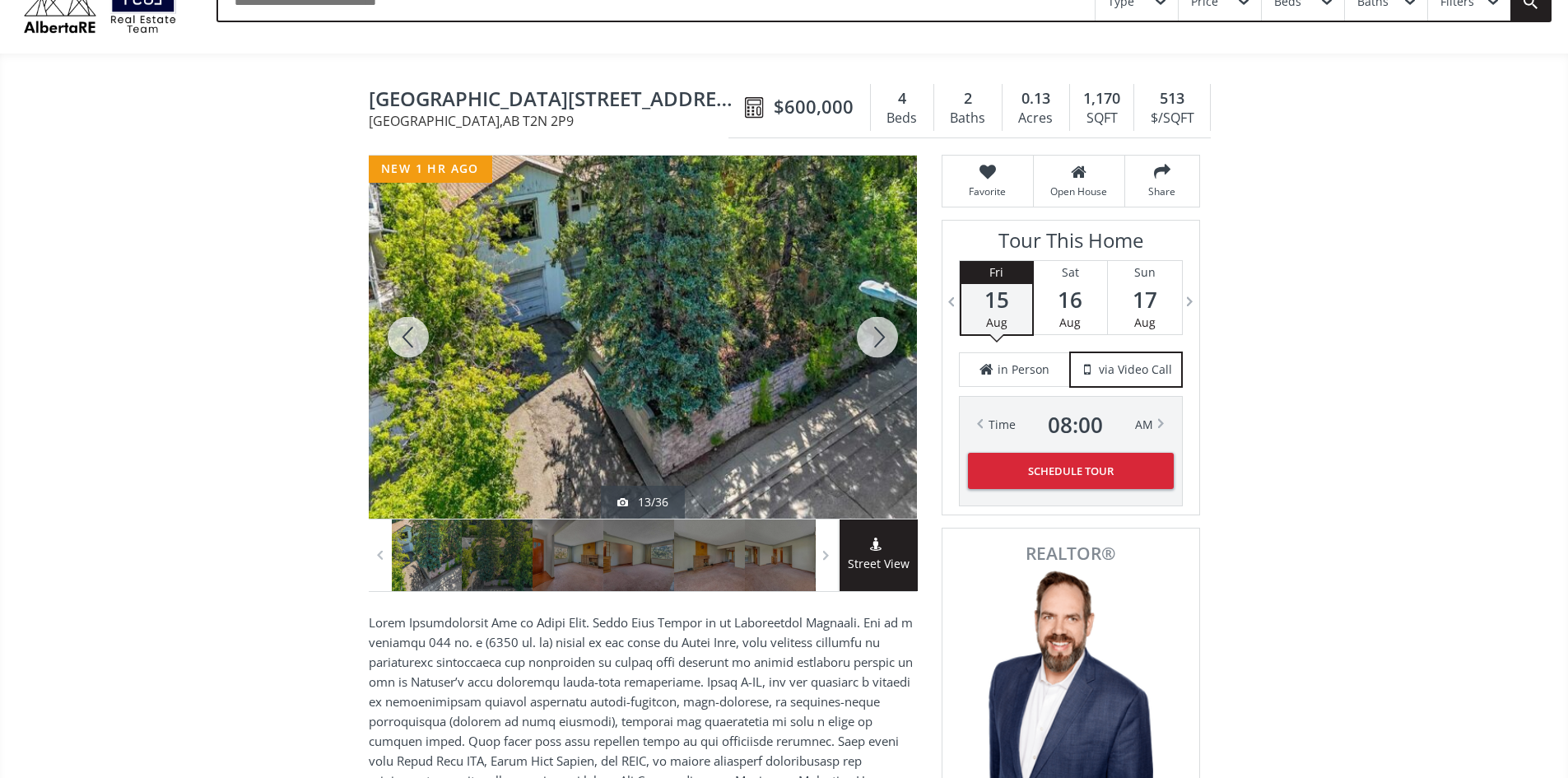
click at [882, 346] on div at bounding box center [877, 336] width 79 height 363
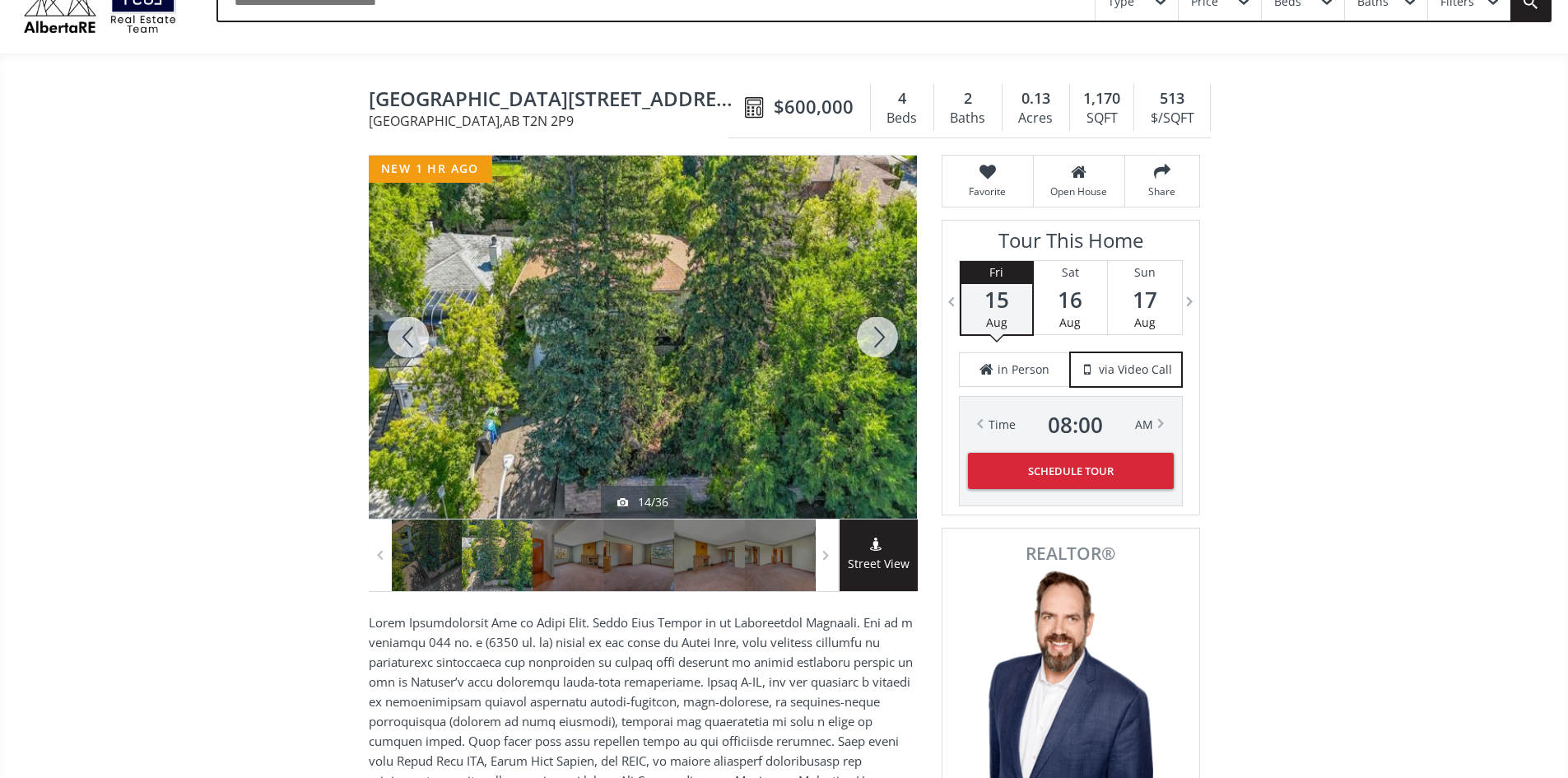
click at [882, 346] on div at bounding box center [877, 336] width 79 height 363
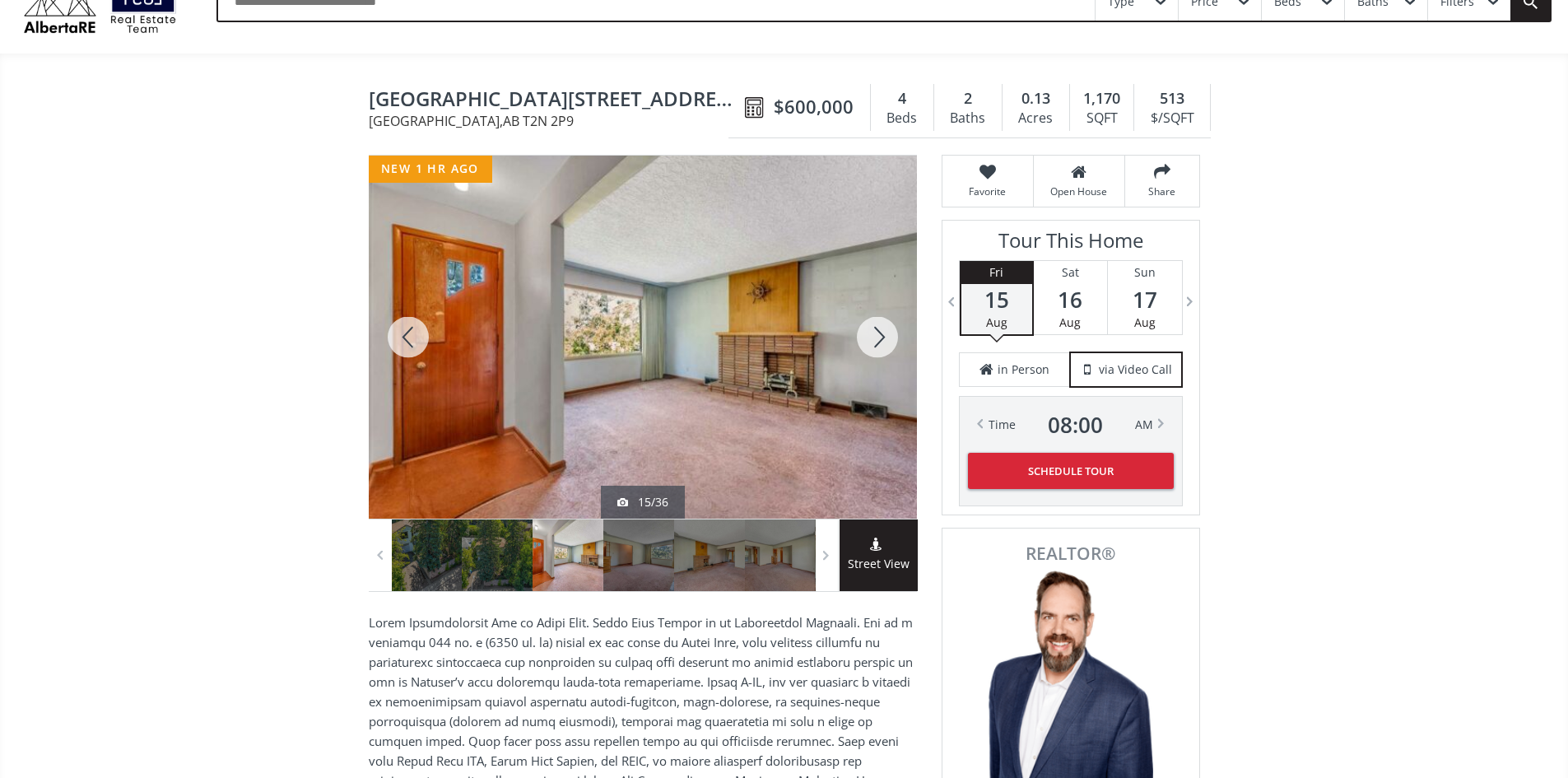
click at [882, 346] on div at bounding box center [877, 336] width 79 height 363
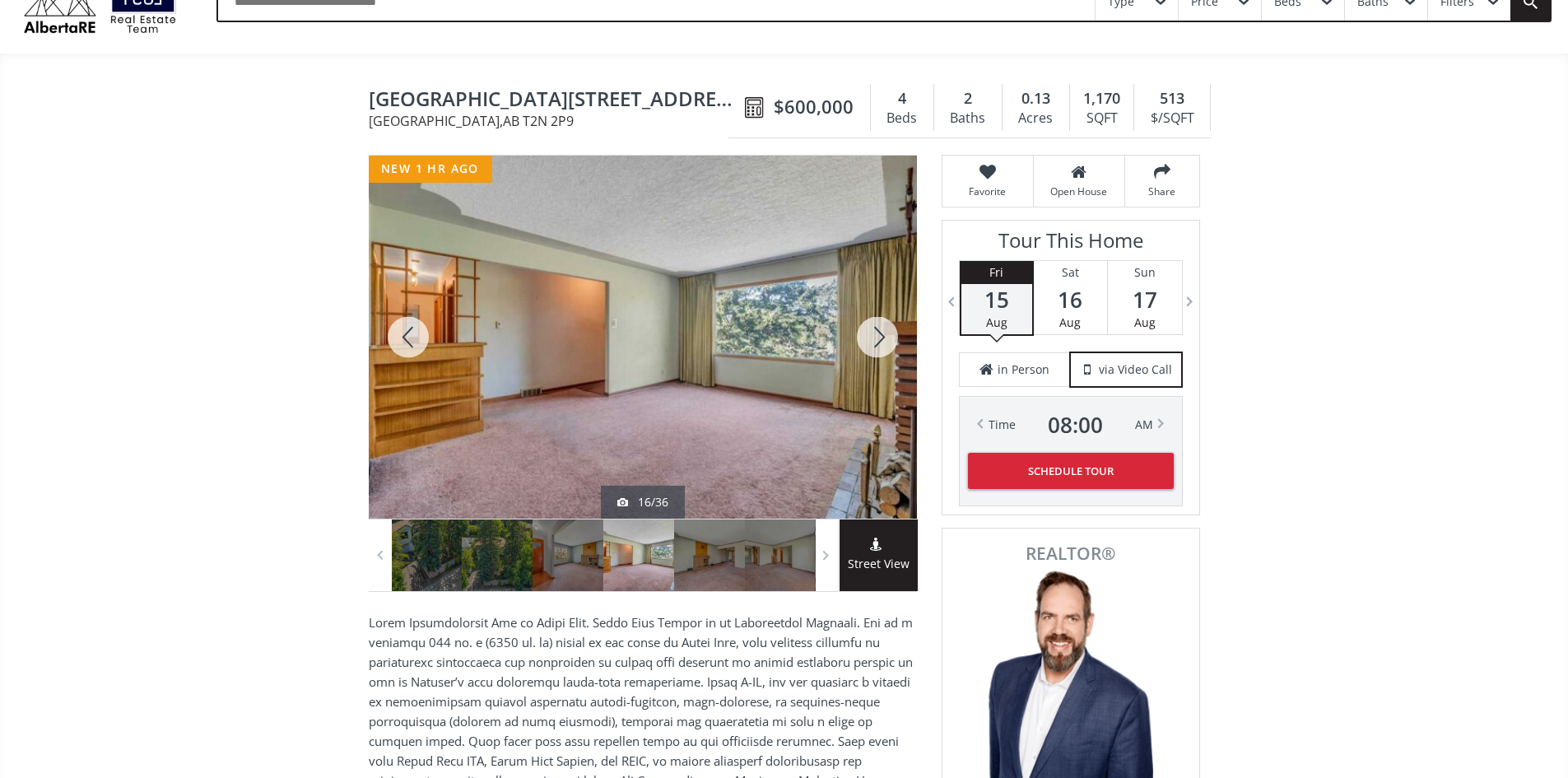
click at [414, 338] on div at bounding box center [408, 336] width 79 height 363
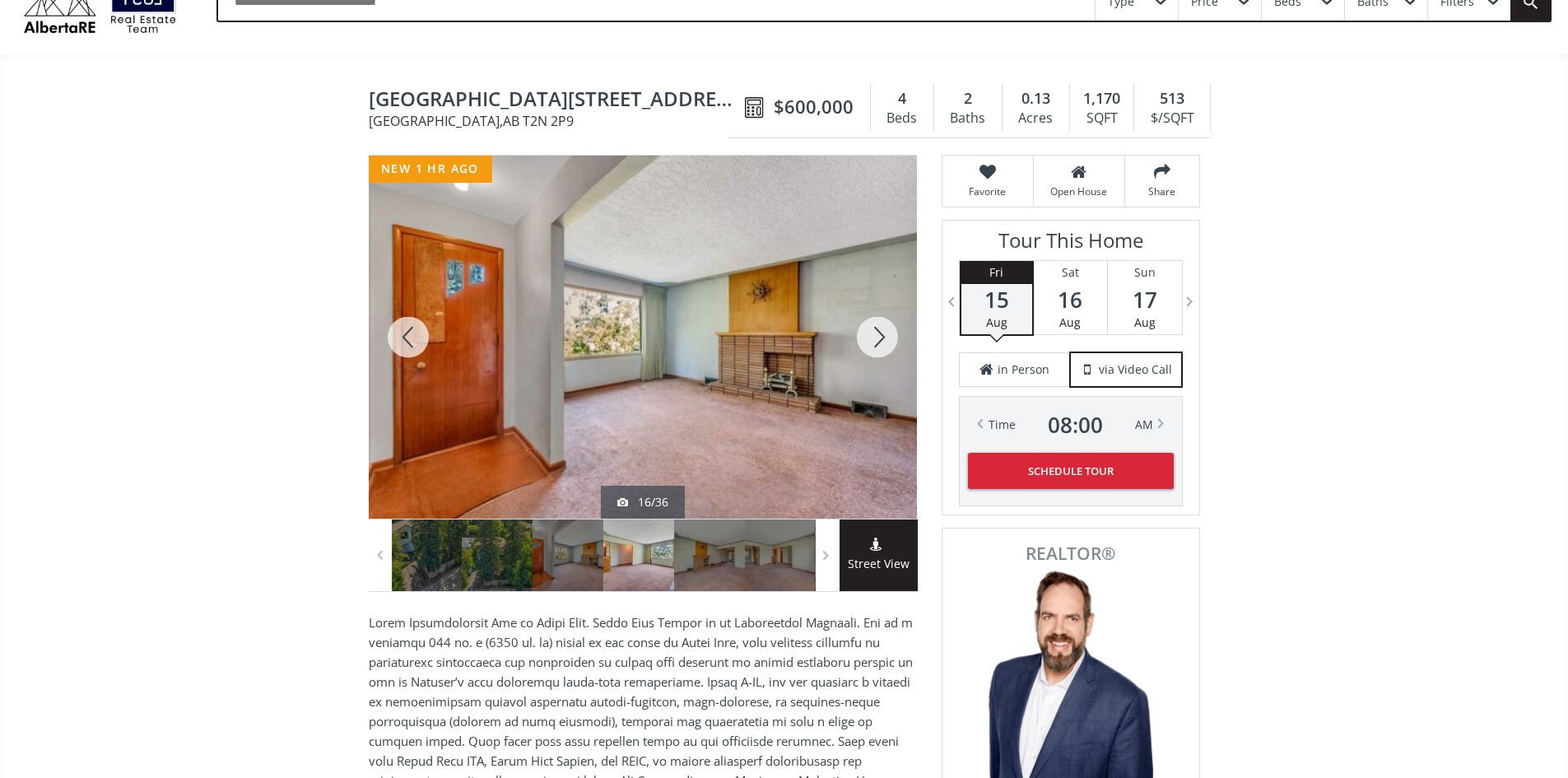
click at [414, 338] on div at bounding box center [408, 336] width 79 height 363
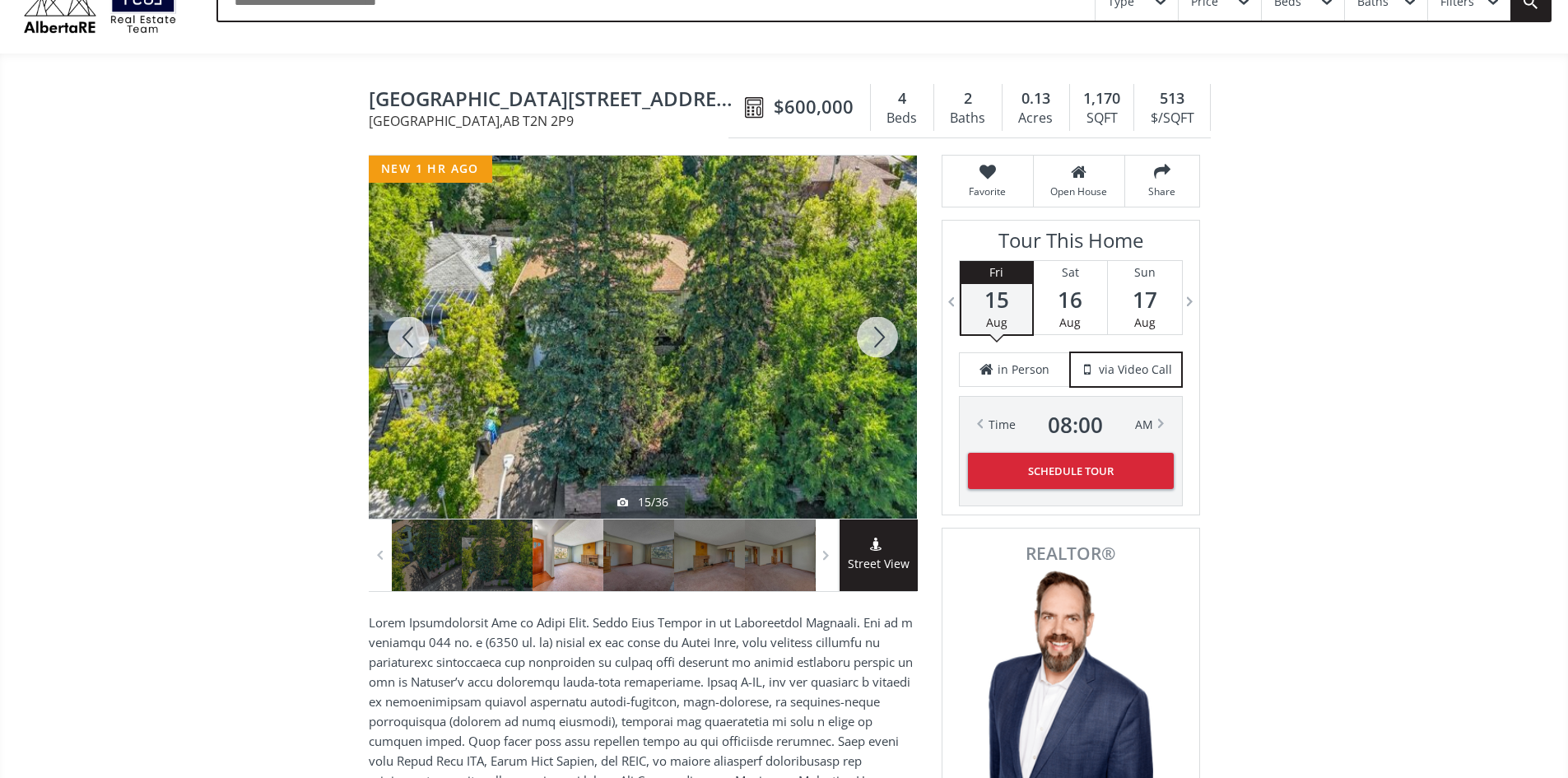
click at [414, 338] on div at bounding box center [408, 336] width 79 height 363
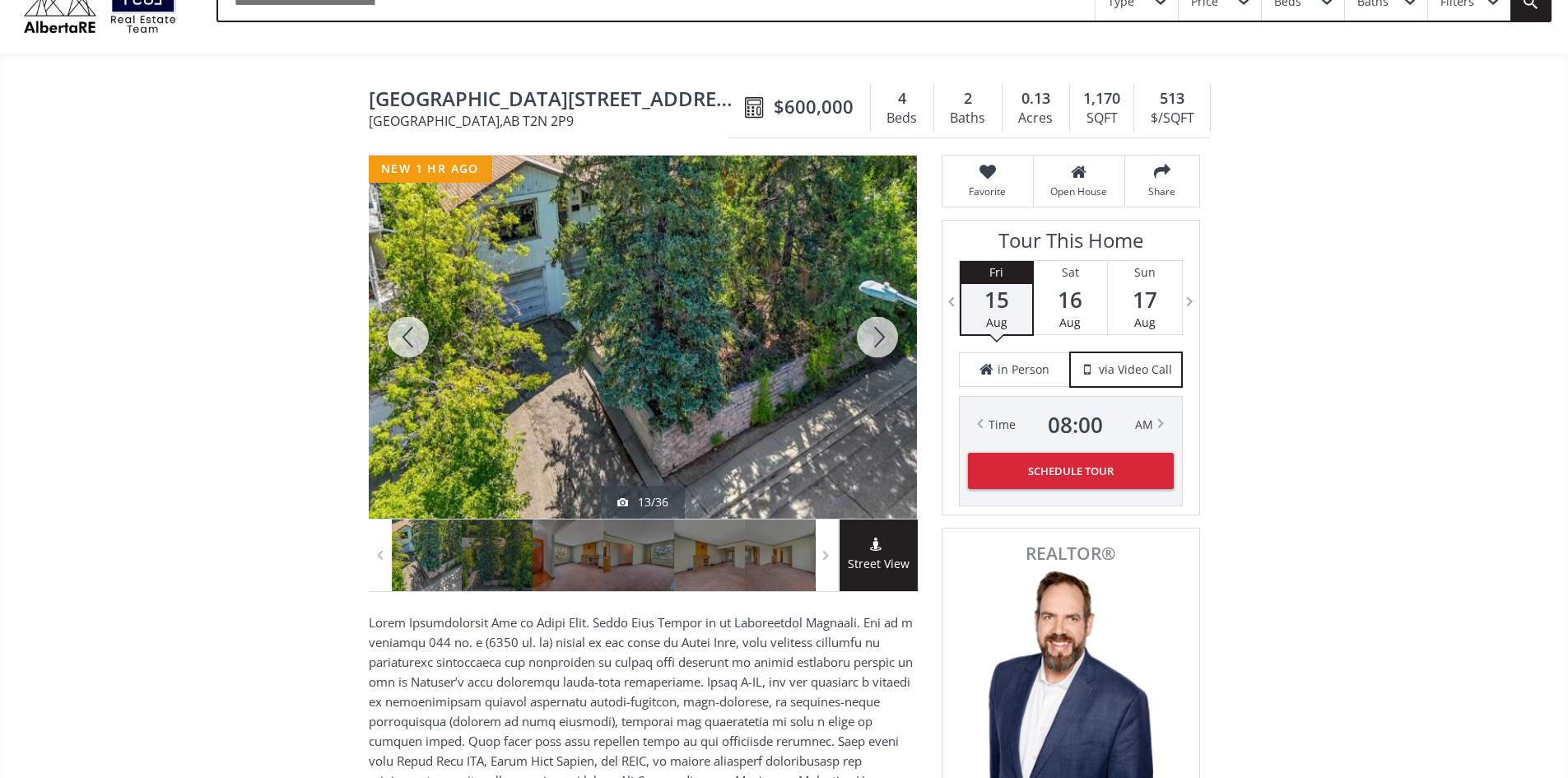
click at [414, 338] on div at bounding box center [408, 336] width 79 height 363
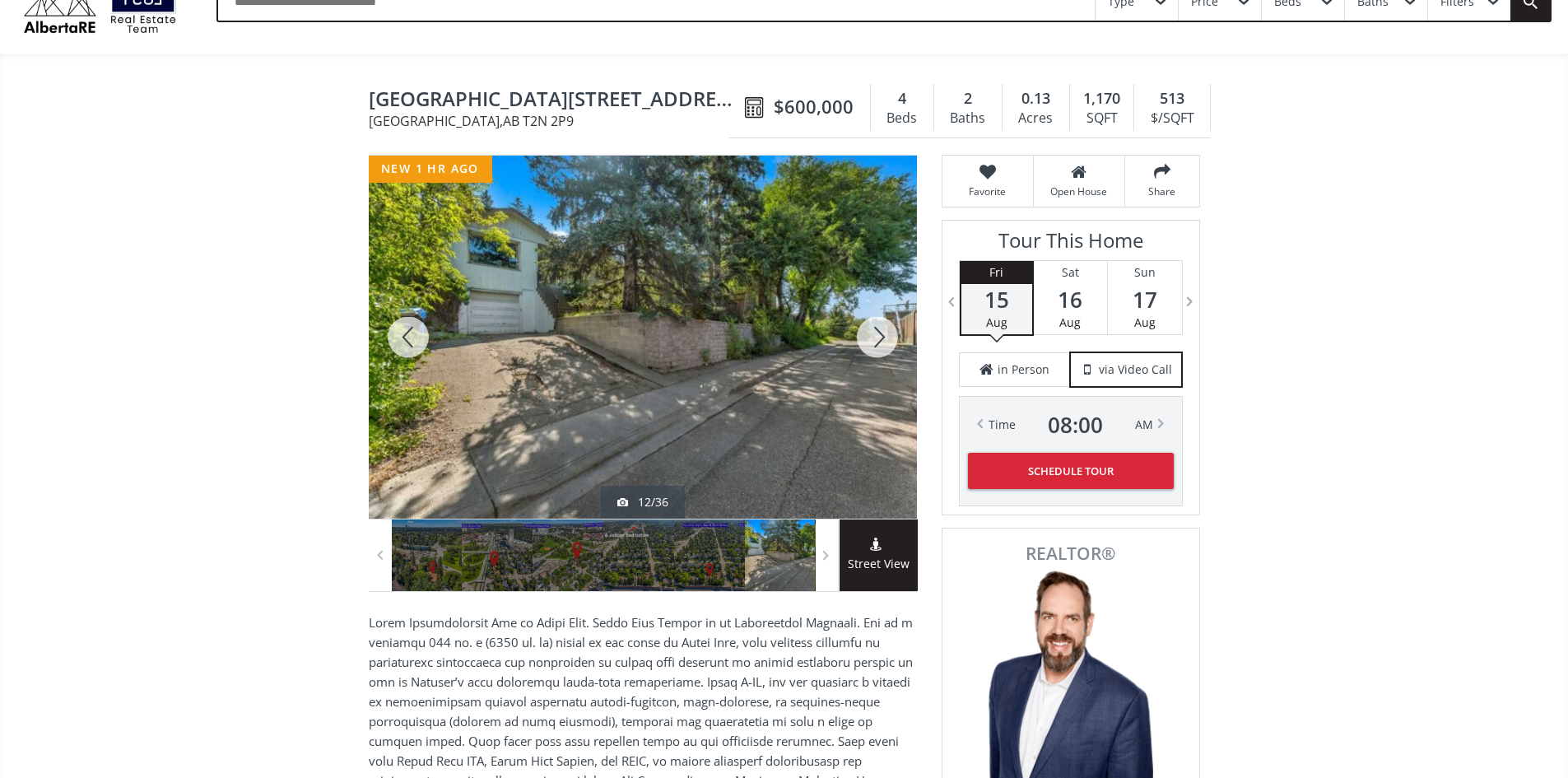
click at [414, 338] on div at bounding box center [408, 336] width 79 height 363
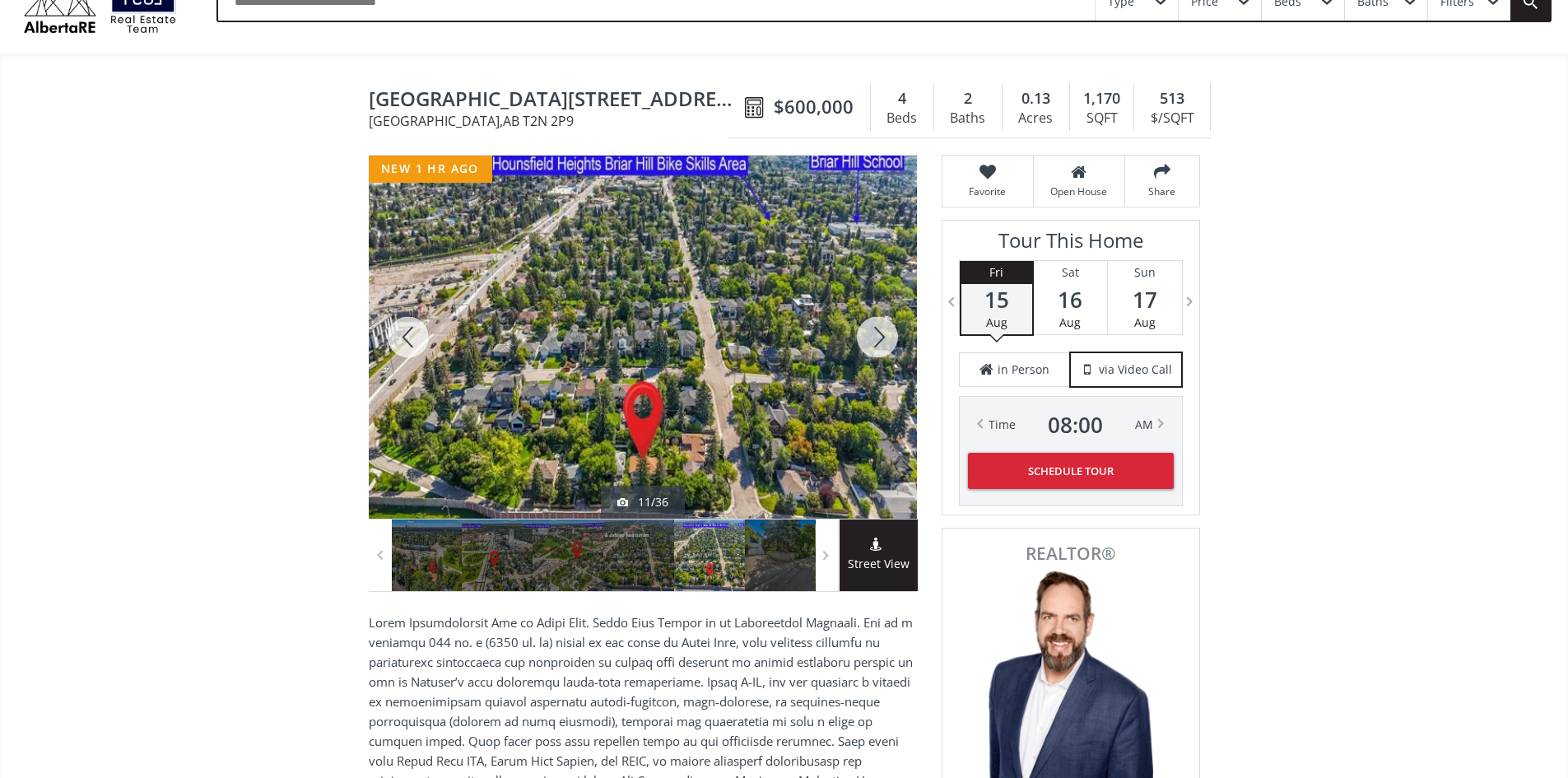
click at [414, 338] on div at bounding box center [408, 336] width 79 height 363
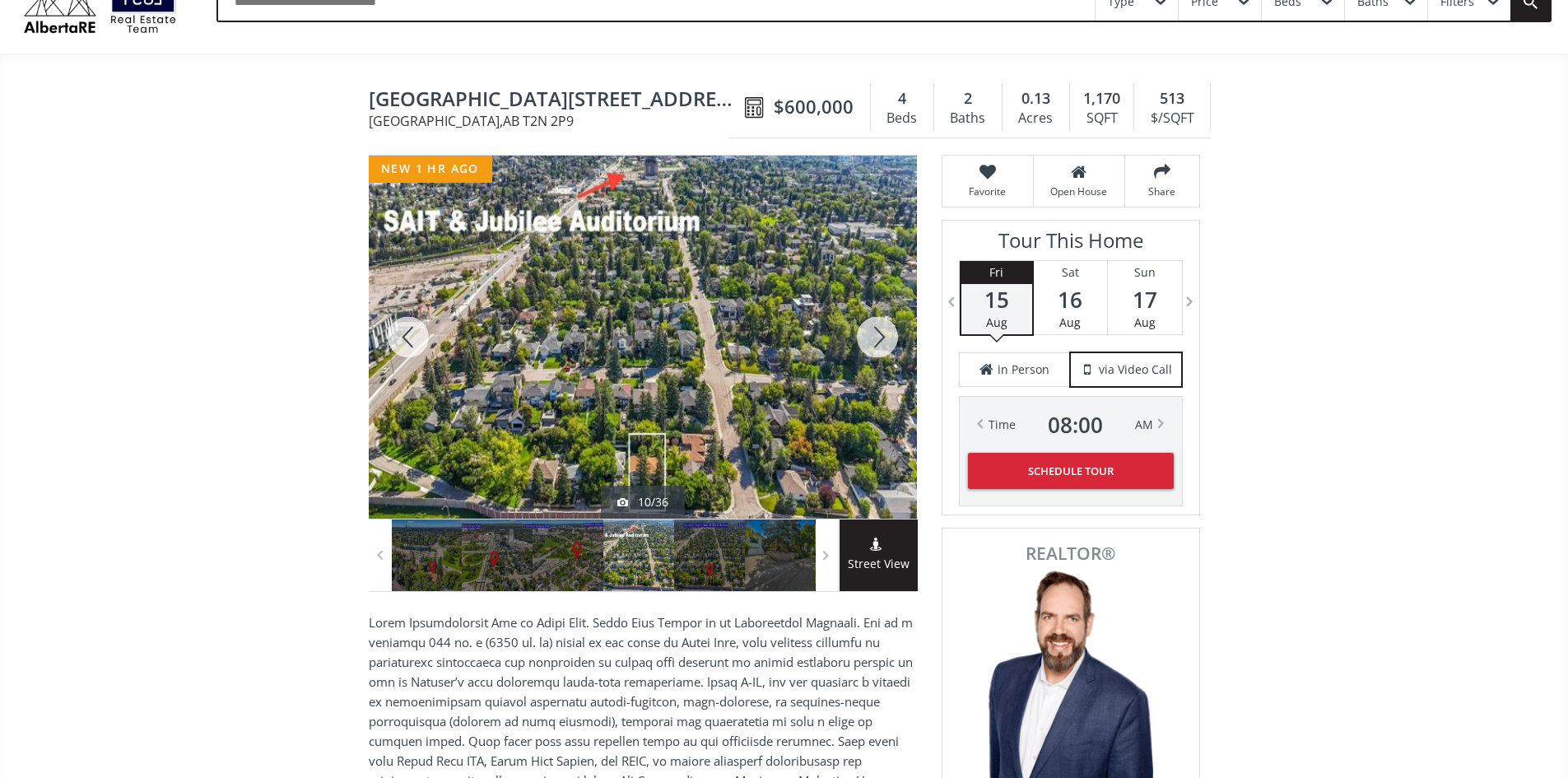
click at [414, 338] on div at bounding box center [408, 336] width 79 height 363
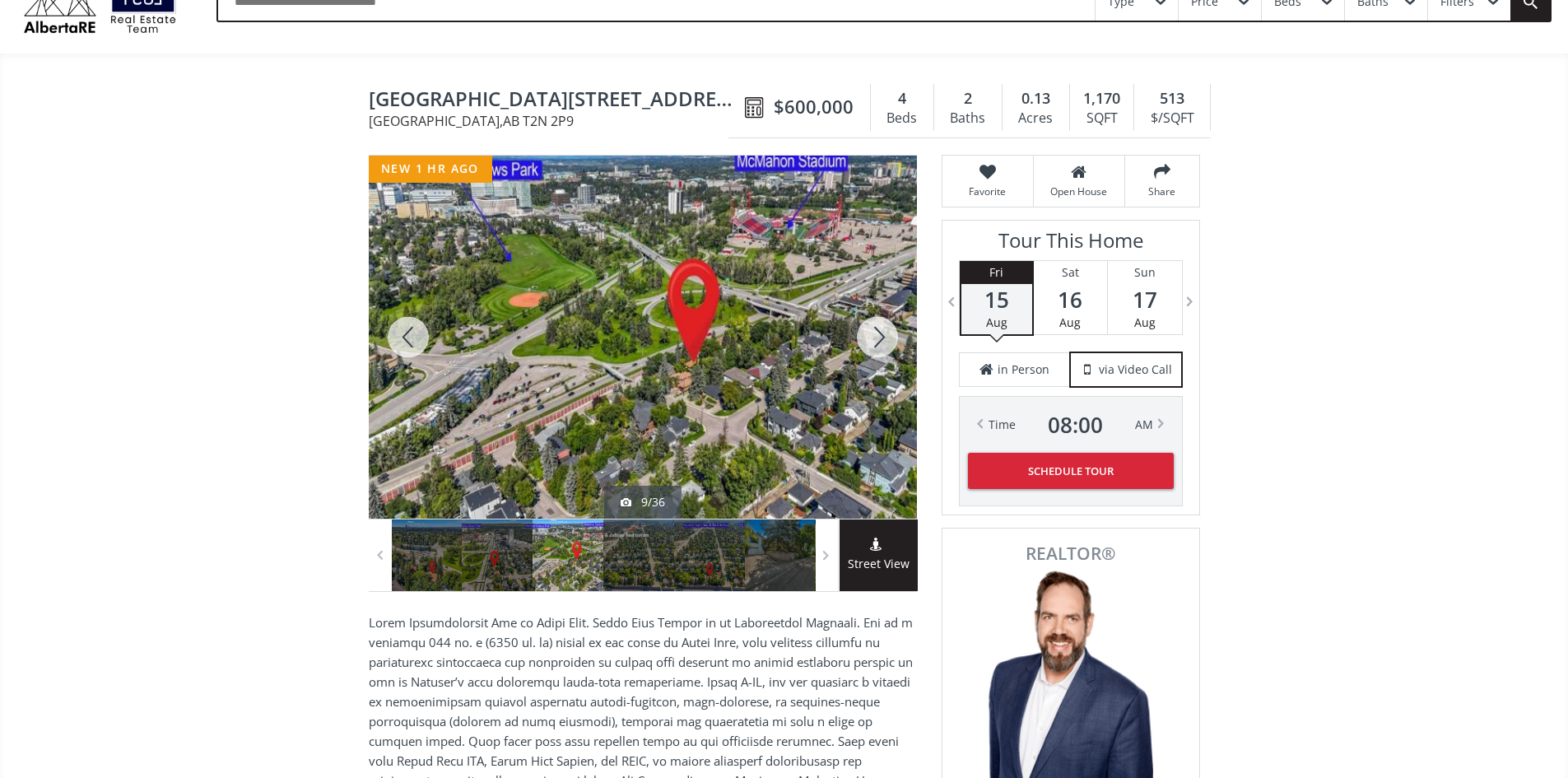
click at [414, 338] on div at bounding box center [408, 336] width 79 height 363
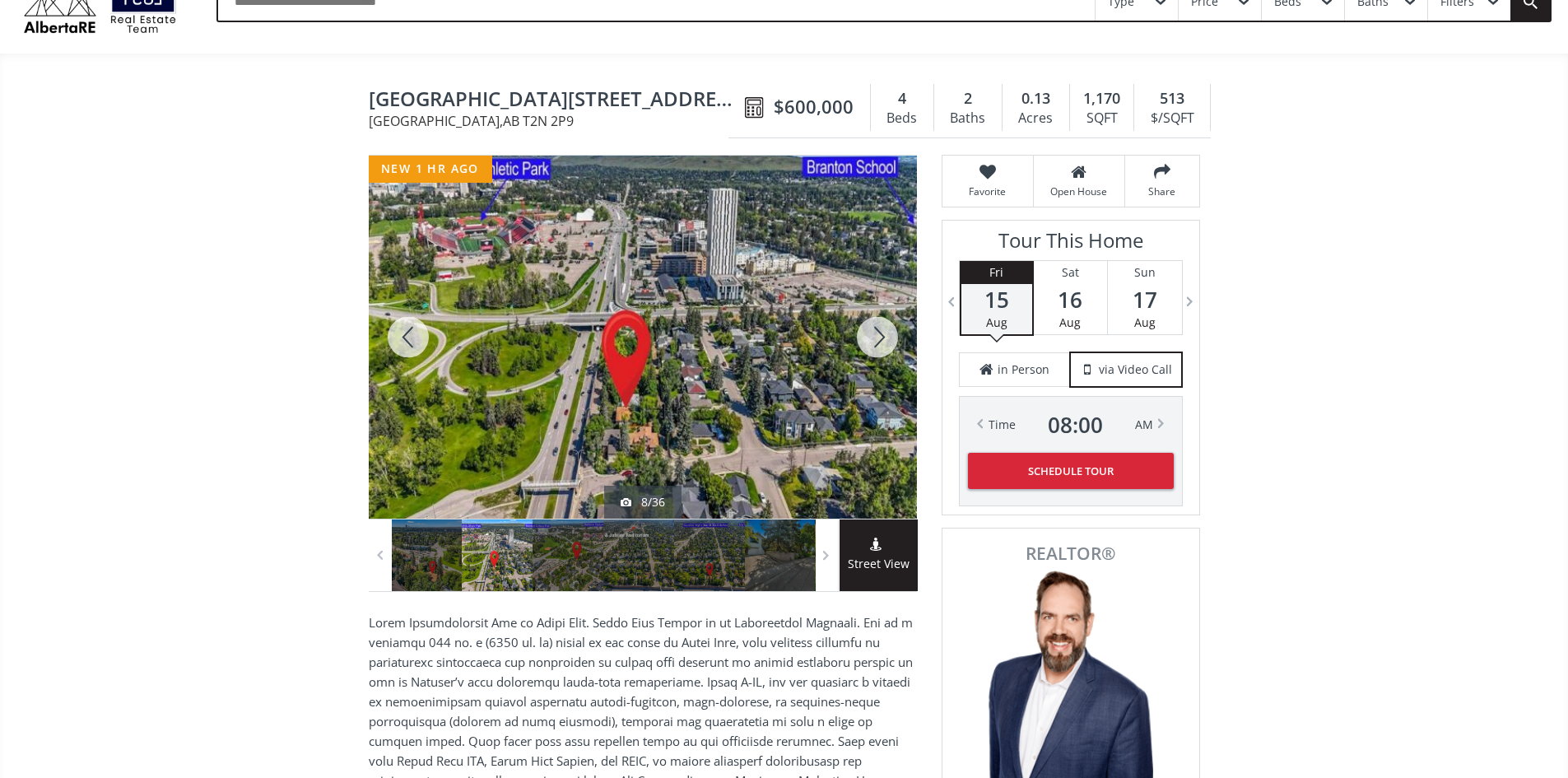
click at [414, 338] on div at bounding box center [408, 336] width 79 height 363
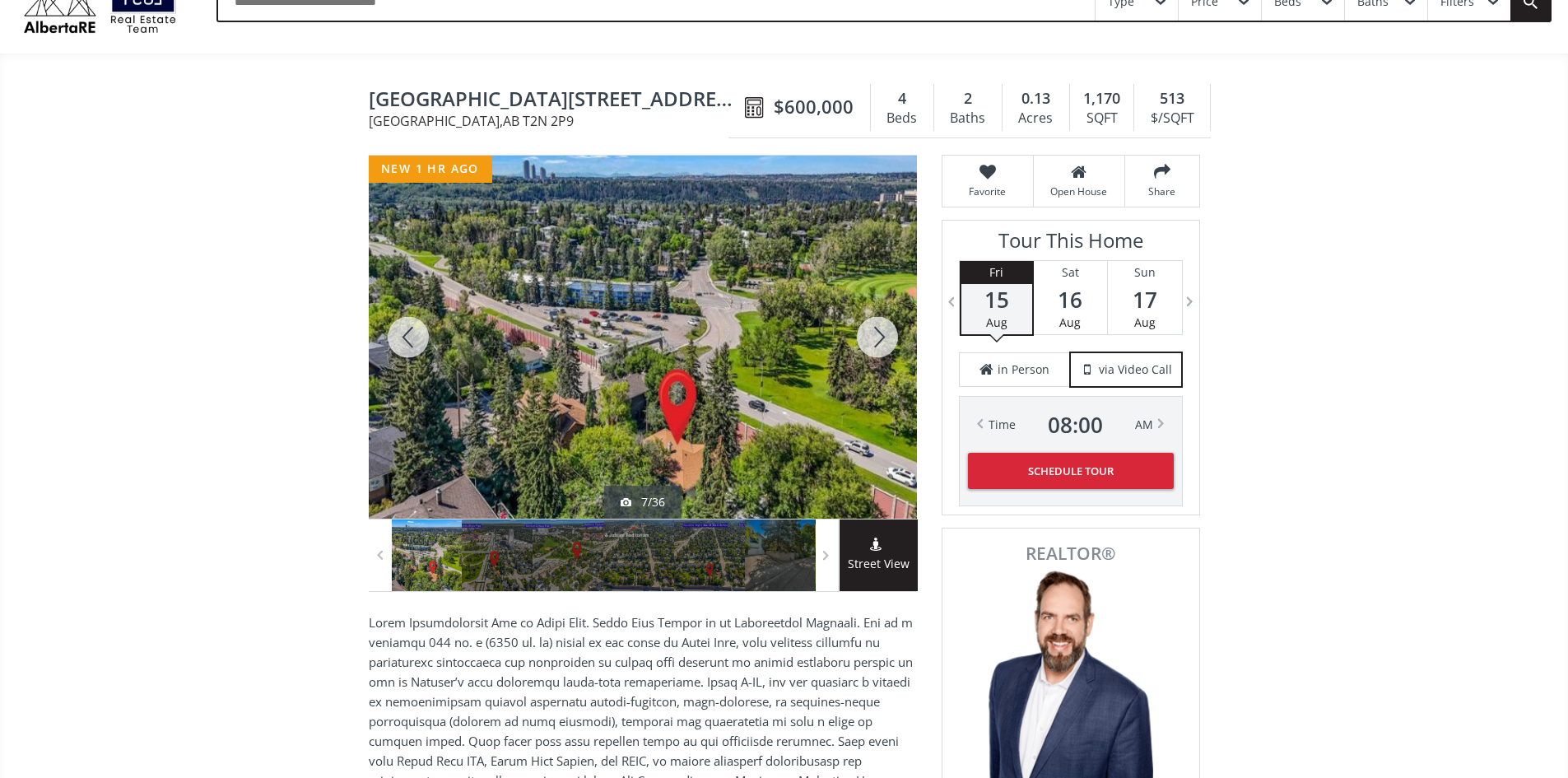
click at [414, 338] on div at bounding box center [408, 336] width 79 height 363
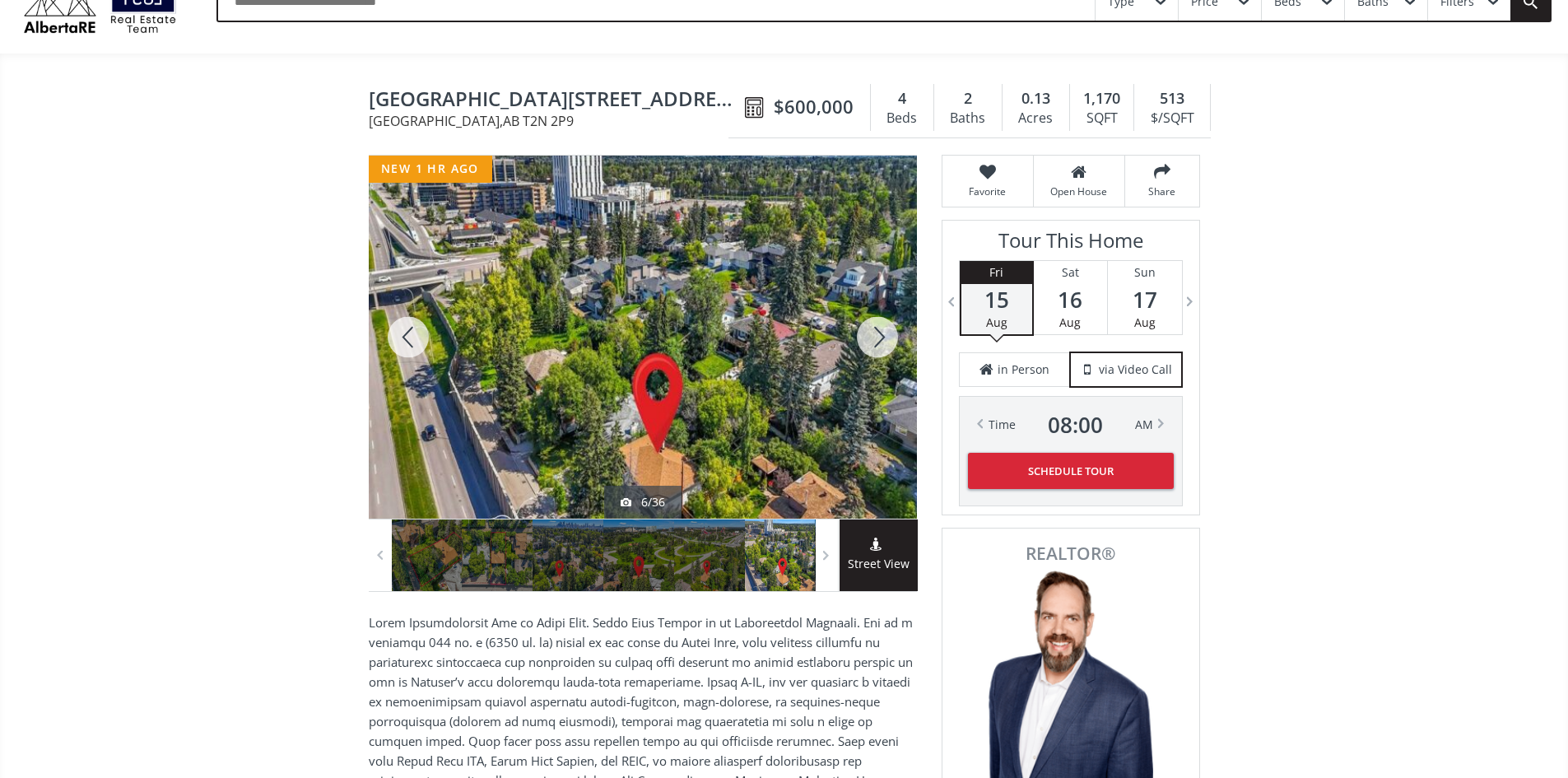
click at [414, 338] on div at bounding box center [408, 336] width 79 height 363
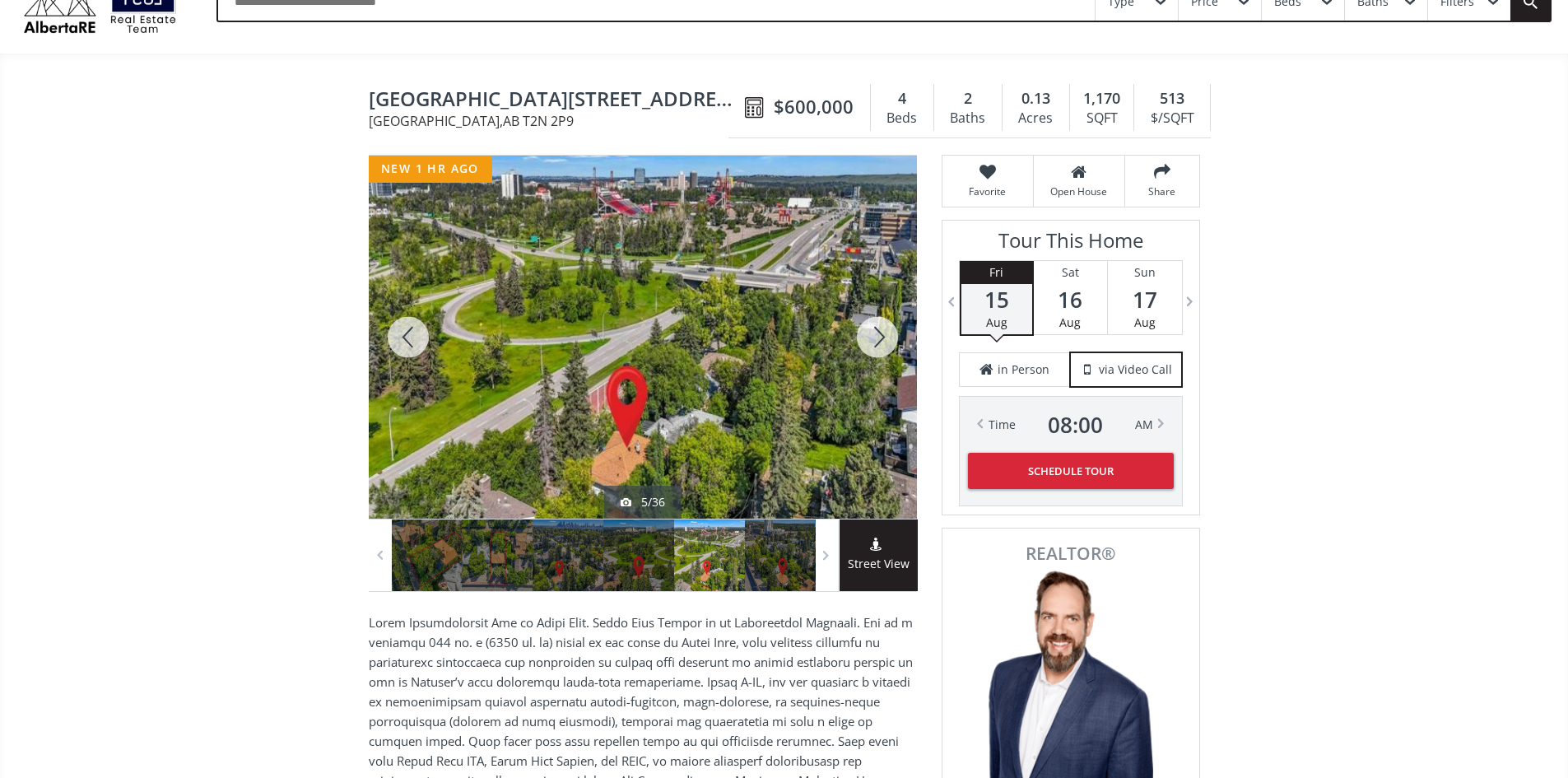
click at [414, 338] on div at bounding box center [408, 336] width 79 height 363
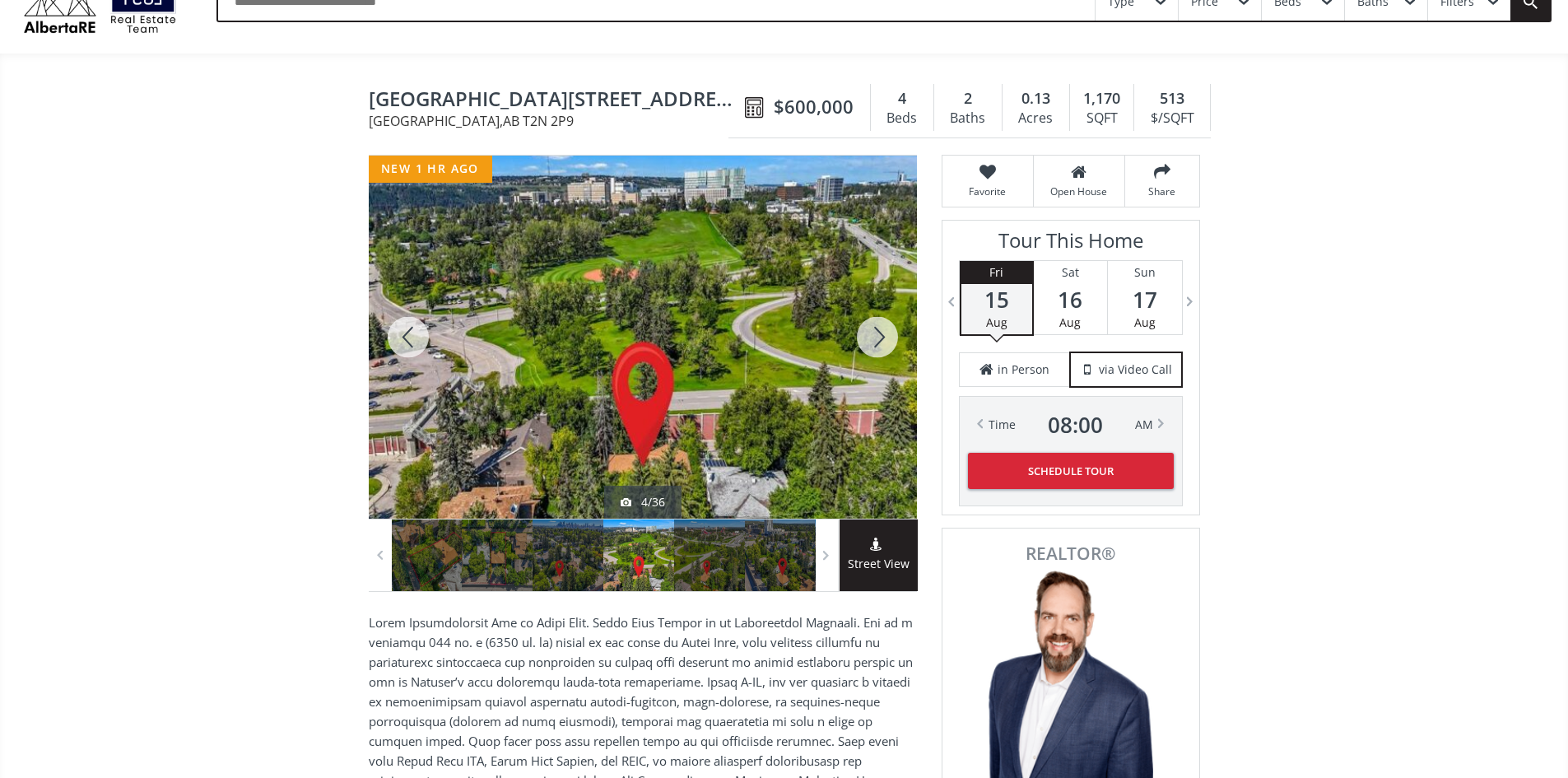
click at [414, 338] on div at bounding box center [408, 336] width 79 height 363
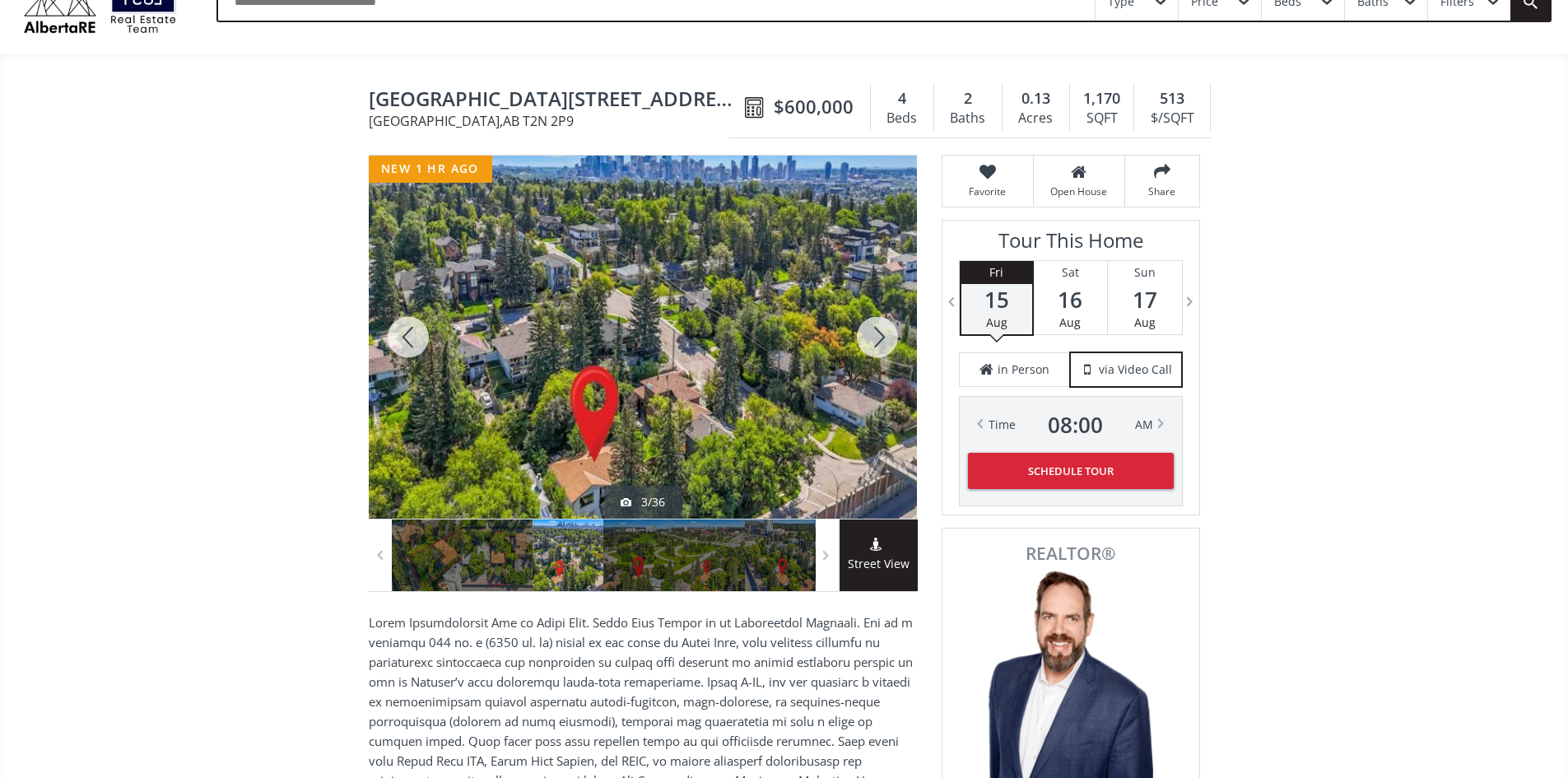
click at [414, 338] on div at bounding box center [408, 336] width 79 height 363
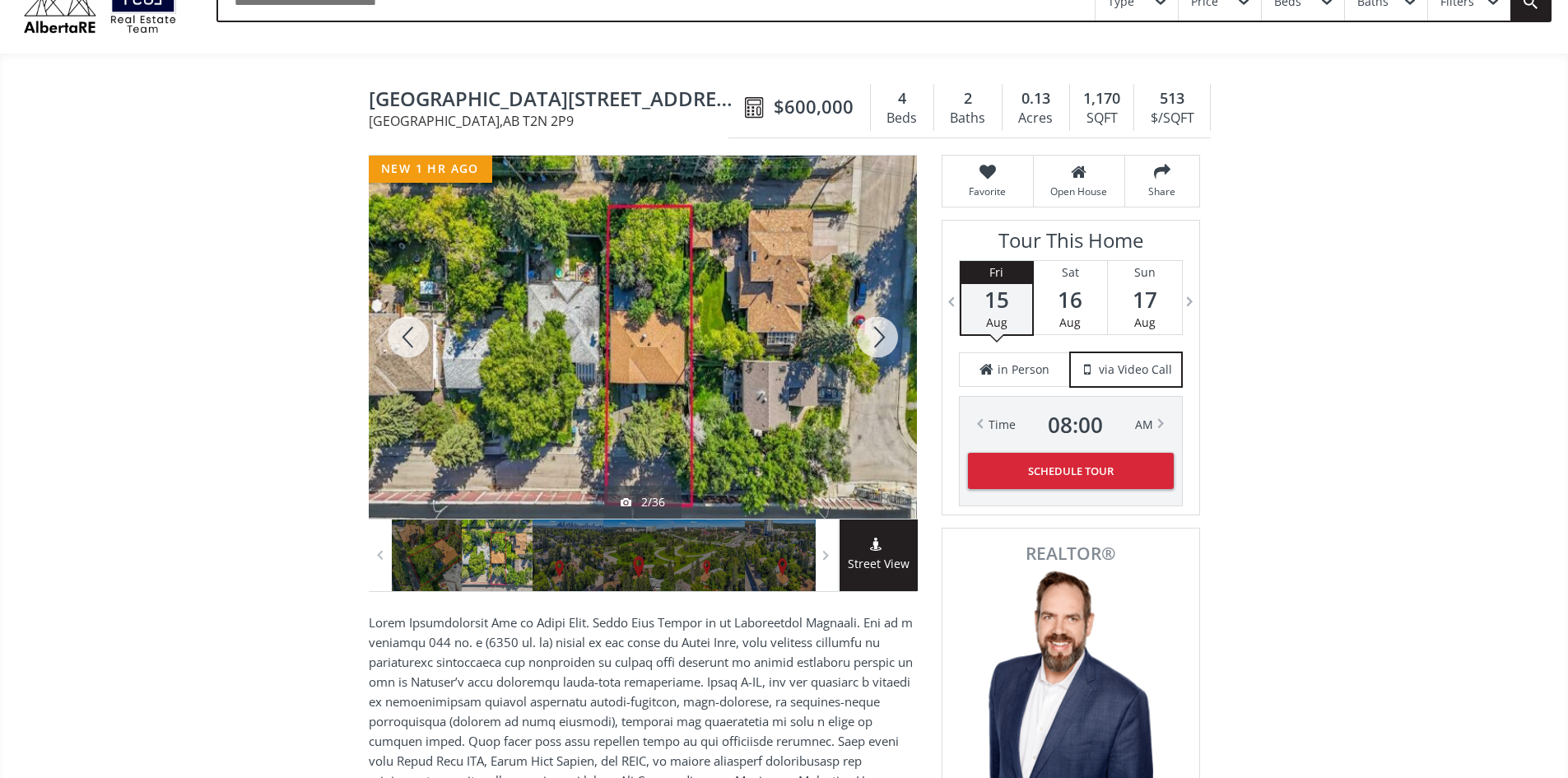
click at [414, 338] on div at bounding box center [408, 336] width 79 height 363
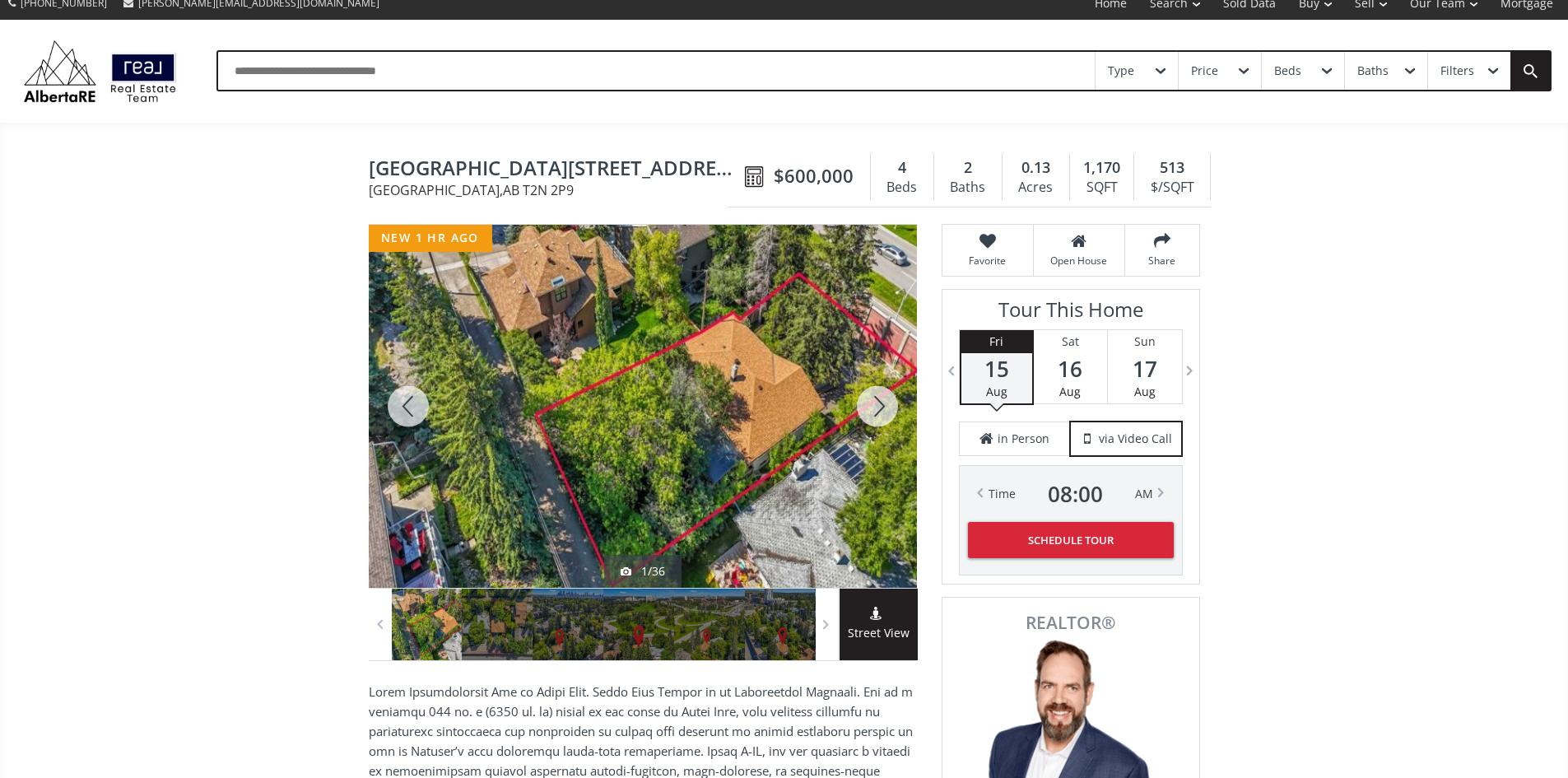
scroll to position [0, 0]
